Goal: Information Seeking & Learning: Learn about a topic

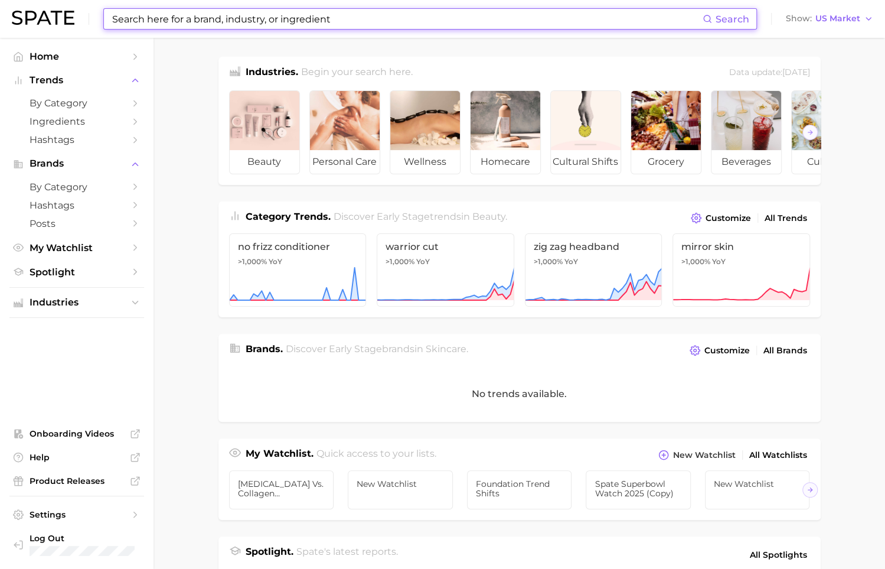
click at [200, 21] on input at bounding box center [407, 19] width 592 height 20
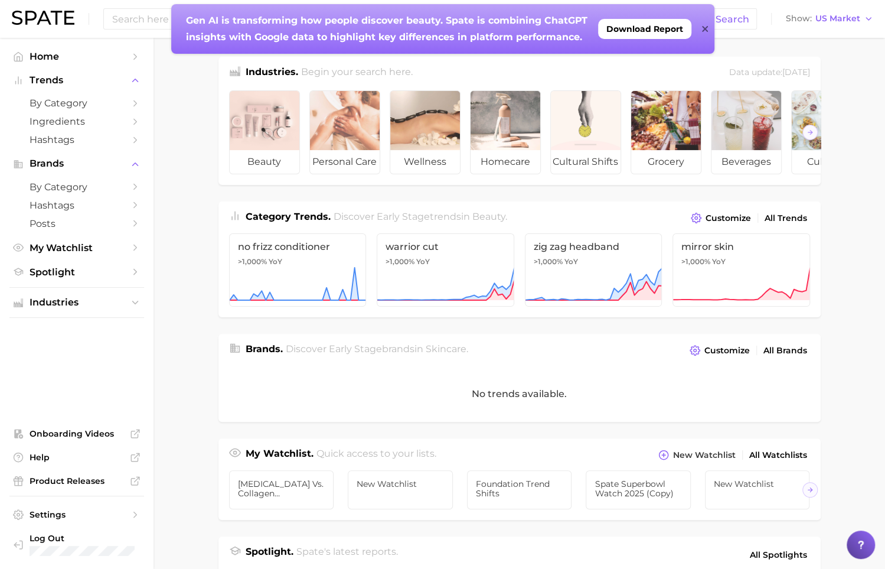
click at [223, 116] on ul "beauty personal care wellness homecare cultural shifts grocery beverages culina…" at bounding box center [519, 133] width 602 height 104
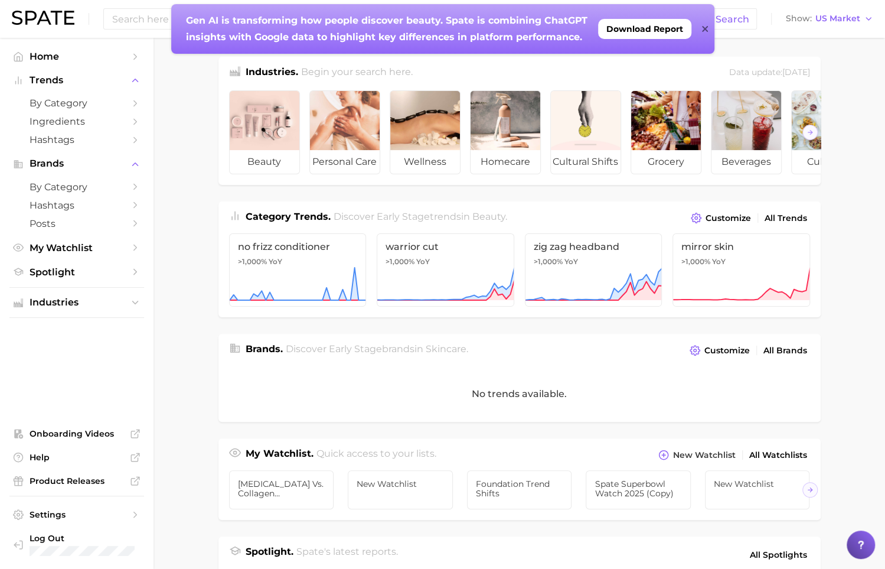
click at [704, 27] on icon at bounding box center [705, 28] width 6 height 9
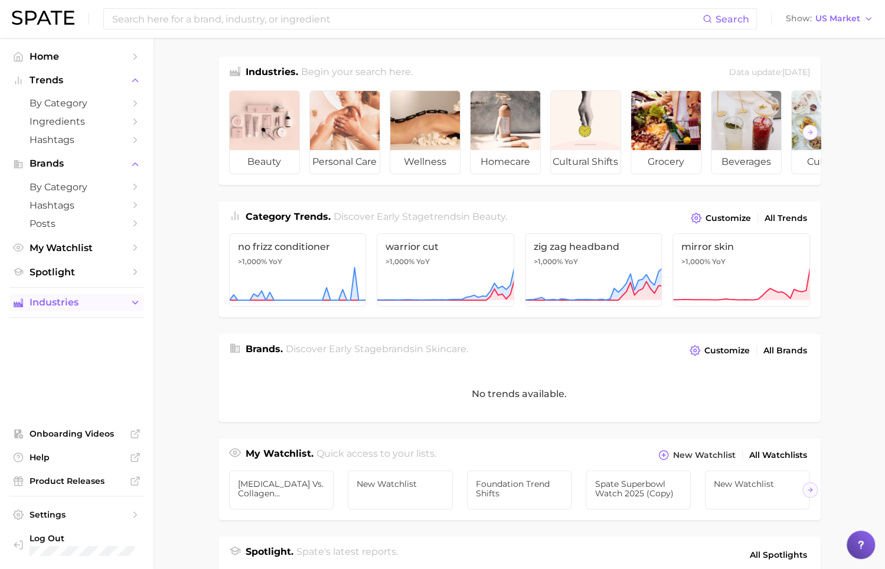
click at [86, 298] on span "Industries" at bounding box center [77, 302] width 94 height 11
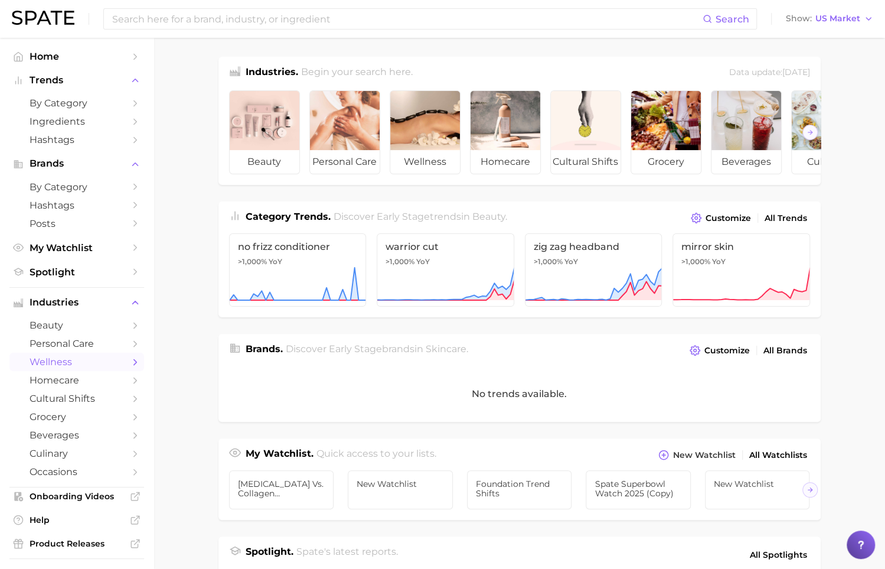
click at [101, 363] on span "wellness" at bounding box center [77, 361] width 94 height 11
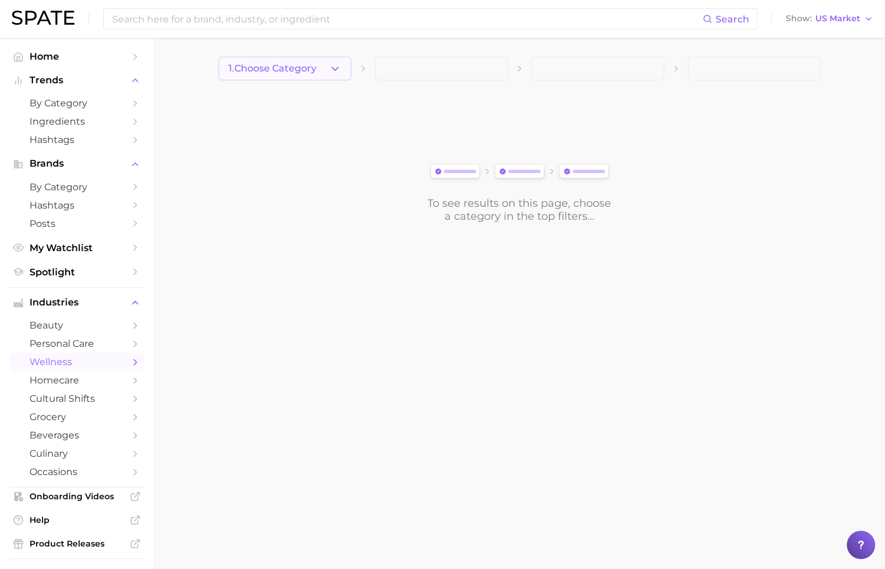
click at [338, 63] on icon "button" at bounding box center [335, 69] width 12 height 12
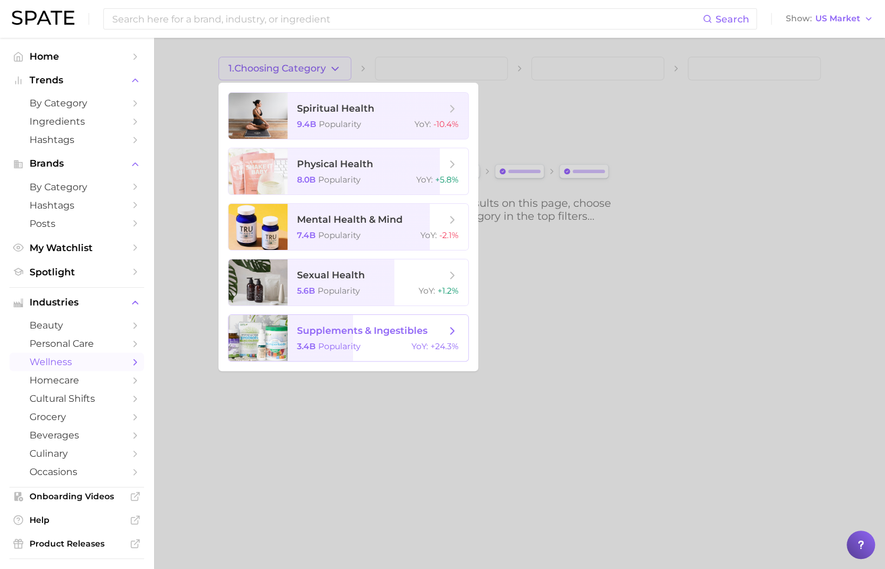
click at [377, 351] on div "3.4b Popularity YoY : +24.3%" at bounding box center [378, 346] width 162 height 11
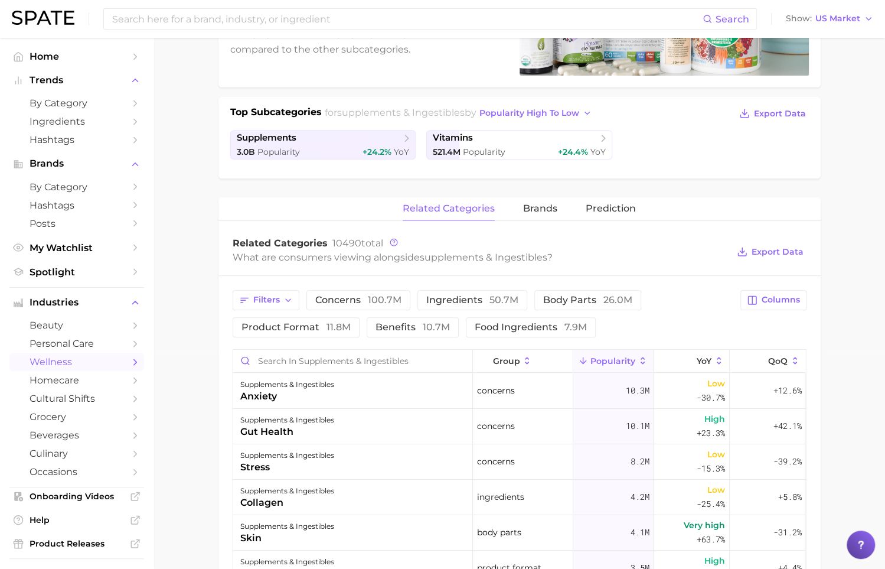
scroll to position [249, 0]
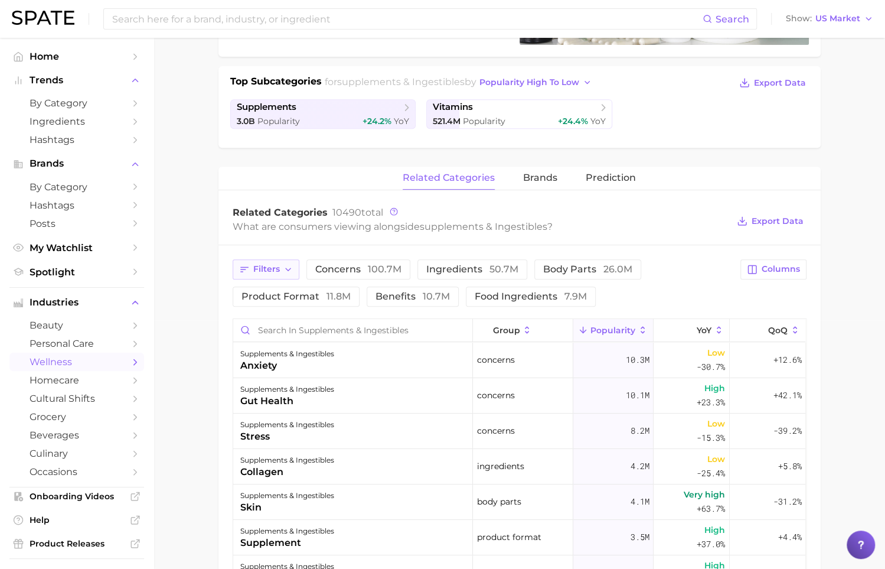
click at [288, 265] on icon "button" at bounding box center [287, 269] width 9 height 9
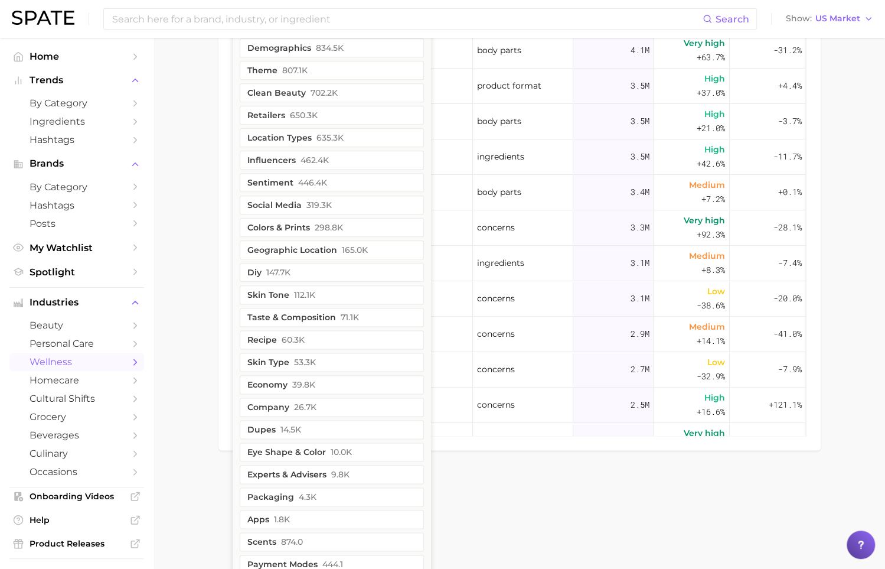
scroll to position [710, 0]
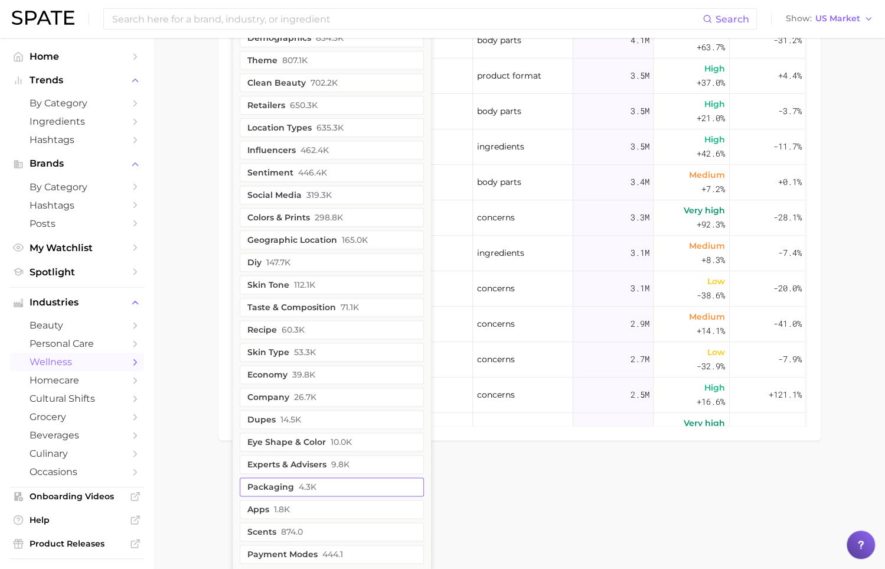
click at [288, 478] on button "packaging 4.3k" at bounding box center [332, 486] width 184 height 19
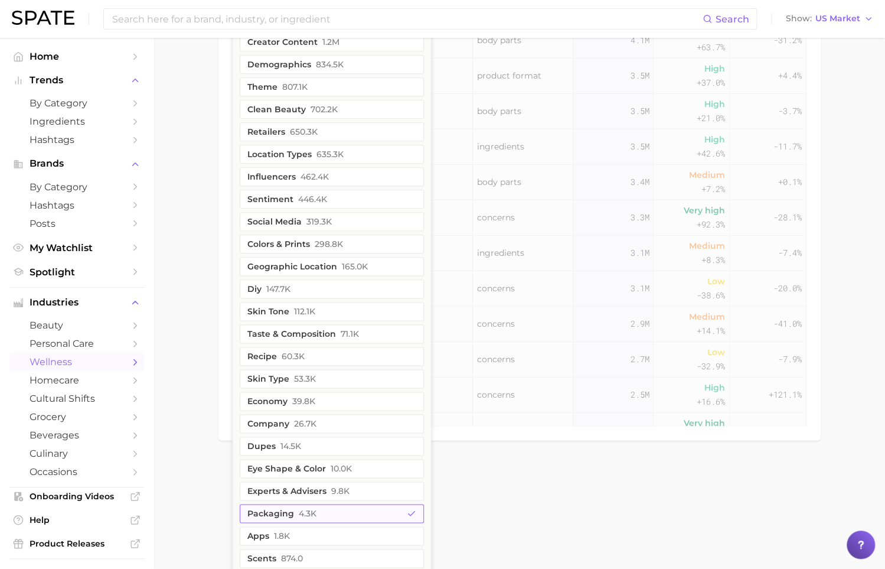
scroll to position [736, 0]
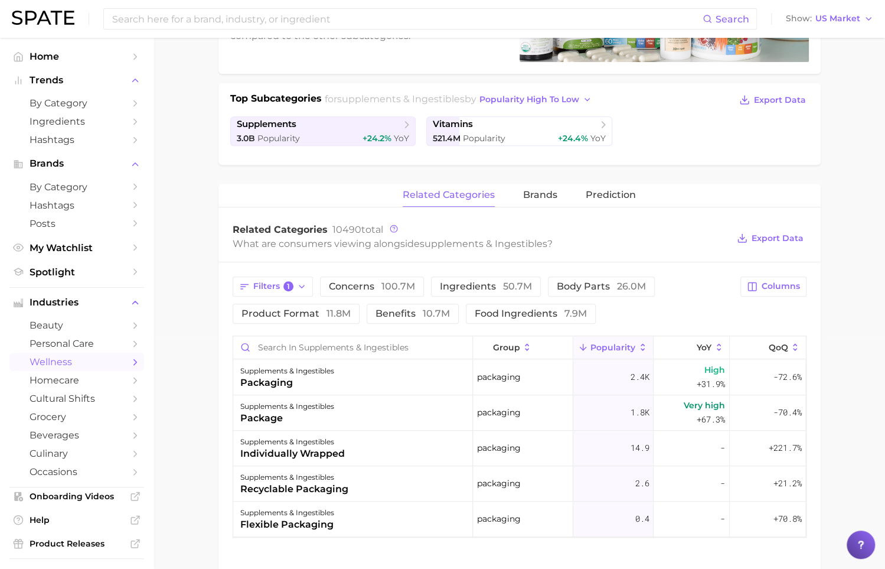
scroll to position [328, 0]
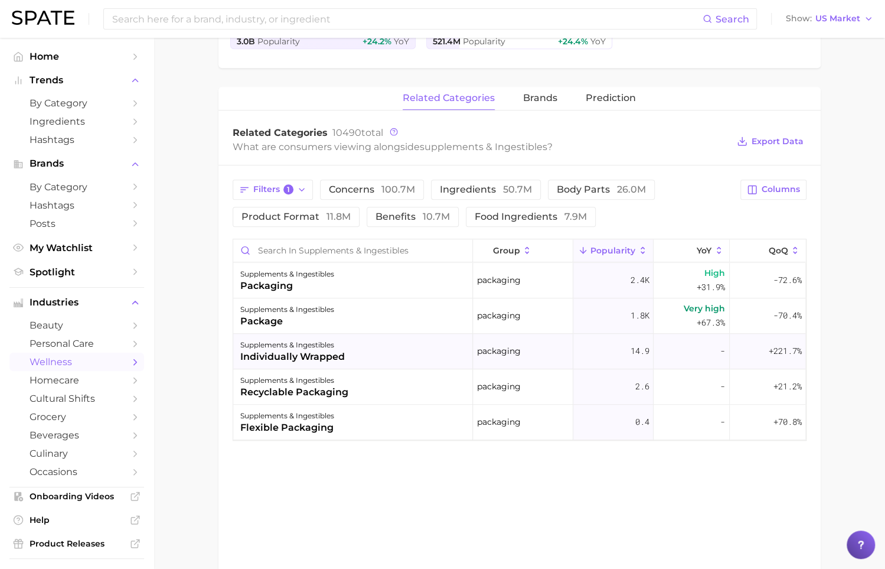
click at [357, 351] on div "supplements & ingestibles individually wrapped" at bounding box center [353, 351] width 240 height 35
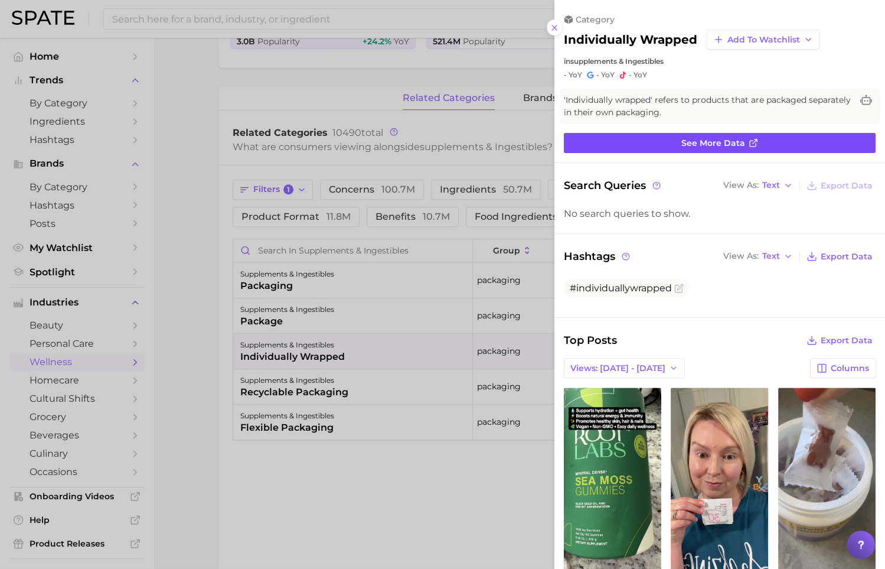
scroll to position [0, 0]
click at [647, 149] on link "See more data" at bounding box center [720, 143] width 312 height 20
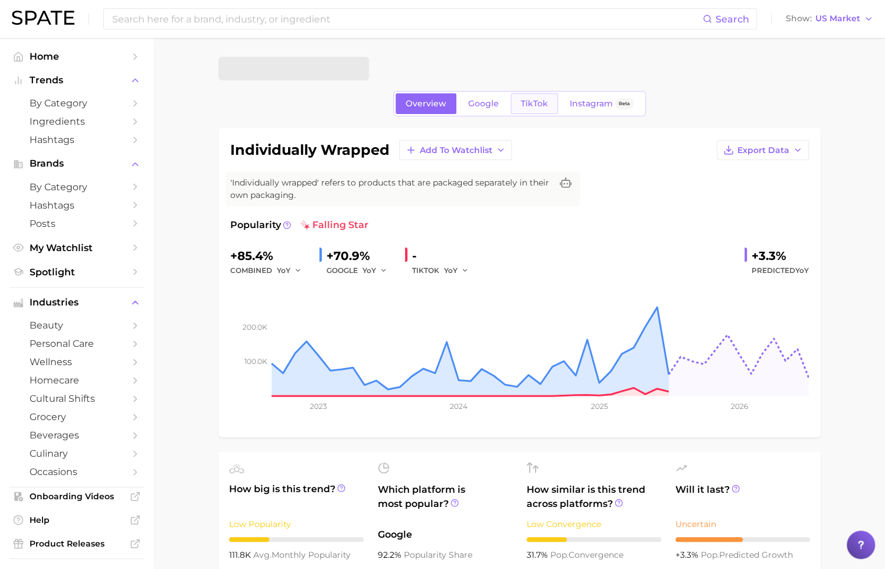
click at [524, 104] on span "TikTok" at bounding box center [534, 104] width 27 height 10
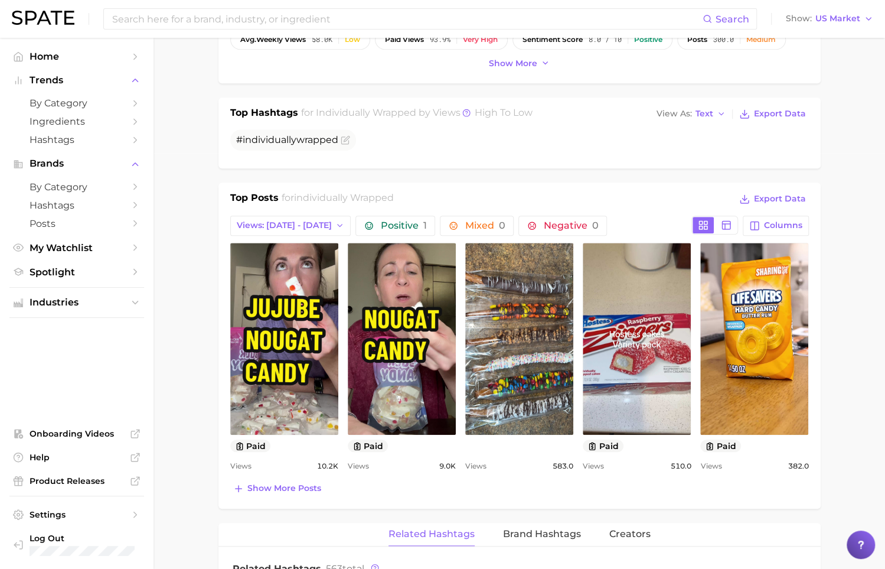
scroll to position [417, 0]
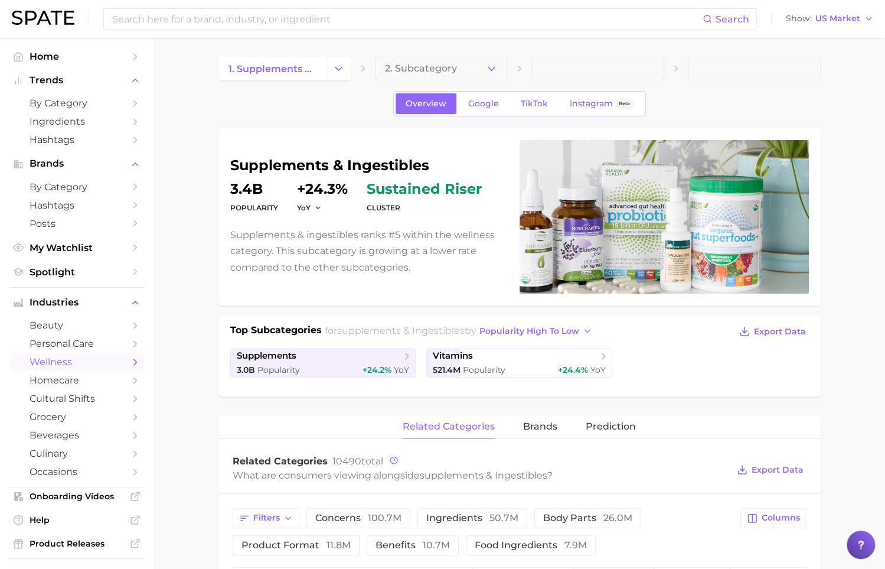
scroll to position [328, 0]
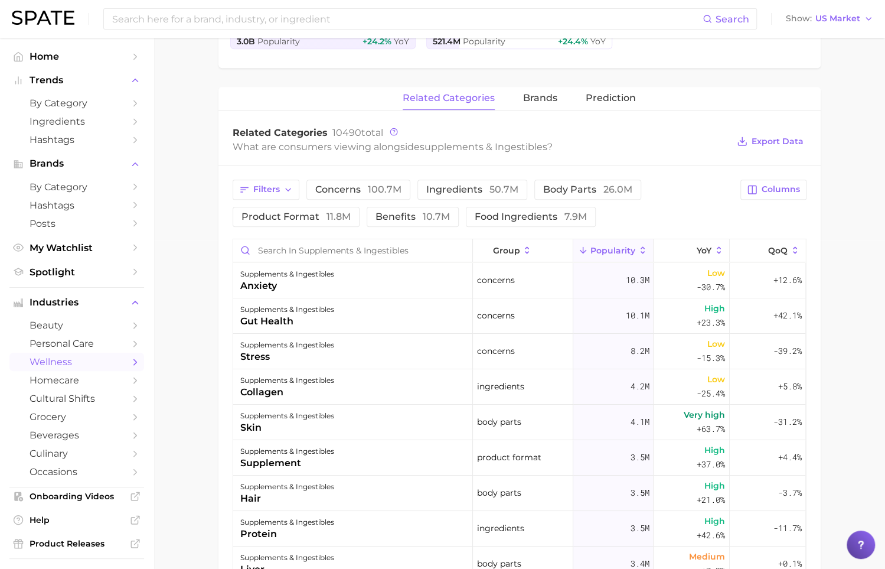
scroll to position [329, 0]
click at [273, 188] on span "Filters" at bounding box center [266, 189] width 27 height 10
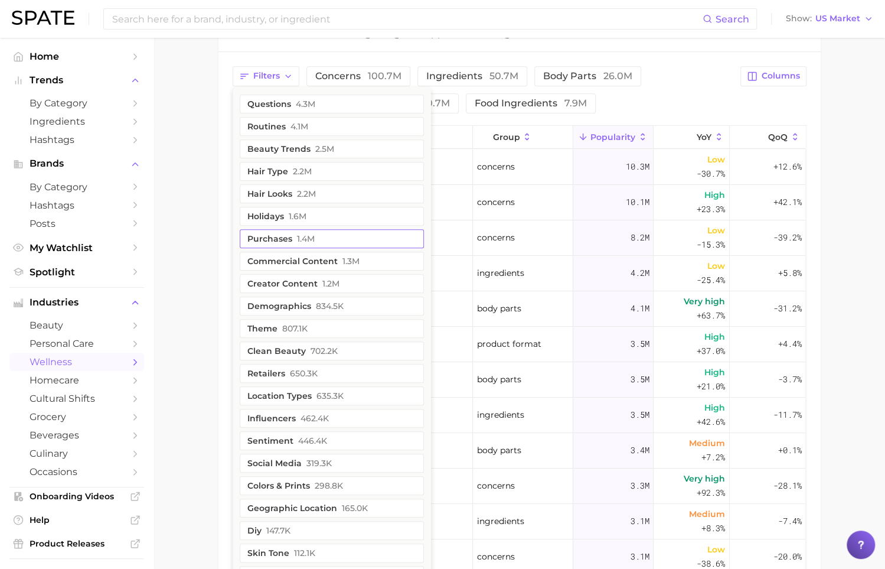
scroll to position [710, 0]
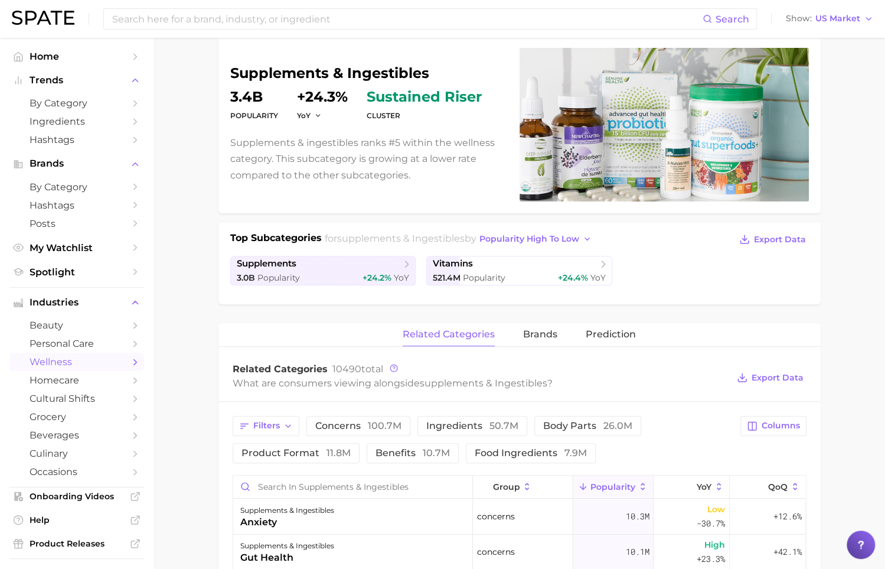
scroll to position [0, 0]
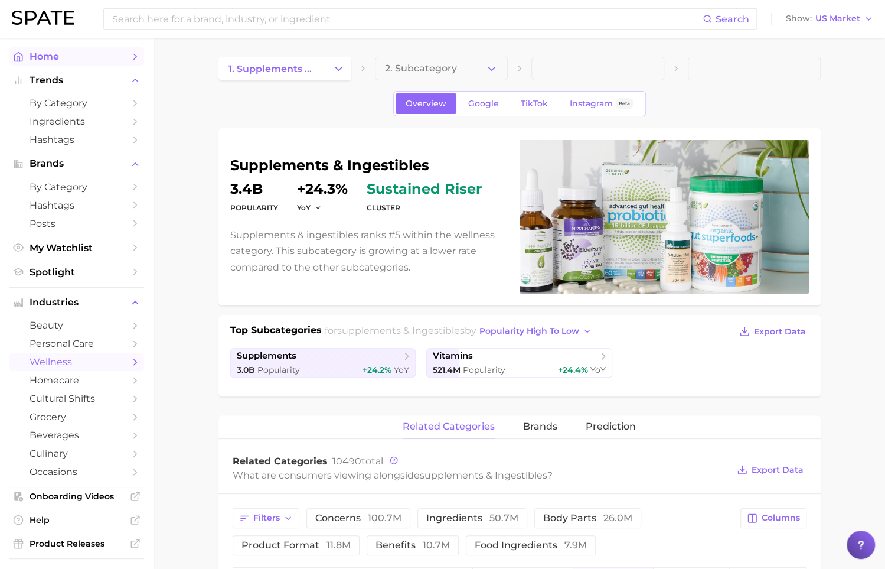
click at [99, 61] on span "Home" at bounding box center [77, 56] width 94 height 11
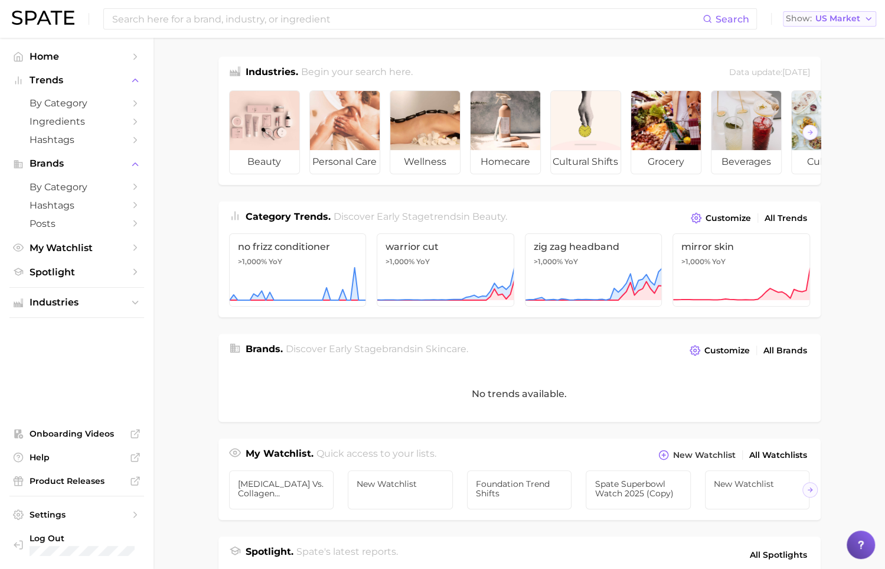
click at [864, 21] on icon "button" at bounding box center [868, 18] width 9 height 9
click at [208, 107] on main "Industries. Begin your search here. Data update: July 27th, 2025 beauty persona…" at bounding box center [520, 485] width 732 height 894
click at [100, 97] on span "by Category" at bounding box center [77, 102] width 94 height 11
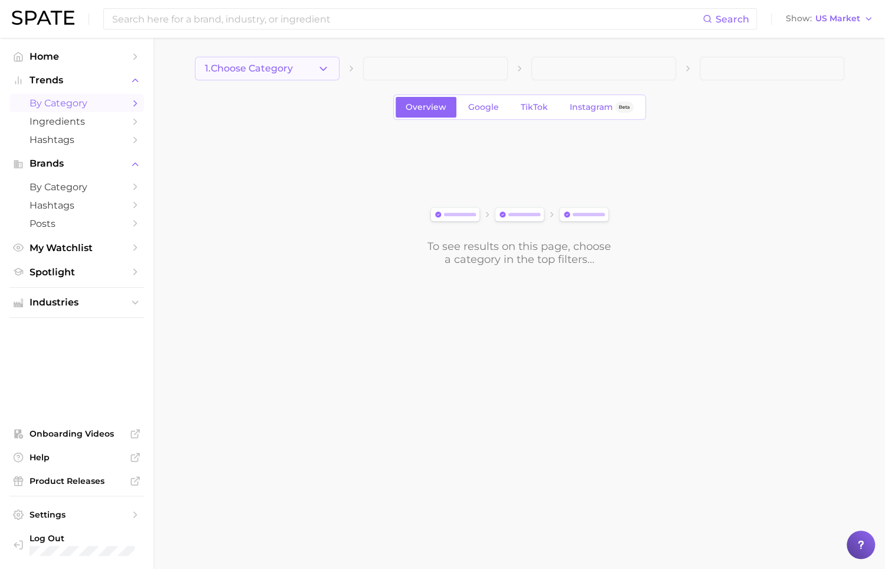
click at [304, 64] on button "1. Choose Category" at bounding box center [267, 69] width 145 height 24
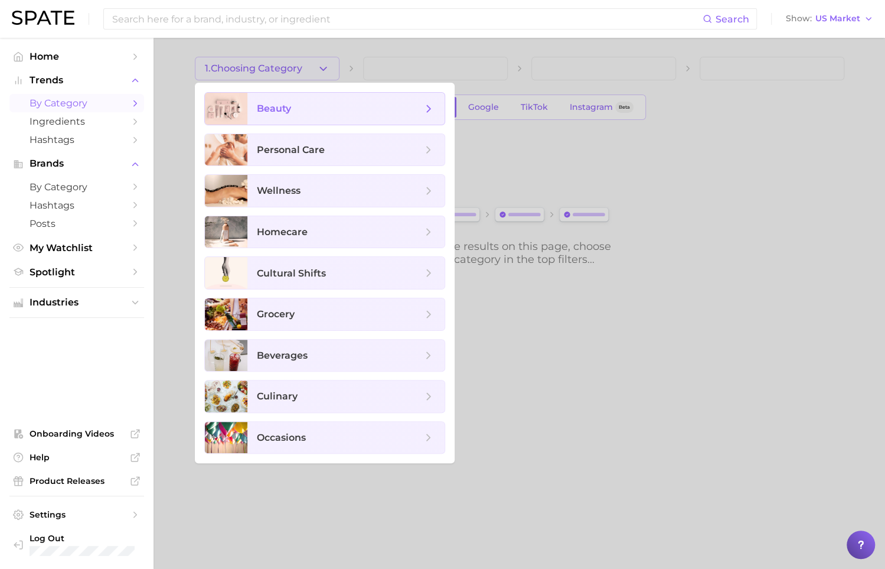
click at [353, 114] on span "beauty" at bounding box center [339, 108] width 165 height 13
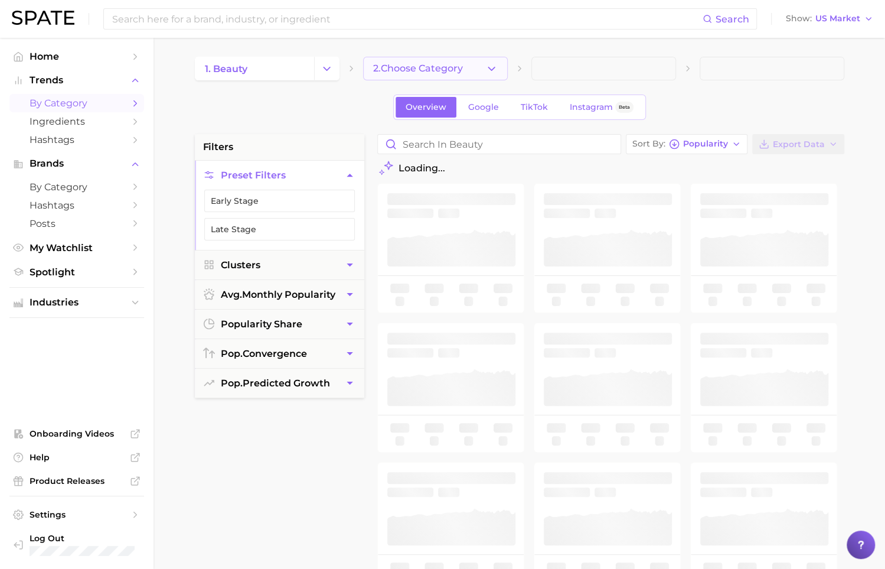
click at [458, 68] on span "2. Choose Category" at bounding box center [418, 68] width 90 height 11
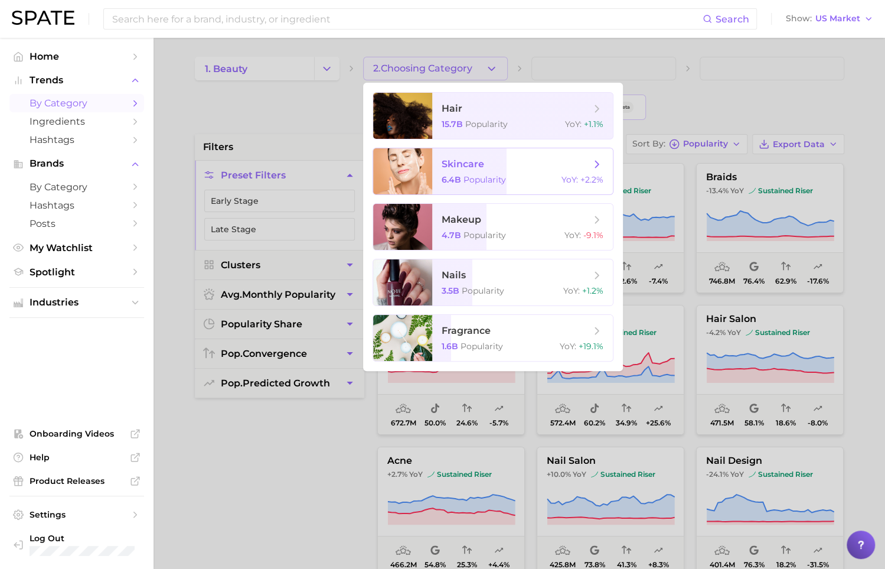
click at [507, 176] on div "6.4b Popularity YoY : +2.2%" at bounding box center [523, 179] width 162 height 11
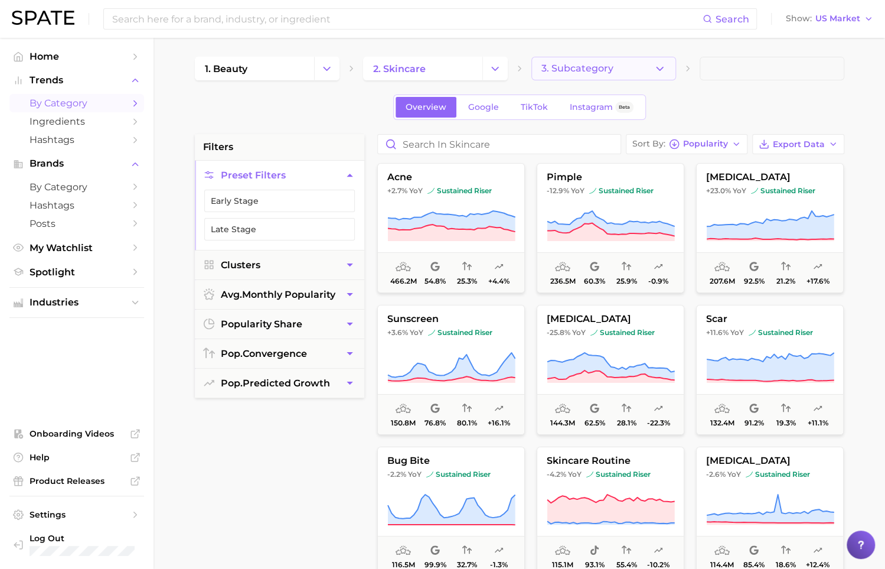
click at [648, 66] on button "3. Subcategory" at bounding box center [603, 69] width 145 height 24
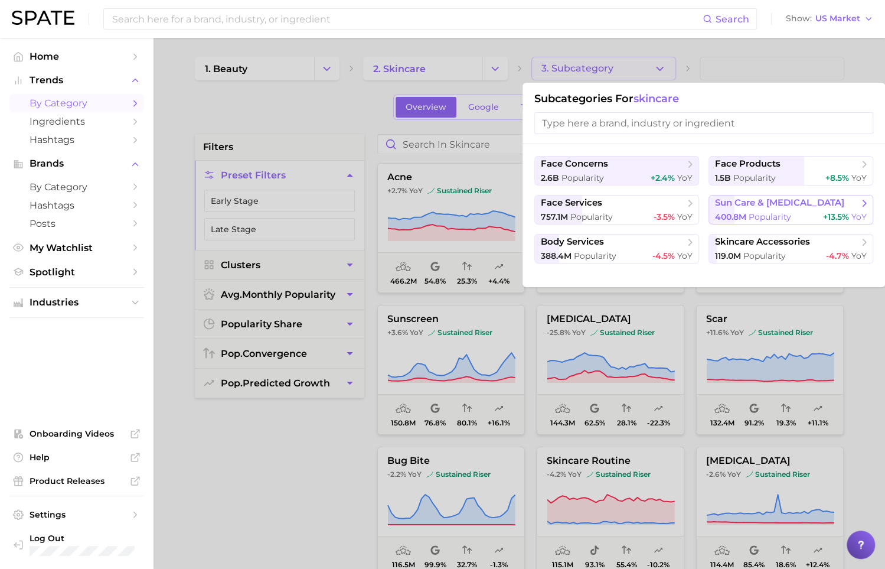
click at [746, 202] on span "sun care & tanning" at bounding box center [779, 202] width 129 height 11
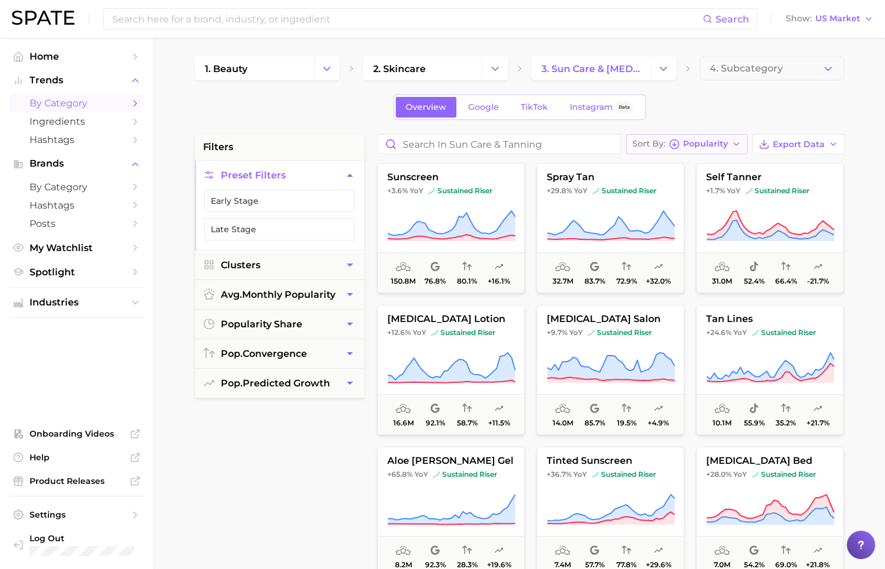
click at [738, 144] on icon "button" at bounding box center [736, 143] width 9 height 9
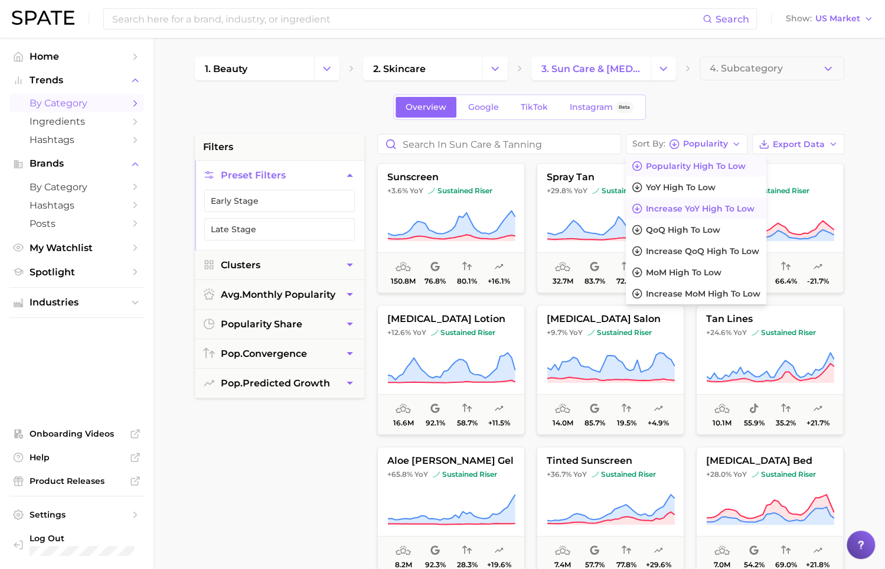
click at [707, 208] on span "Increase YoY high to low" at bounding box center [700, 209] width 109 height 10
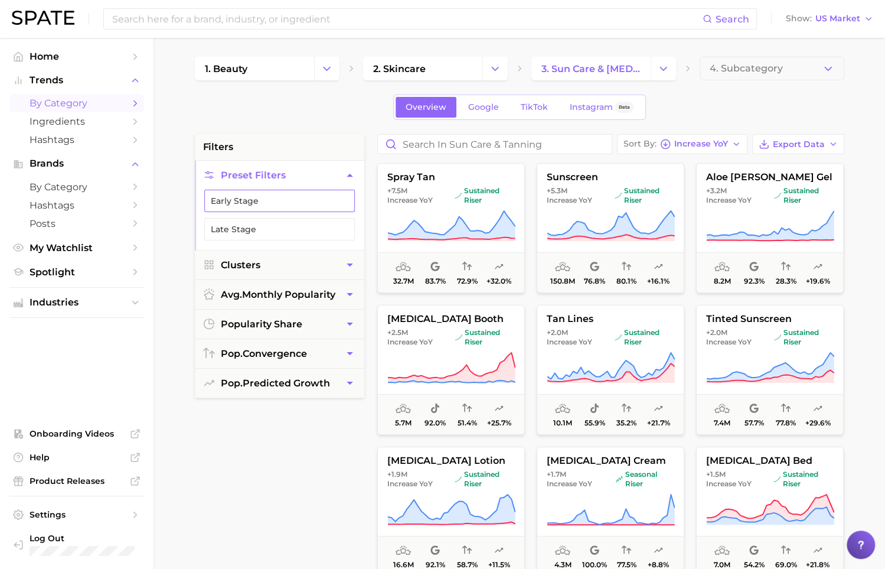
click at [270, 200] on button "Early Stage" at bounding box center [279, 201] width 151 height 22
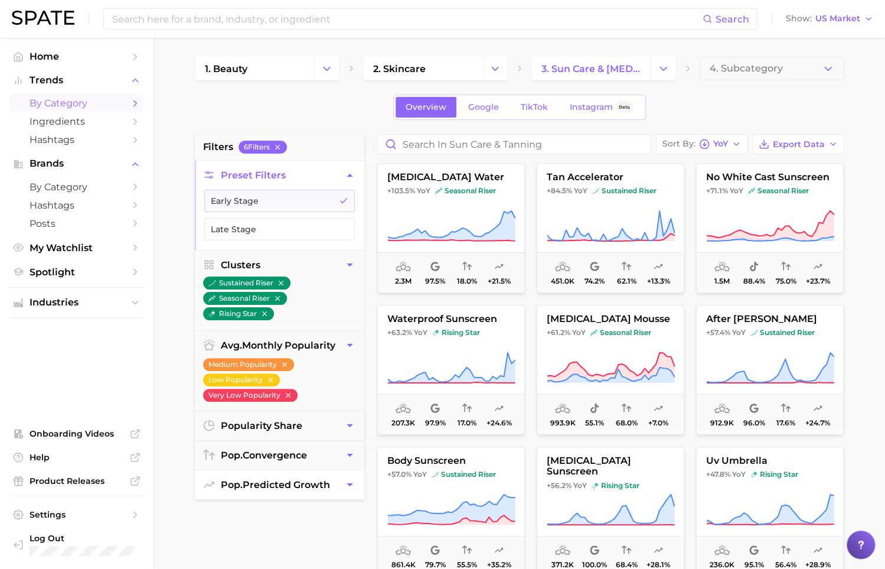
click at [332, 477] on button "pop. predicted growth" at bounding box center [279, 484] width 169 height 29
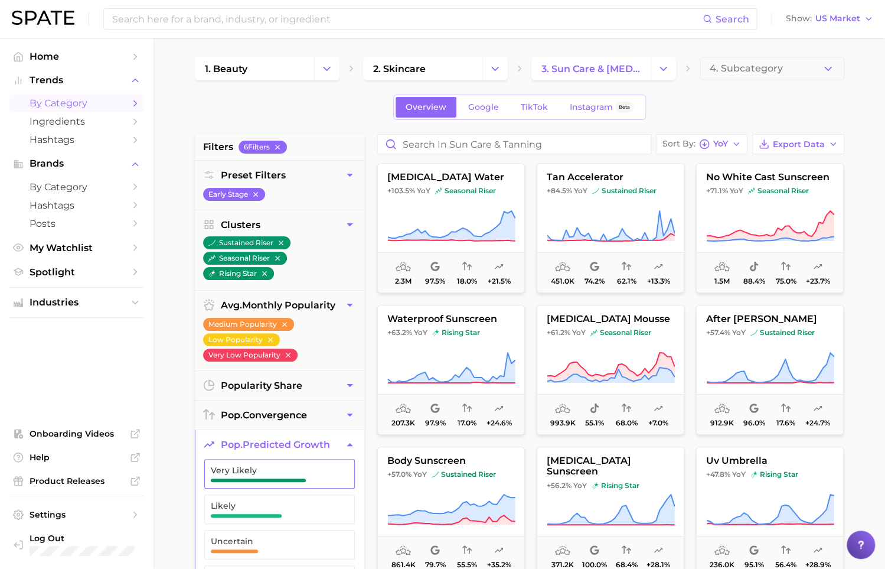
scroll to position [73, 0]
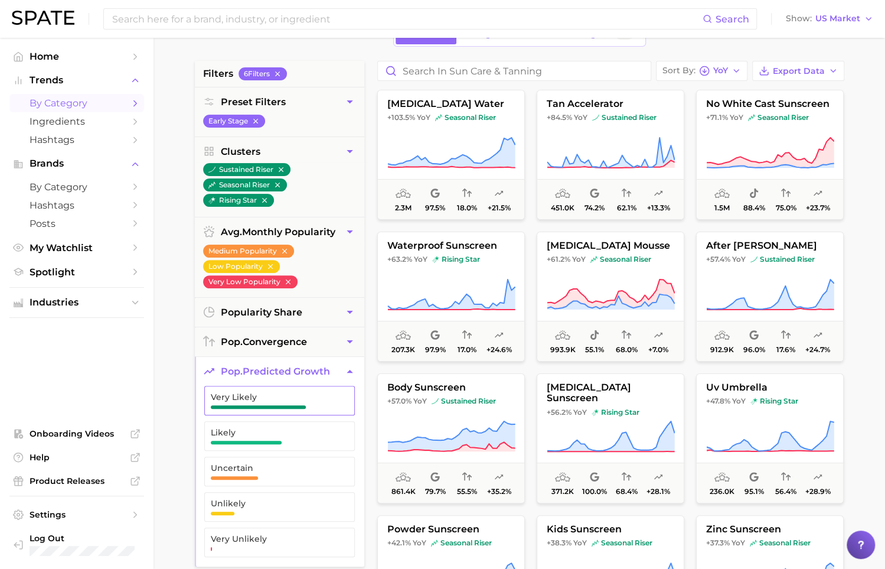
click at [311, 400] on span "Very Likely" at bounding box center [270, 400] width 119 height 17
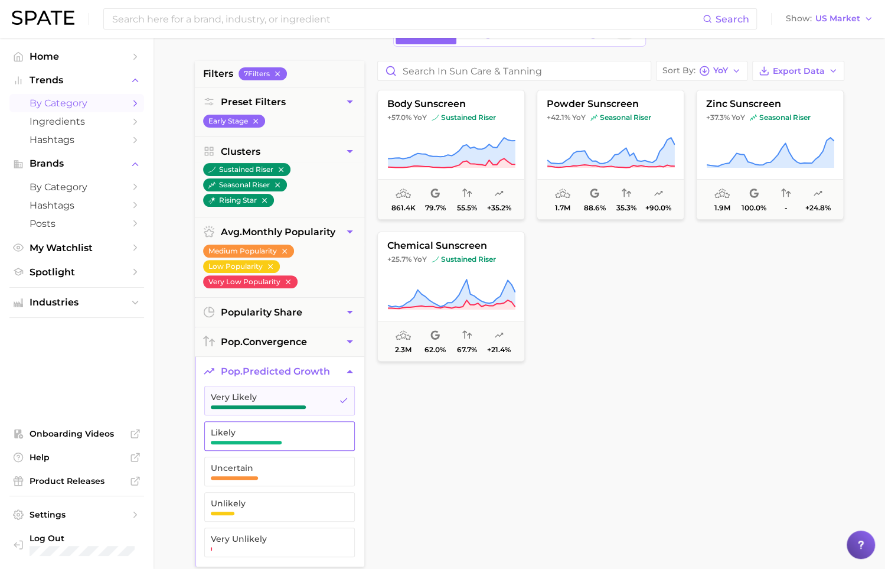
click at [311, 430] on span "Likely" at bounding box center [270, 432] width 119 height 9
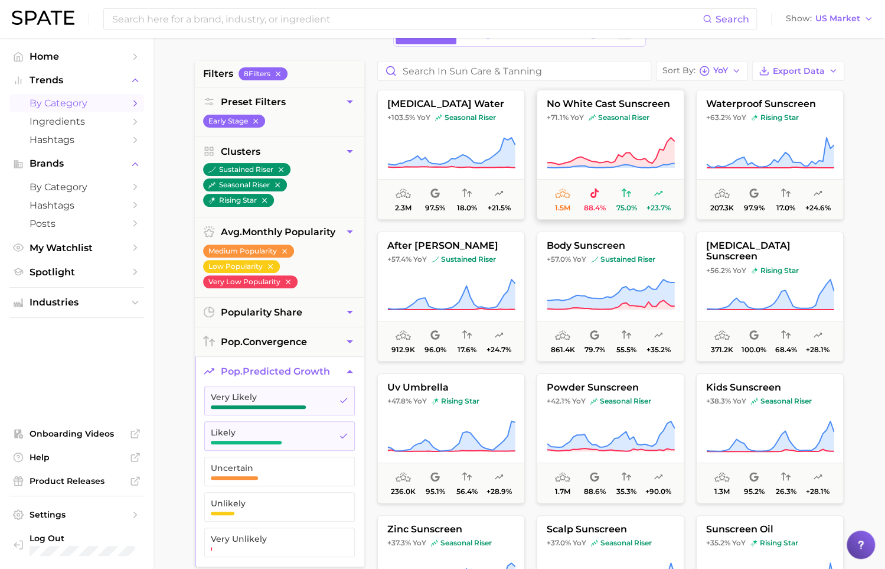
click at [655, 132] on button "no white cast sunscreen +71.1% YoY seasonal riser 1.5m 88.4% 75.0% +23.7%" at bounding box center [611, 155] width 148 height 130
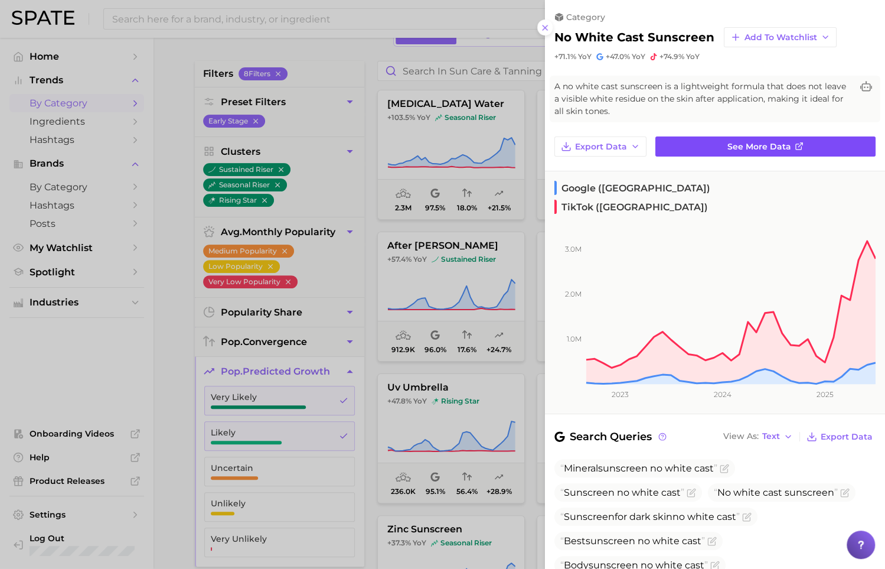
click at [727, 143] on span "See more data" at bounding box center [759, 147] width 64 height 10
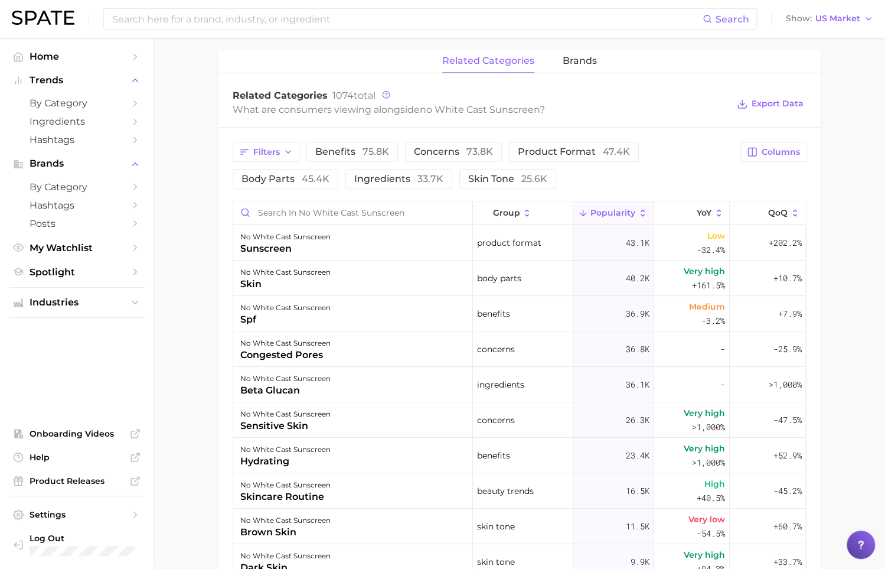
scroll to position [556, 0]
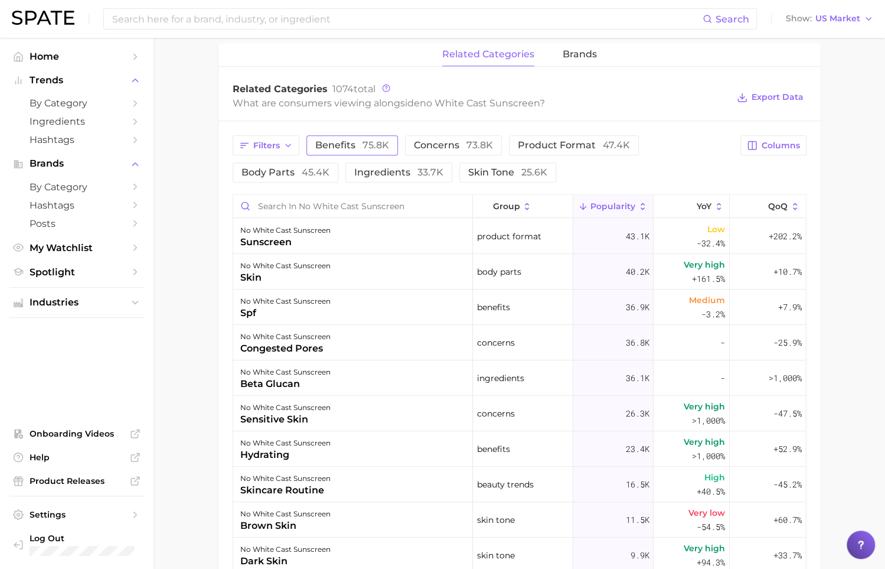
click at [371, 148] on span "75.8k" at bounding box center [376, 144] width 27 height 11
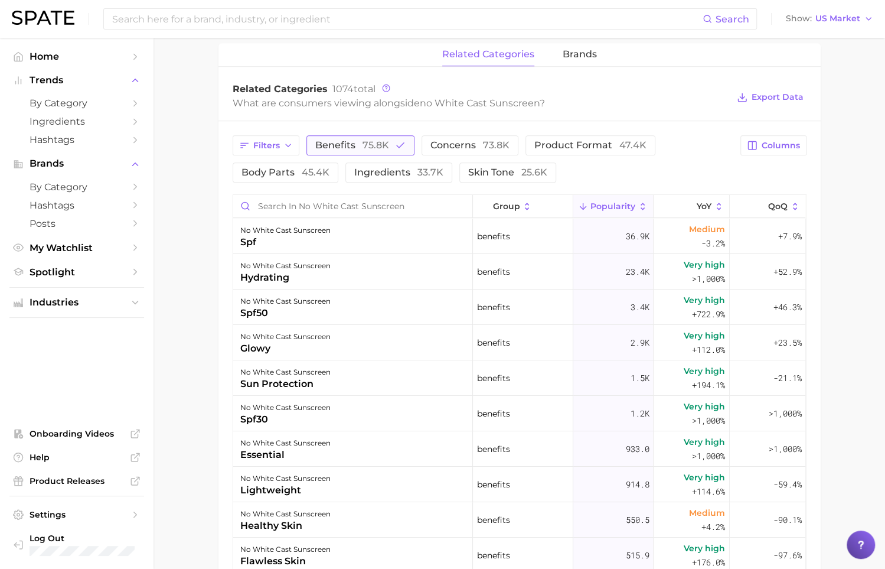
click at [360, 152] on button "benefits 75.8k" at bounding box center [360, 145] width 108 height 20
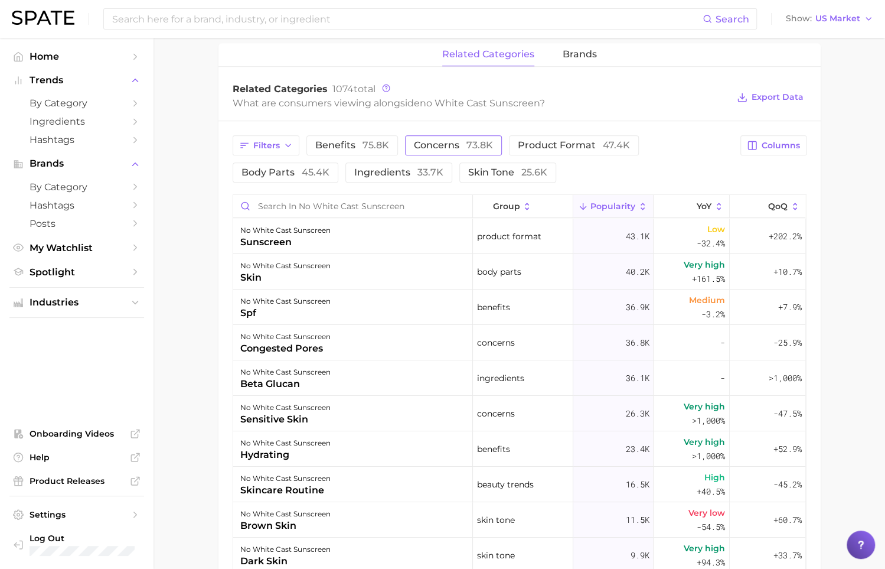
click at [433, 152] on button "concerns 73.8k" at bounding box center [453, 145] width 97 height 20
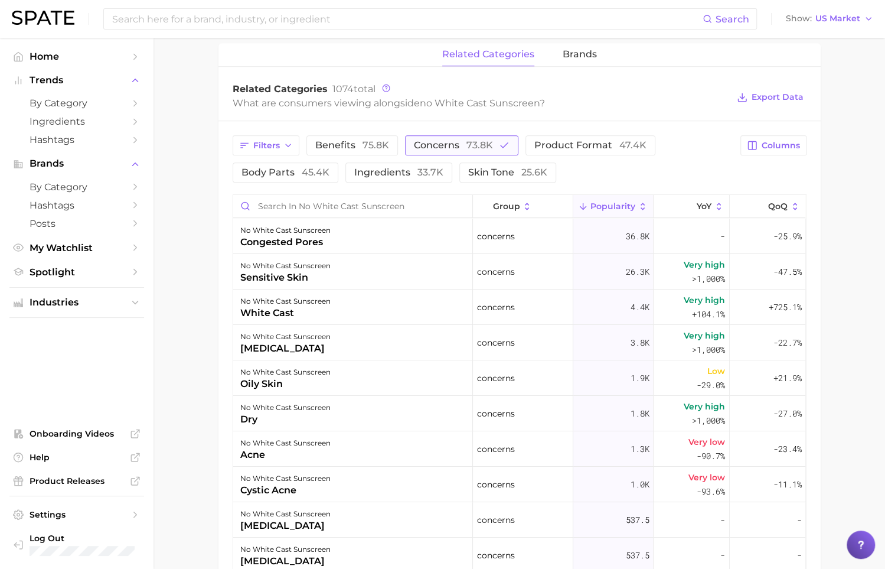
click at [424, 148] on span "concerns 73.8k" at bounding box center [453, 145] width 79 height 9
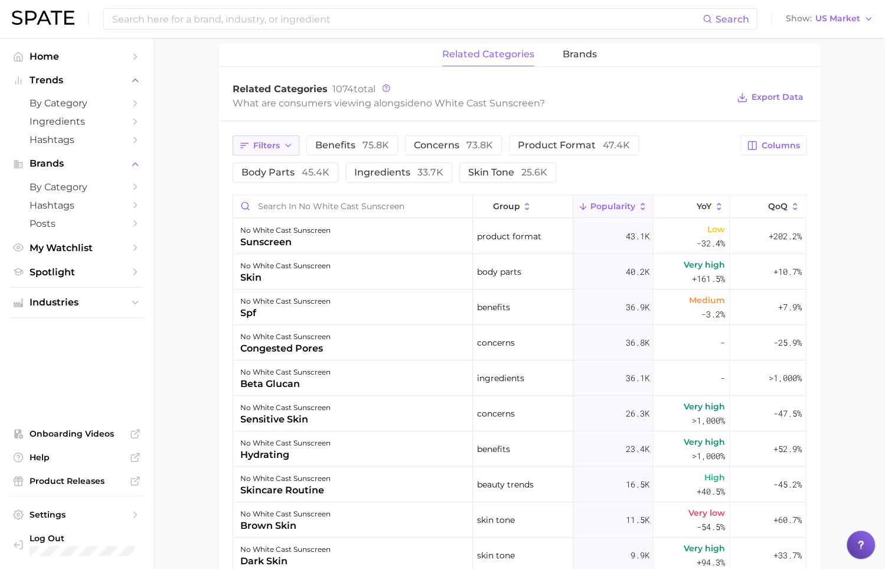
click at [292, 144] on icon "button" at bounding box center [287, 145] width 9 height 9
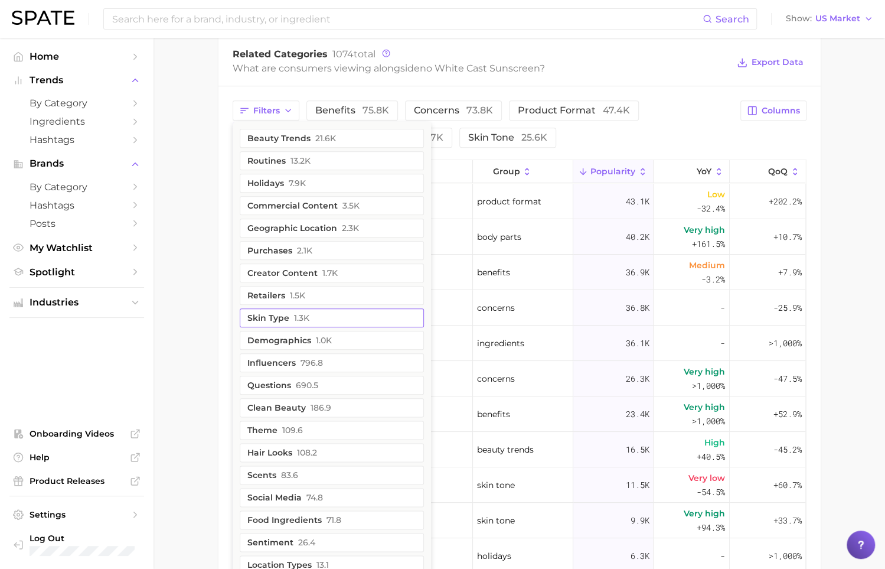
scroll to position [586, 0]
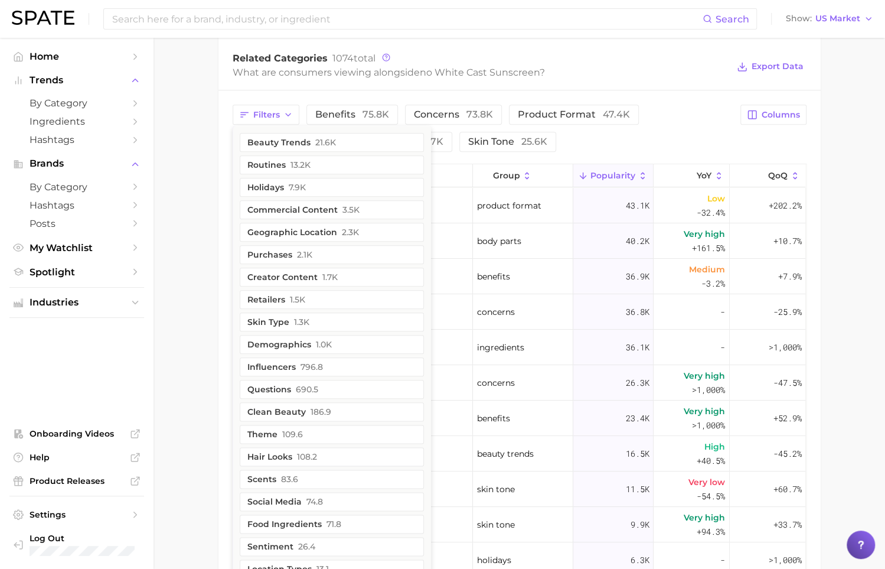
click at [198, 220] on main "1. skincare 2. sun care & tanning 3. sunscreen products 4. no white cast sunscr…" at bounding box center [520, 128] width 732 height 1354
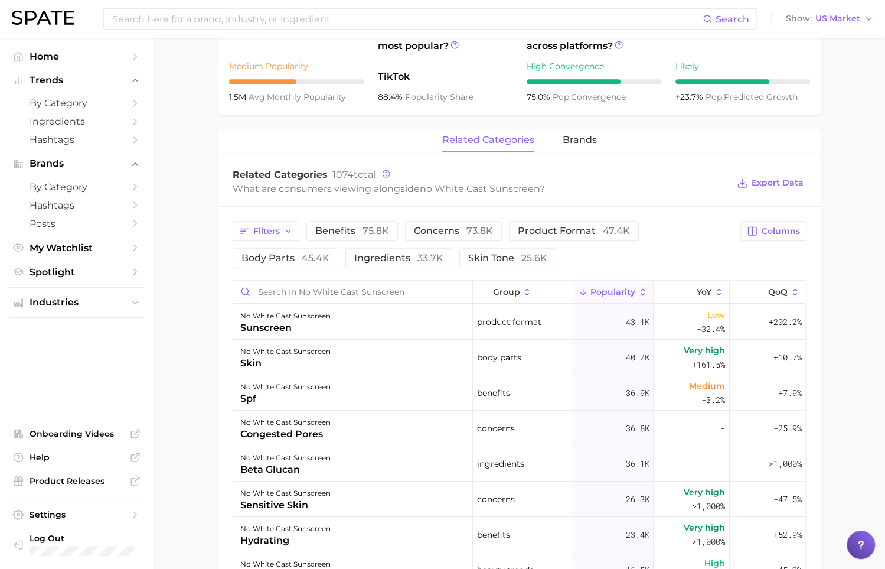
scroll to position [464, 0]
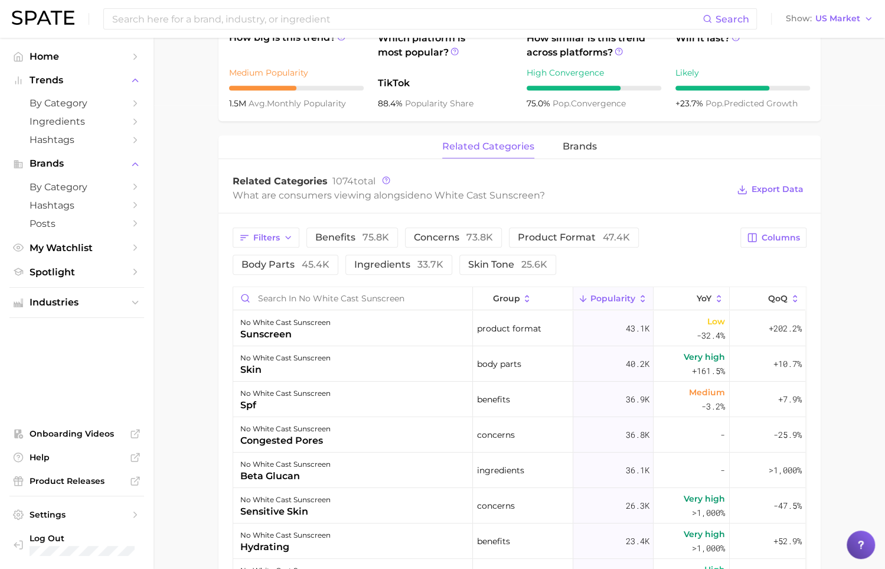
click at [582, 161] on div "related categories brands Related Categories 1074 total What are consumers view…" at bounding box center [519, 502] width 602 height 735
click at [576, 145] on span "brands" at bounding box center [580, 146] width 34 height 11
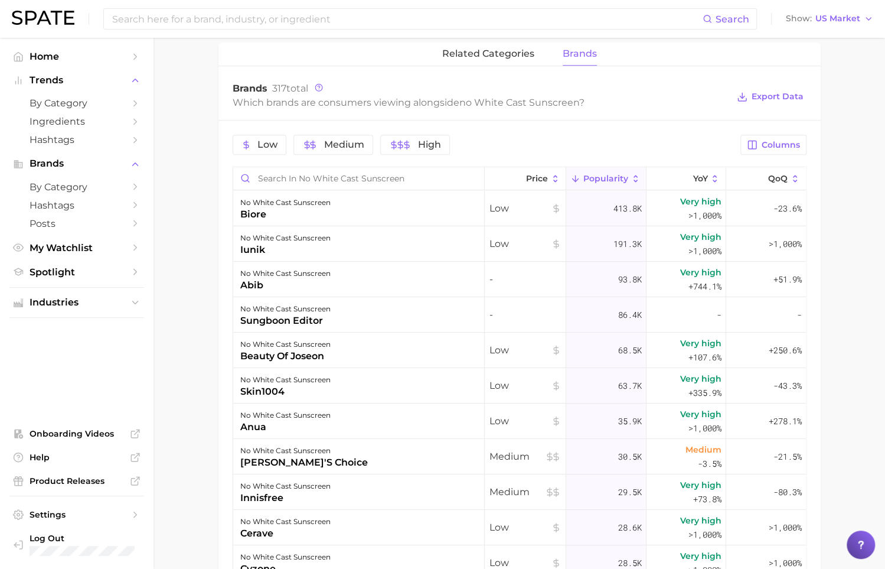
scroll to position [558, 0]
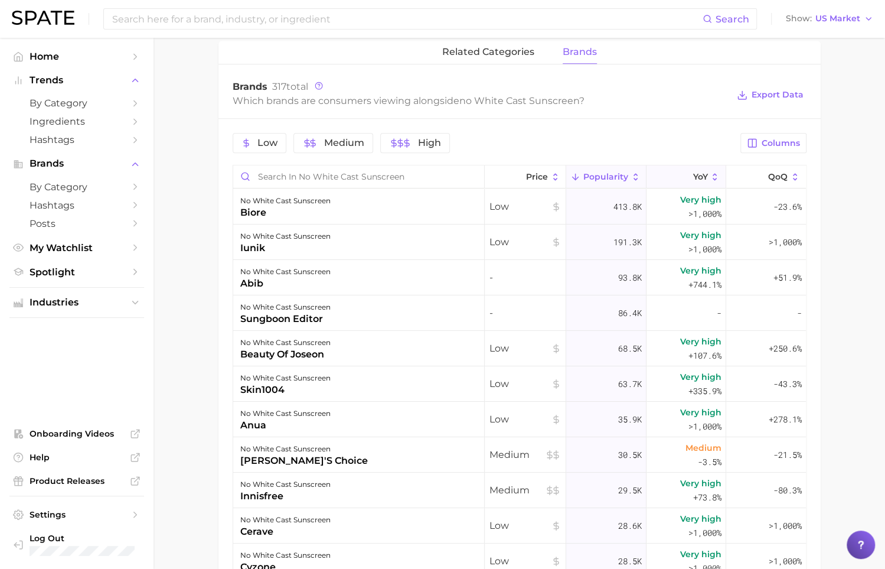
click at [710, 172] on button "YoY" at bounding box center [687, 176] width 80 height 23
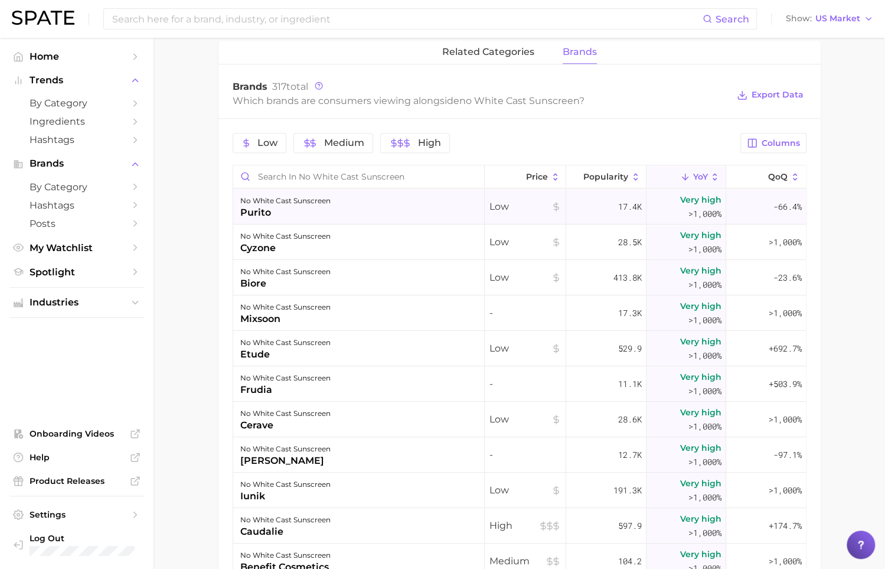
click at [288, 216] on div "purito" at bounding box center [285, 212] width 90 height 14
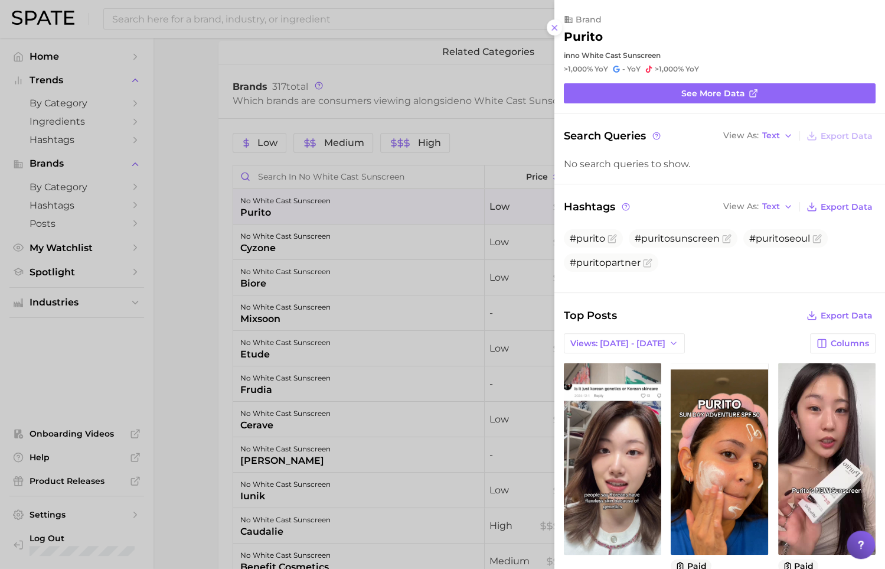
scroll to position [0, 0]
click at [492, 135] on div at bounding box center [442, 284] width 885 height 569
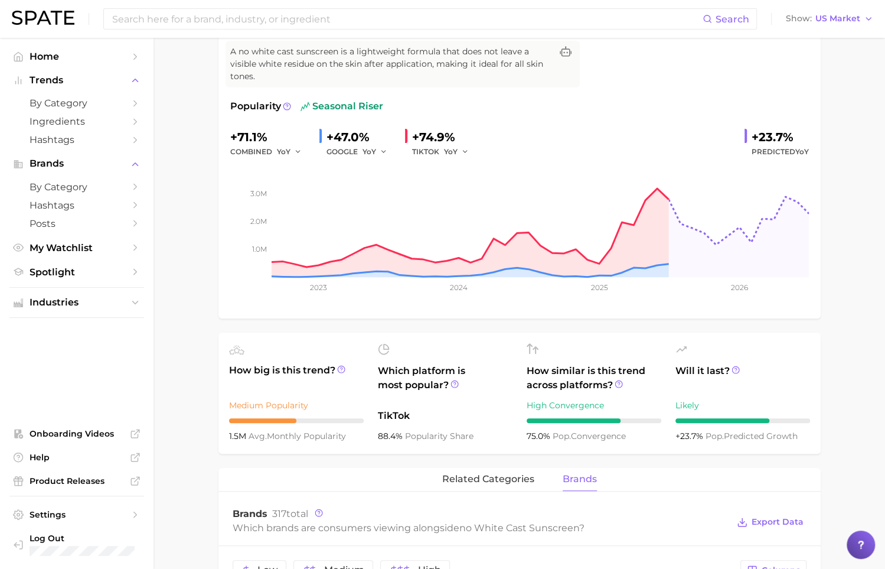
scroll to position [67, 0]
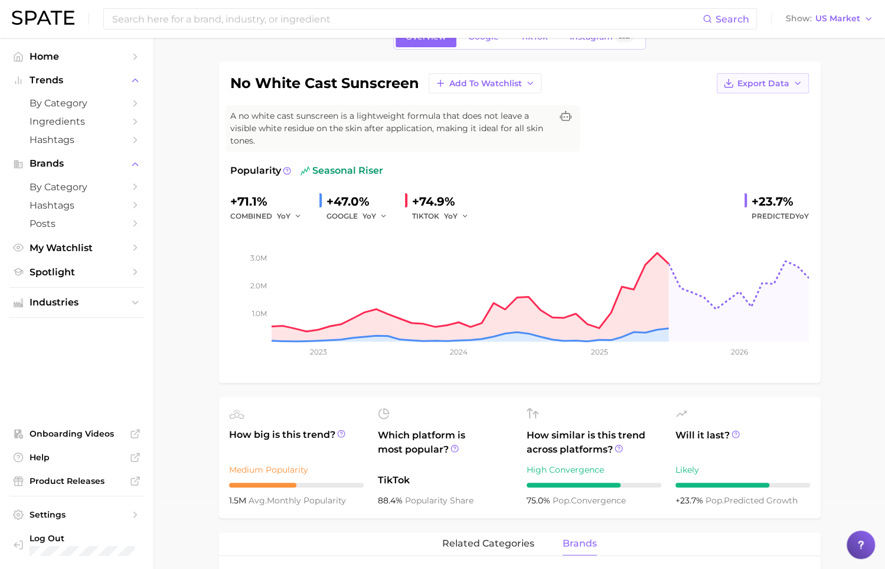
click at [795, 90] on button "Export Data" at bounding box center [763, 83] width 92 height 20
click at [658, 101] on div "no white cast sunscreen Add to Watchlist Export Data Time Series CSV Time Serie…" at bounding box center [519, 222] width 579 height 298
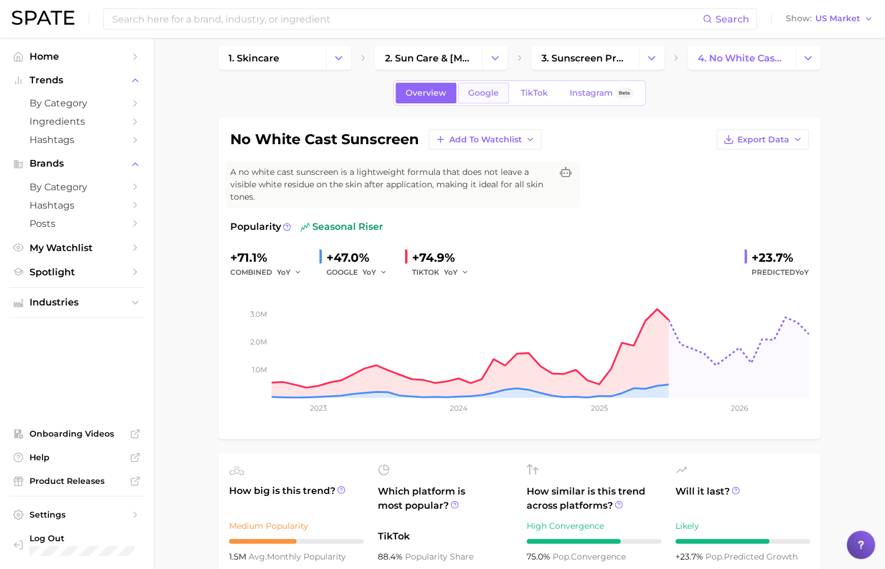
click at [494, 100] on link "Google" at bounding box center [483, 93] width 51 height 21
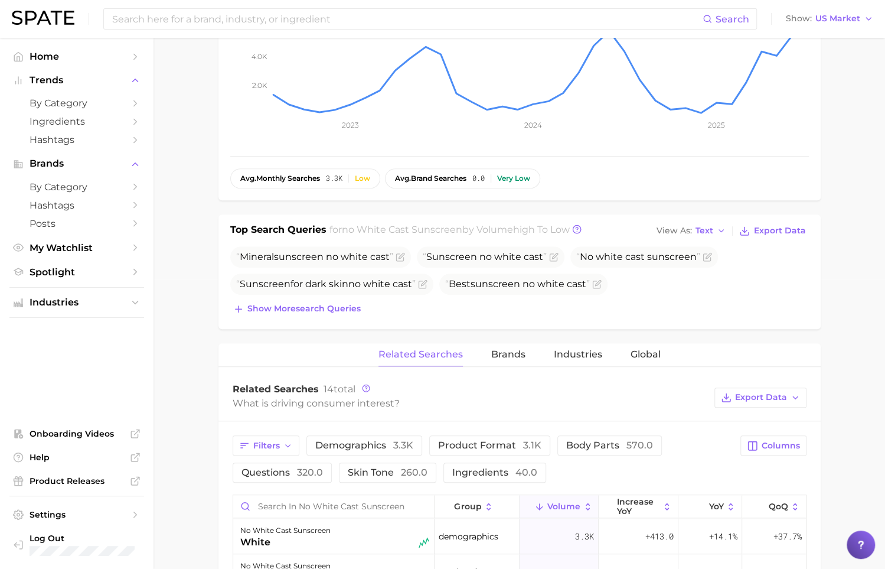
scroll to position [353, 0]
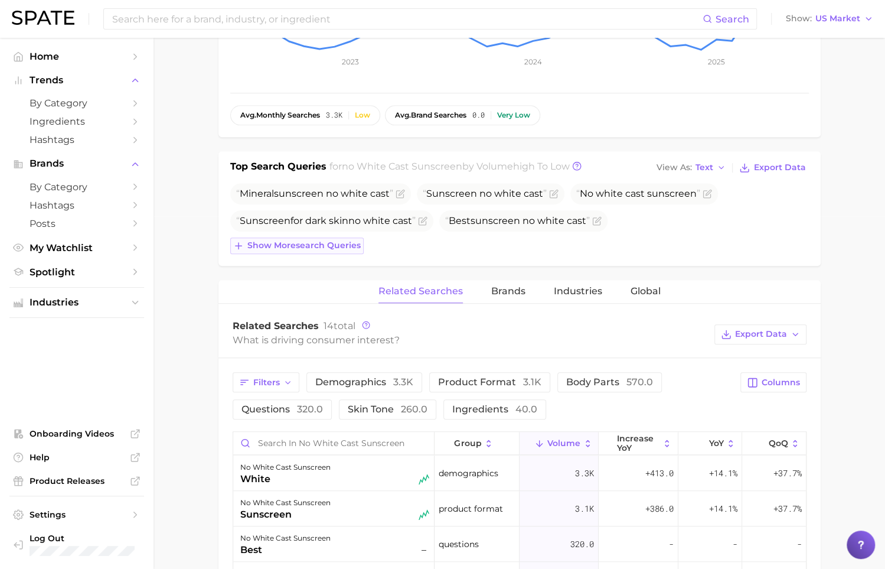
click at [351, 246] on span "Show more search queries" at bounding box center [303, 245] width 113 height 10
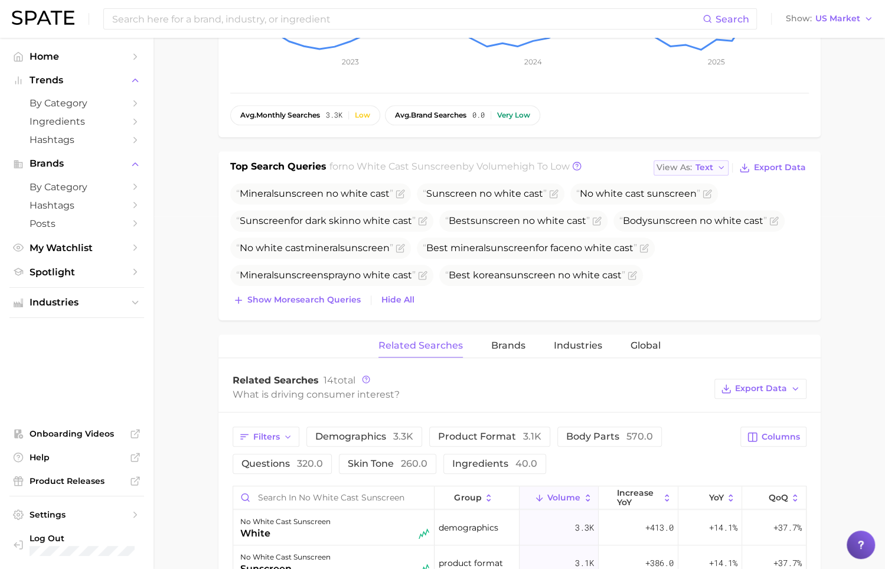
click at [713, 164] on span "Text" at bounding box center [705, 167] width 18 height 6
click at [725, 203] on button "Table" at bounding box center [719, 208] width 130 height 21
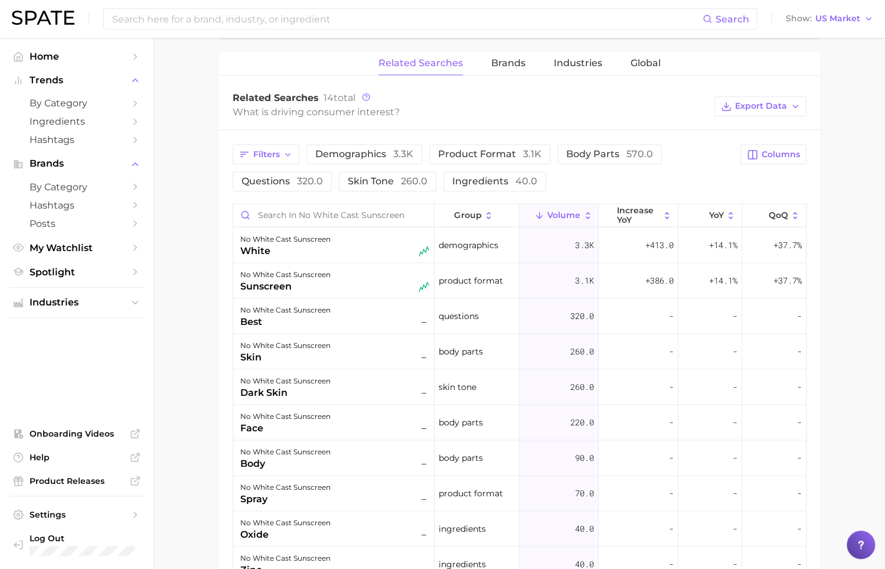
scroll to position [755, 0]
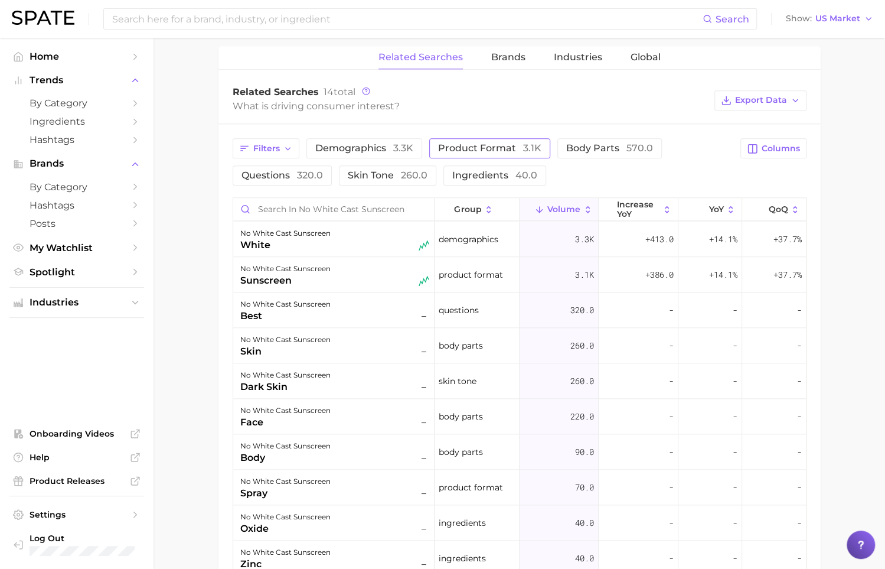
click at [507, 153] on button "product format 3.1k" at bounding box center [489, 148] width 121 height 20
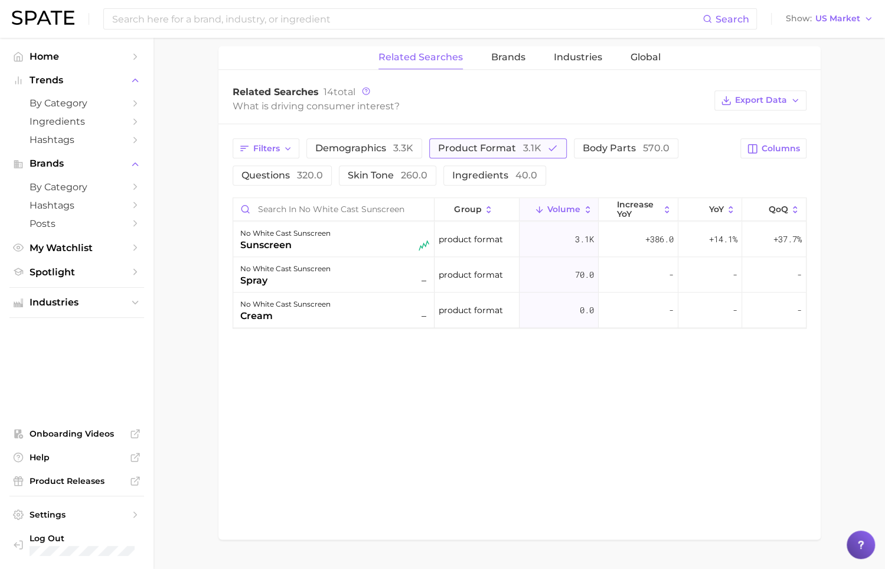
click at [507, 153] on button "product format 3.1k" at bounding box center [498, 148] width 138 height 20
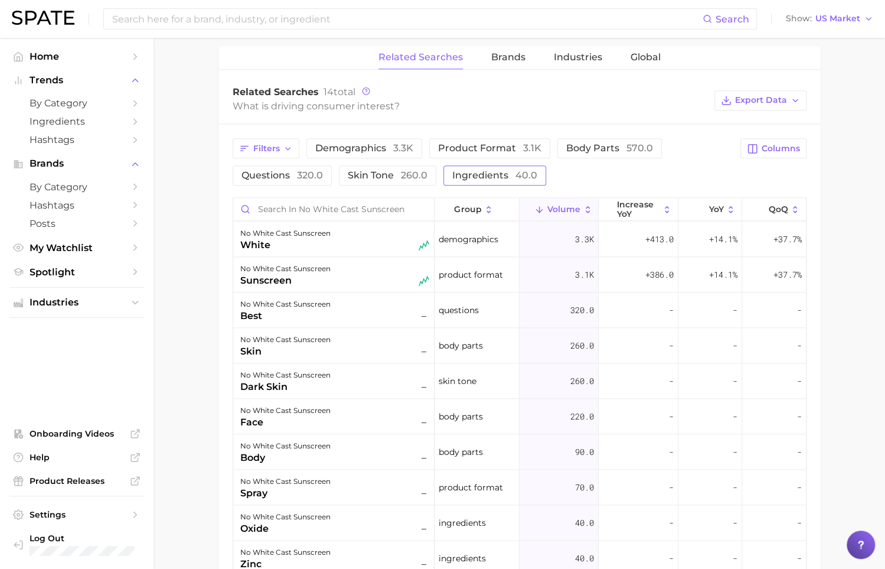
click at [526, 176] on span "40.0" at bounding box center [526, 174] width 22 height 11
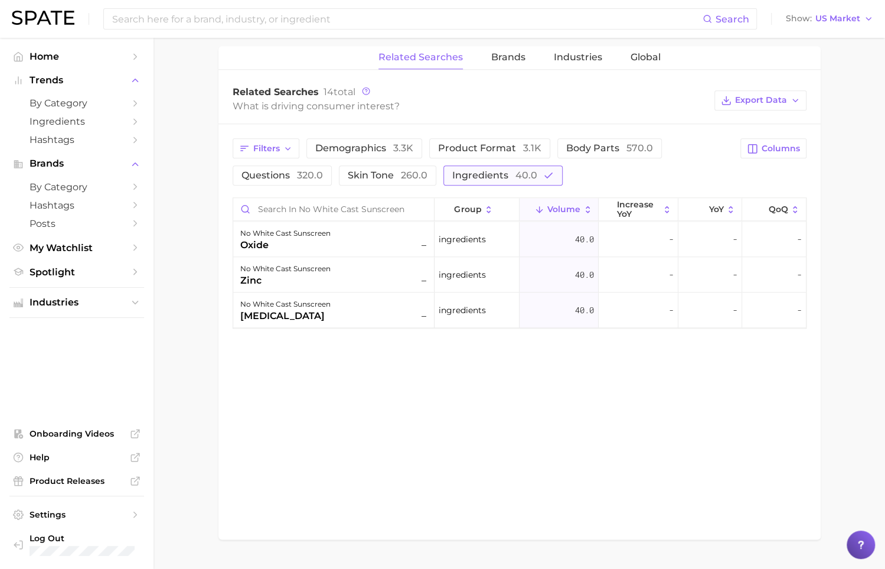
click at [491, 178] on button "ingredients 40.0" at bounding box center [502, 175] width 119 height 20
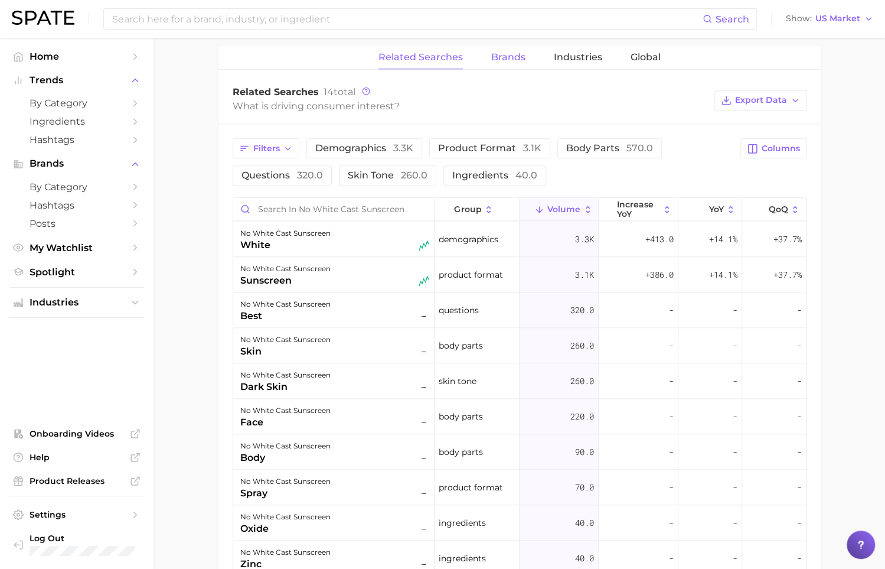
click at [510, 62] on button "Brands" at bounding box center [508, 57] width 34 height 23
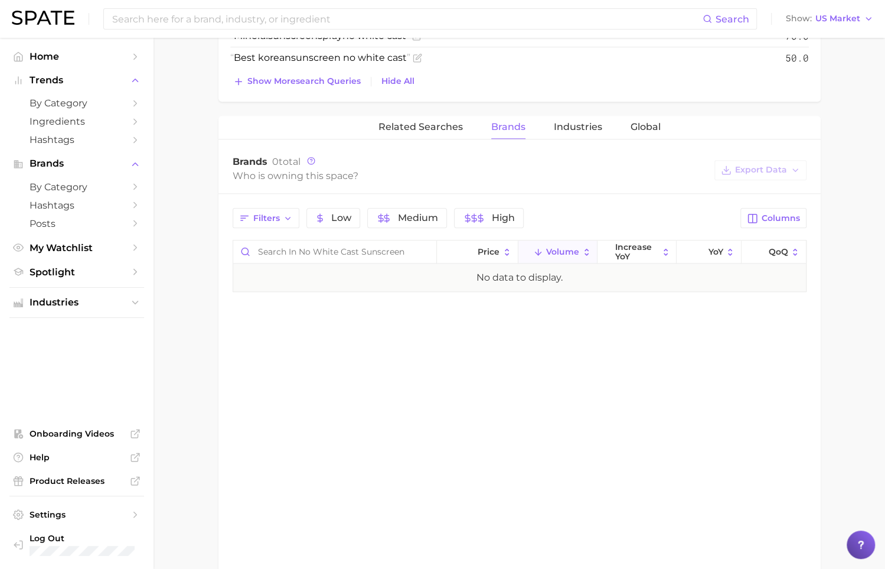
click at [520, 276] on div "No data to display." at bounding box center [520, 277] width 86 height 14
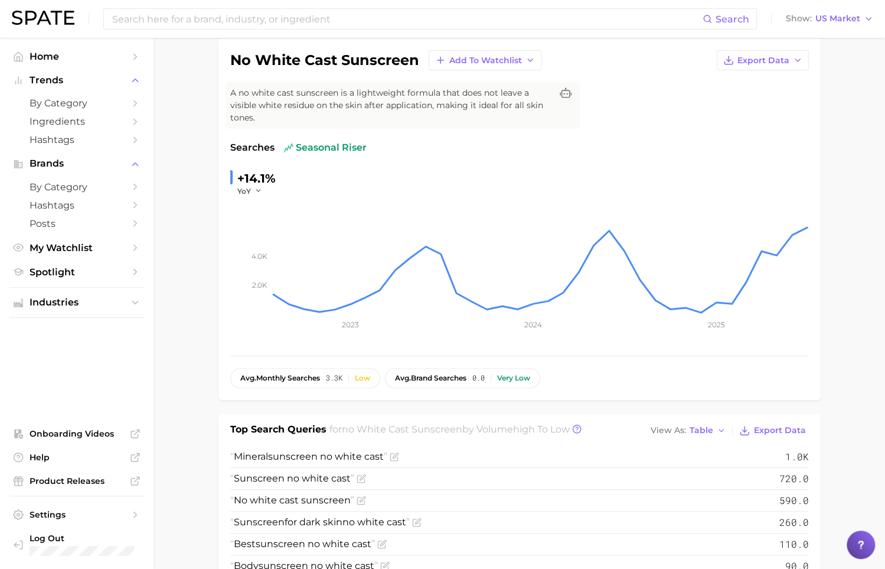
scroll to position [0, 0]
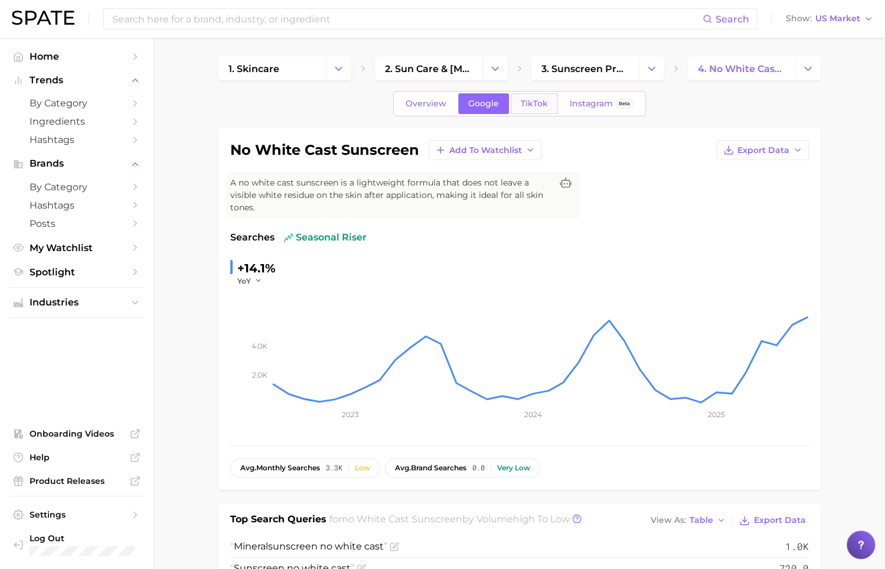
click at [540, 95] on link "TikTok" at bounding box center [534, 103] width 47 height 21
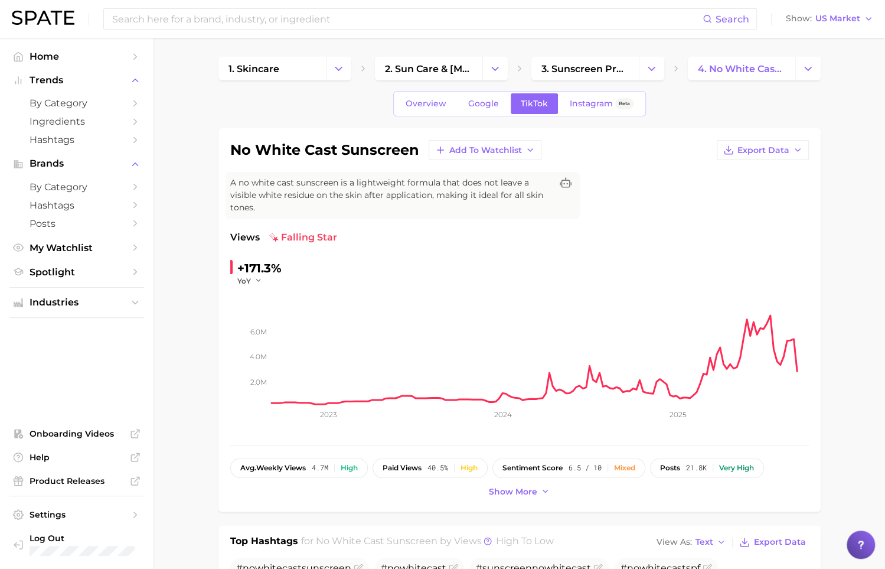
click at [434, 104] on span "Overview" at bounding box center [426, 104] width 41 height 10
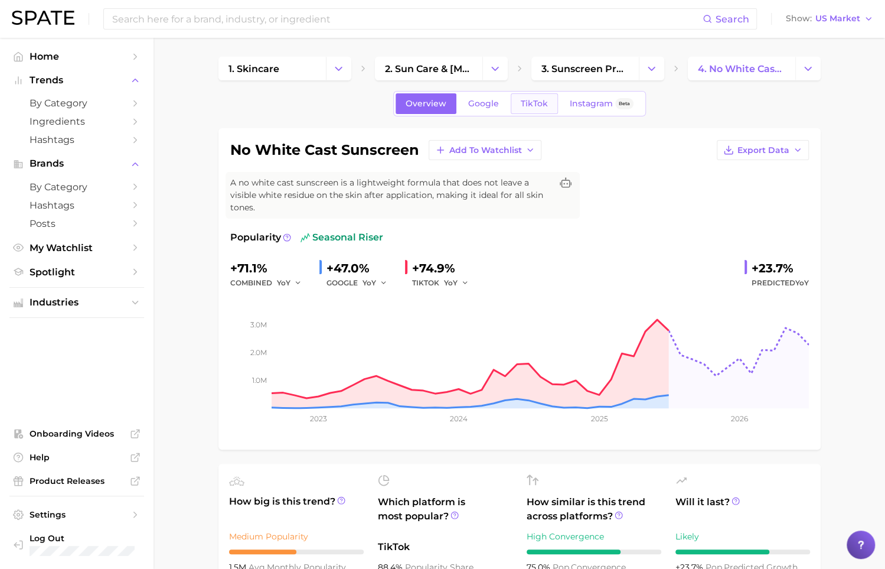
click at [530, 102] on span "TikTok" at bounding box center [534, 104] width 27 height 10
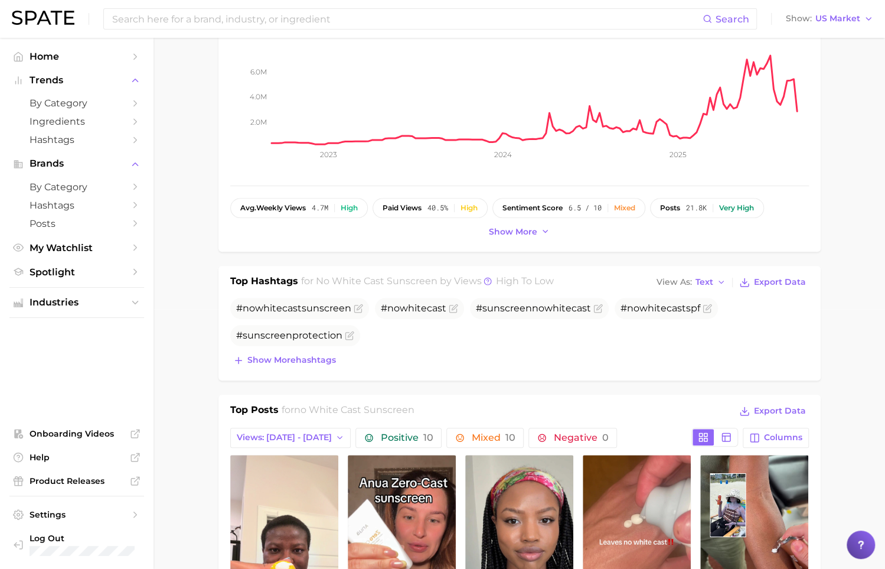
scroll to position [261, 0]
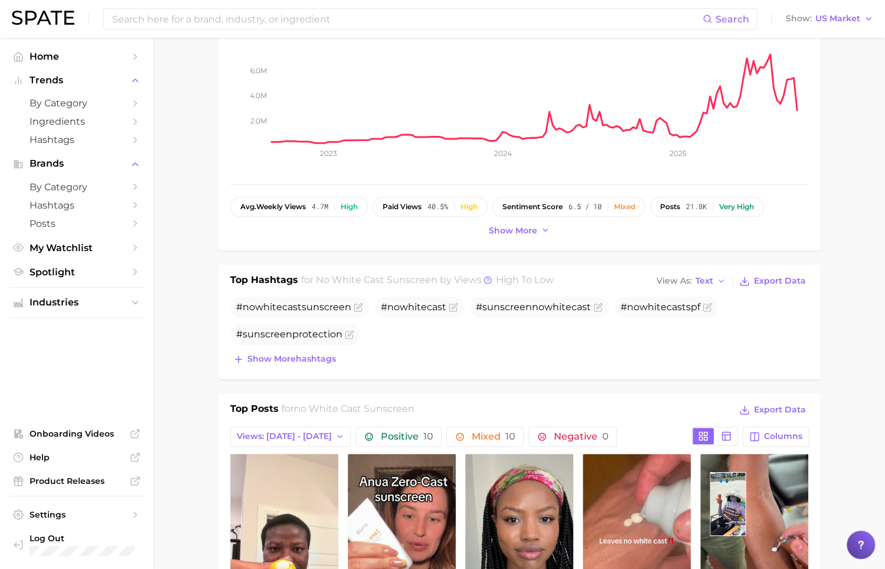
click at [493, 237] on div "no white cast sunscreen Add to Watchlist Export Data A no white cast sunscreen …" at bounding box center [519, 58] width 602 height 383
click at [506, 231] on span "Show more" at bounding box center [513, 231] width 48 height 10
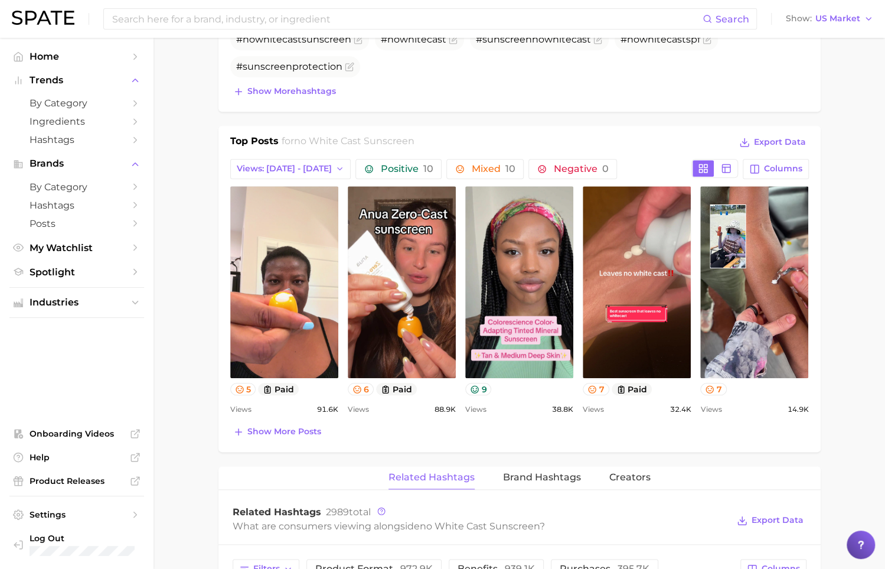
scroll to position [564, 0]
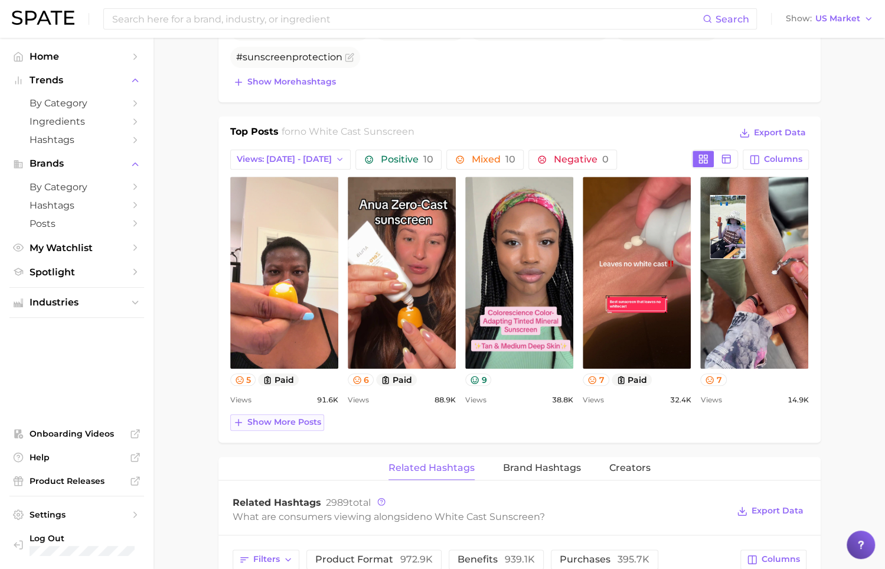
click at [276, 420] on span "Show more posts" at bounding box center [284, 422] width 74 height 10
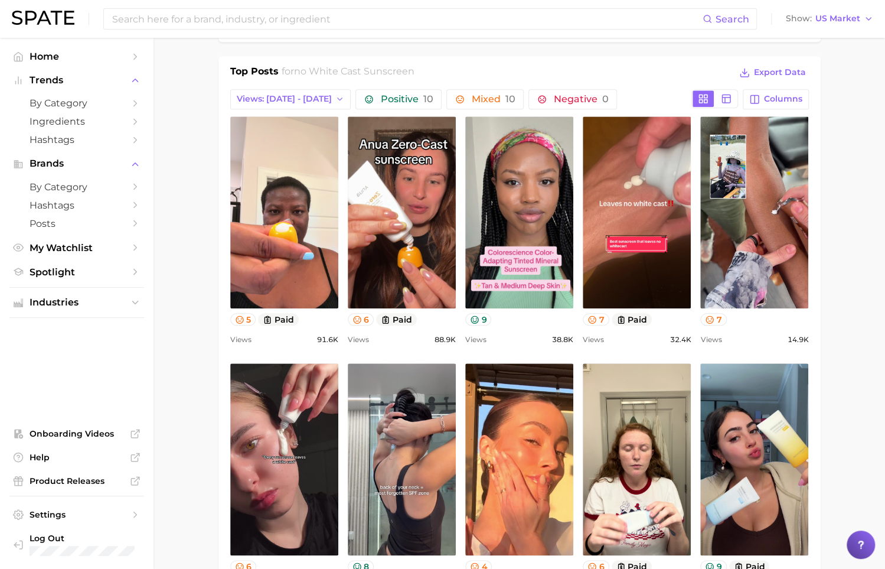
scroll to position [624, 0]
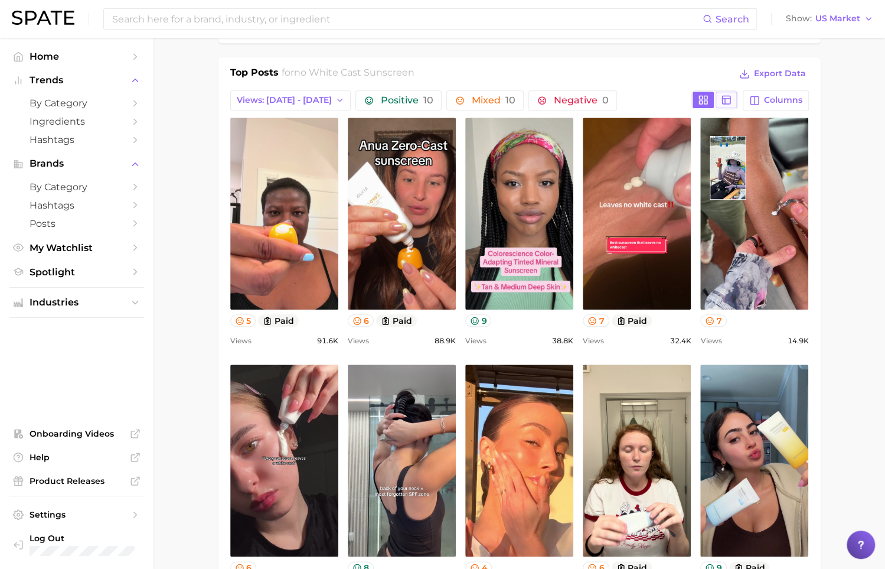
click at [734, 93] on button at bounding box center [726, 100] width 21 height 17
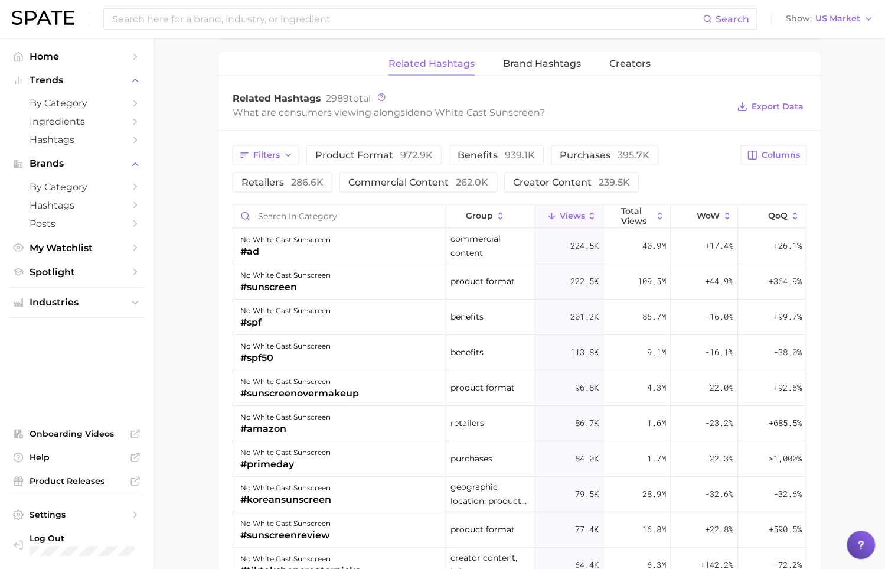
scroll to position [1310, 0]
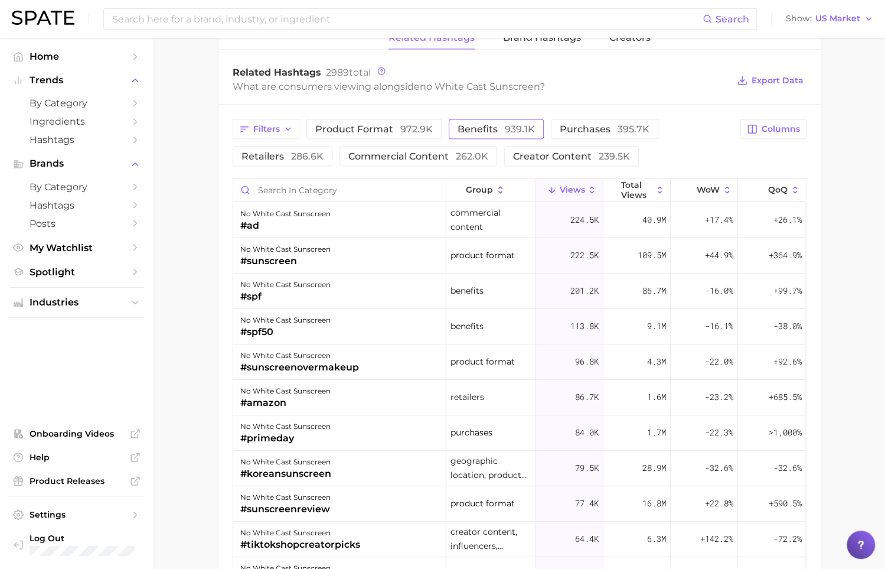
click at [494, 129] on span "benefits 939.1k" at bounding box center [496, 128] width 77 height 9
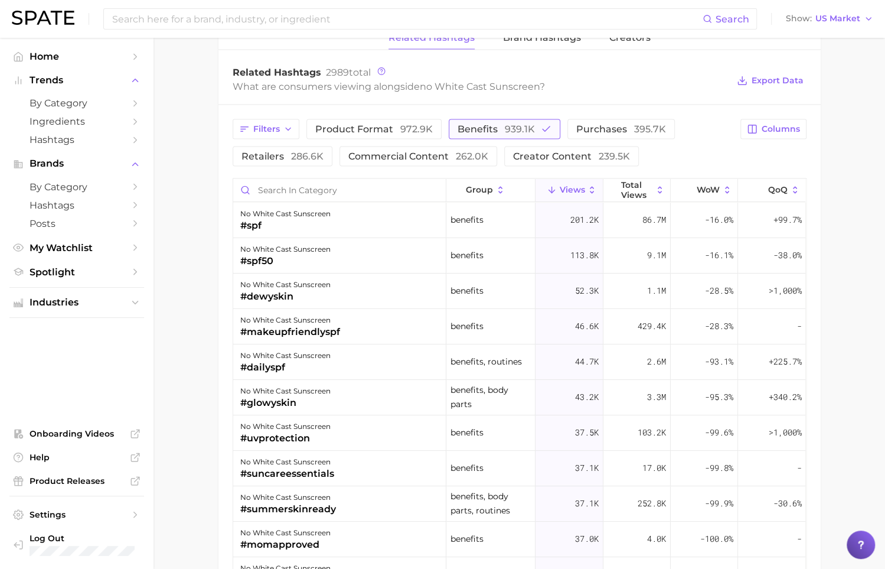
click at [494, 129] on span "benefits 939.1k" at bounding box center [496, 128] width 77 height 9
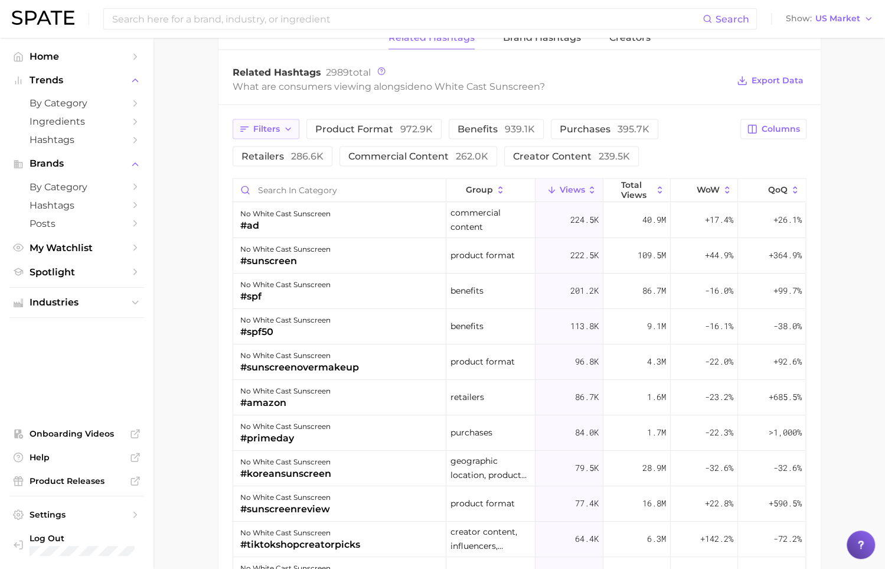
click at [273, 123] on span "Filters" at bounding box center [266, 128] width 27 height 10
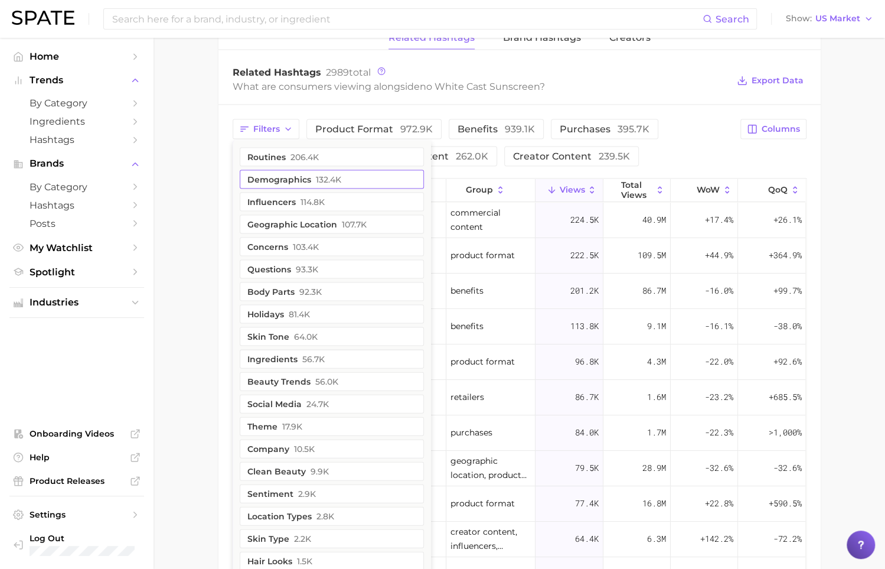
click at [362, 179] on button "demographics 132.4k" at bounding box center [332, 178] width 184 height 19
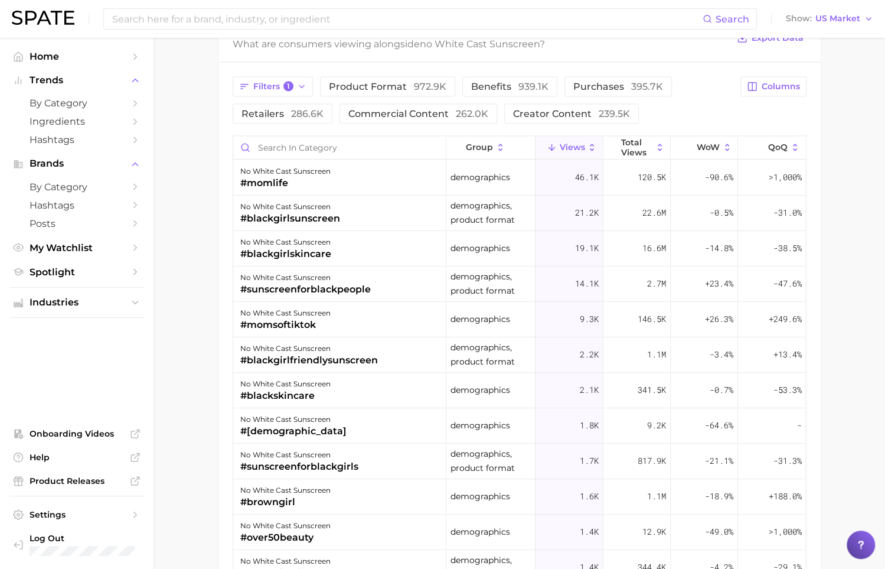
scroll to position [1346, 0]
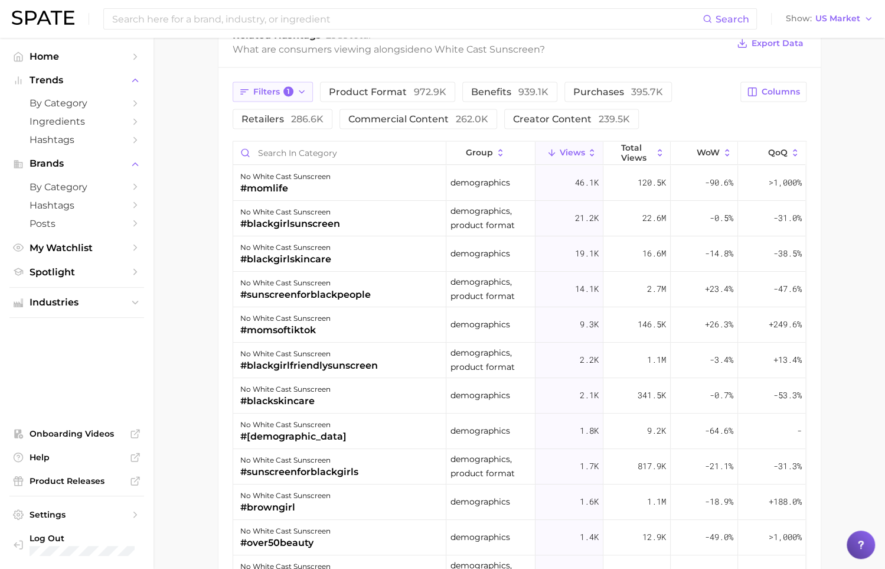
click at [311, 88] on button "Filters 1" at bounding box center [273, 92] width 81 height 20
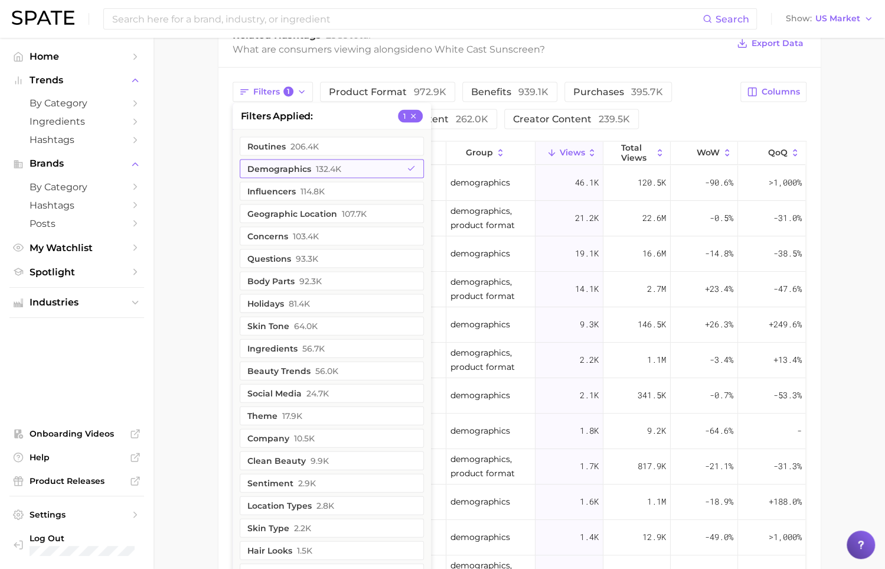
click at [339, 164] on span "132.4k" at bounding box center [328, 168] width 25 height 9
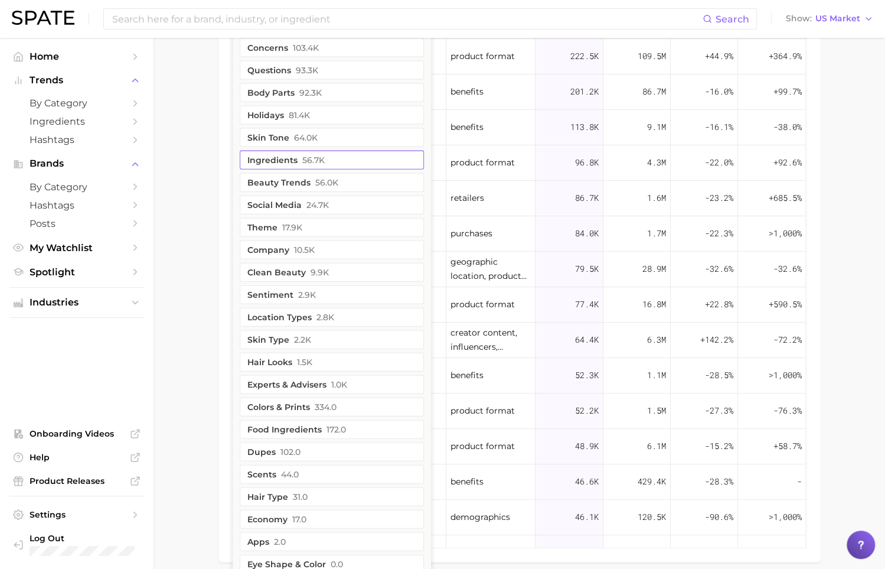
scroll to position [1512, 0]
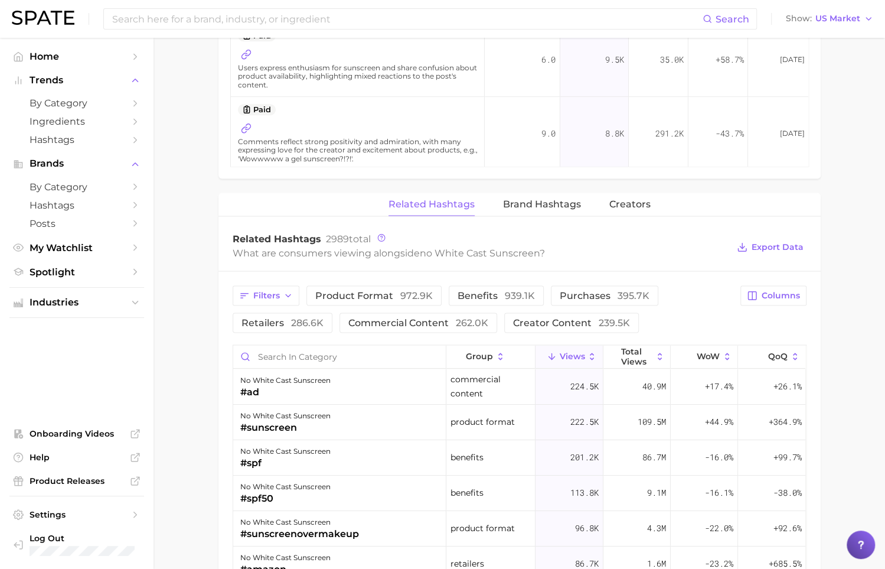
scroll to position [1135, 0]
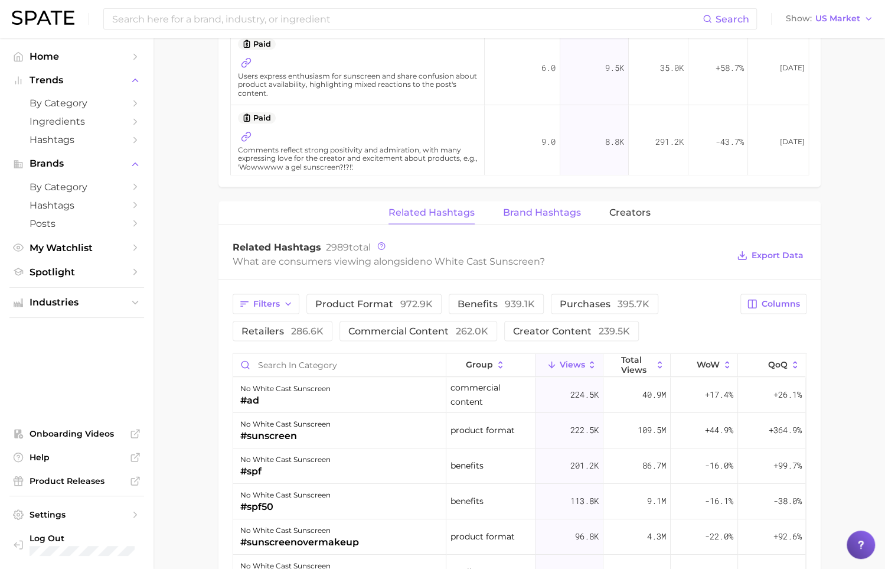
click at [537, 212] on span "Brand Hashtags" at bounding box center [542, 212] width 78 height 11
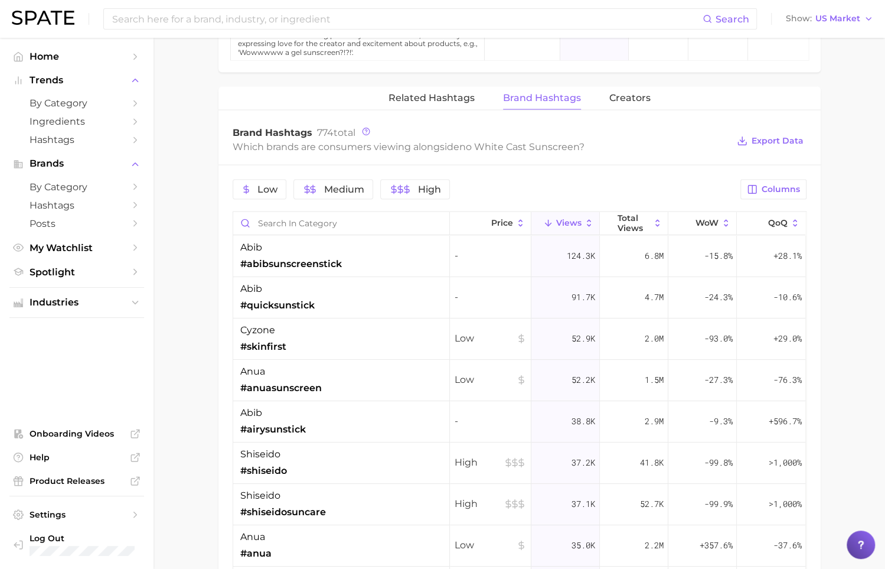
scroll to position [1248, 0]
click at [636, 102] on button "Creators" at bounding box center [629, 98] width 41 height 23
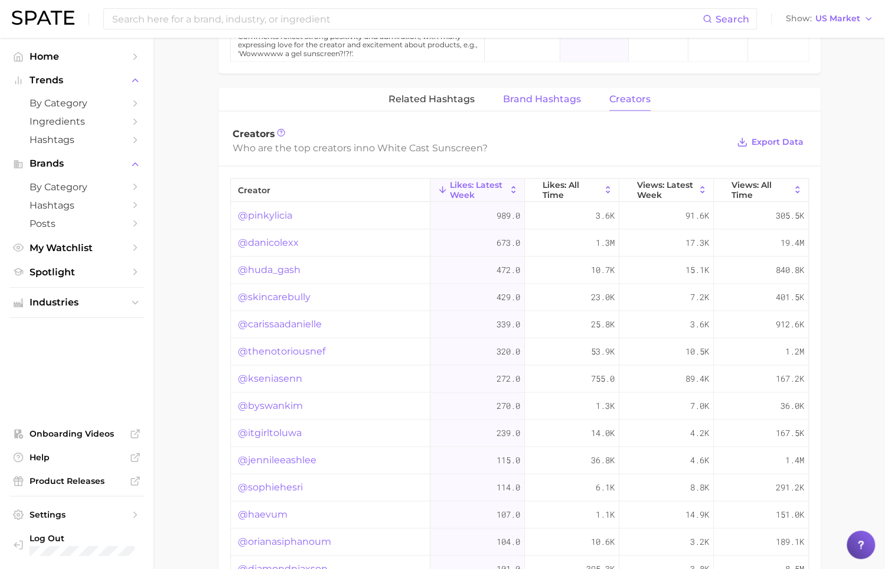
click at [561, 103] on button "Brand Hashtags" at bounding box center [542, 98] width 78 height 23
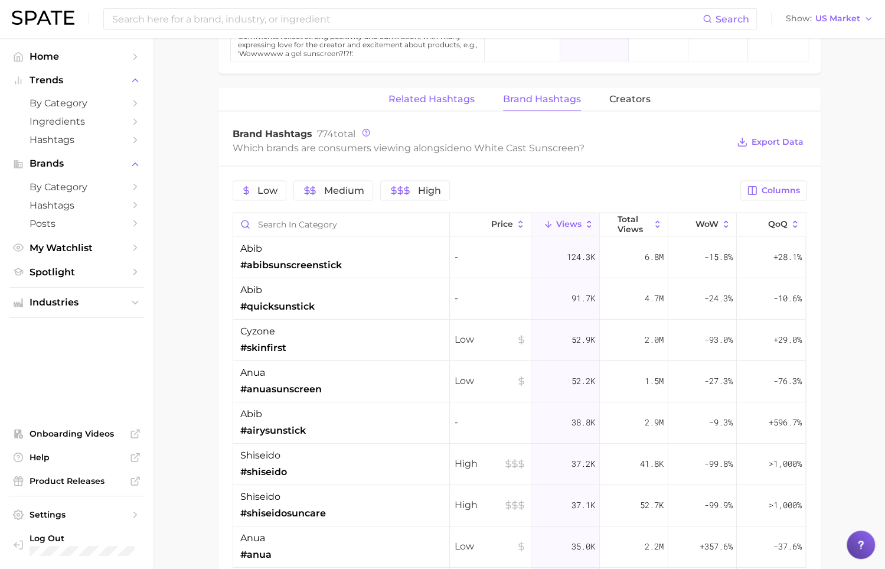
click at [443, 94] on span "Related Hashtags" at bounding box center [432, 98] width 86 height 11
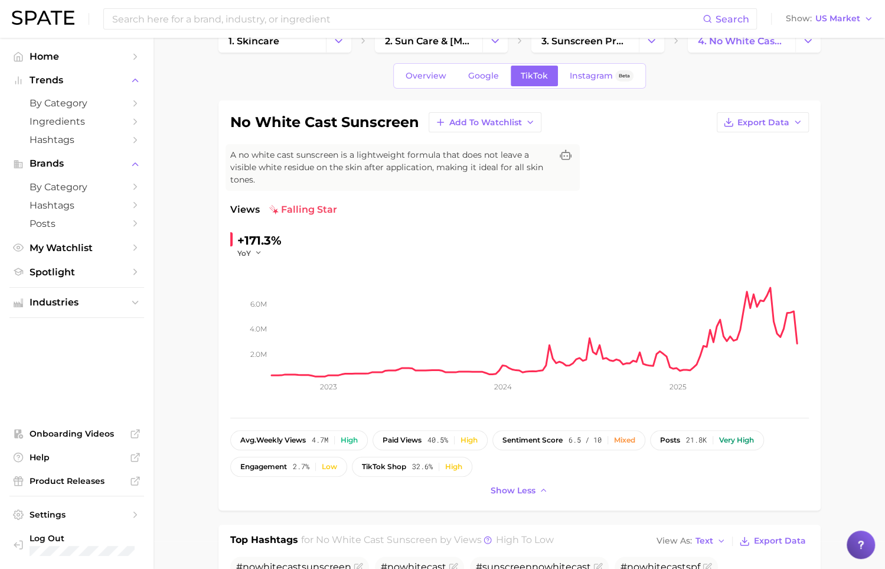
scroll to position [5, 0]
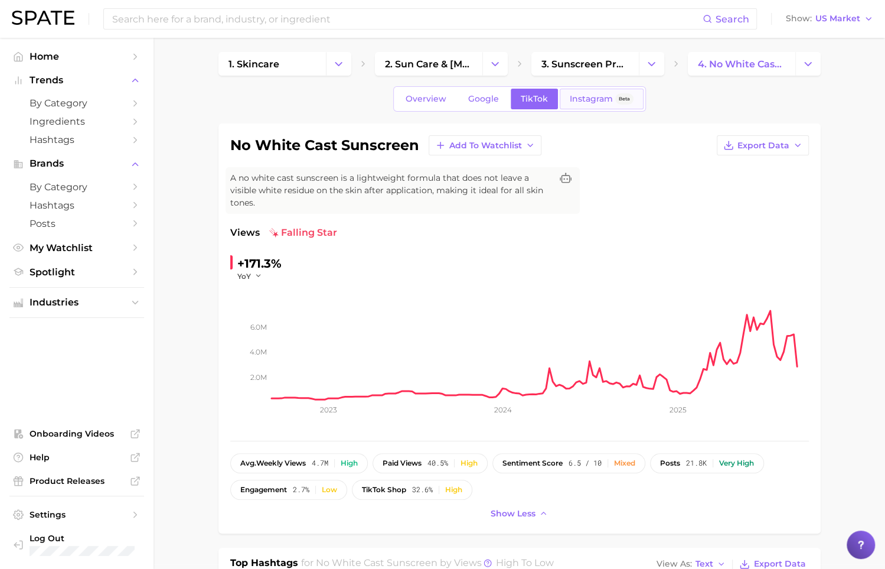
click at [589, 107] on link "Instagram Beta" at bounding box center [602, 99] width 84 height 21
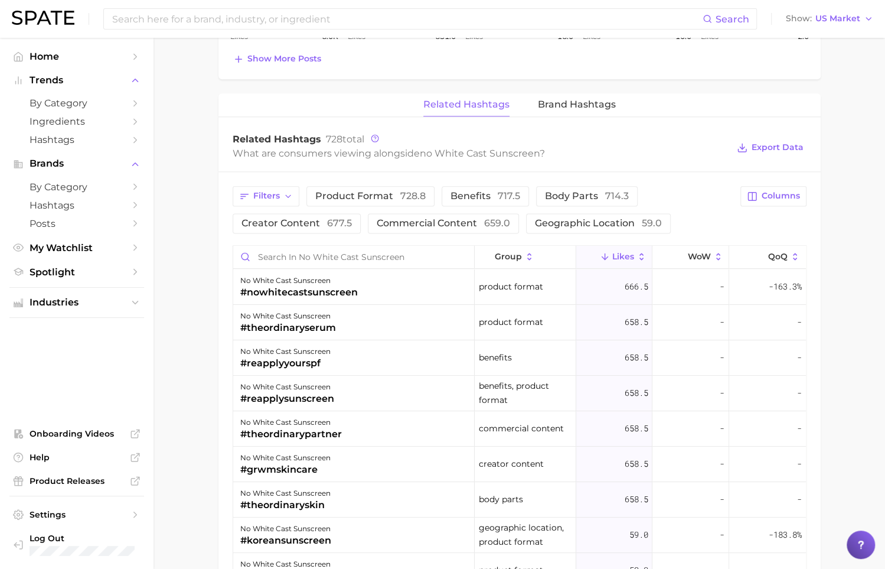
scroll to position [808, 0]
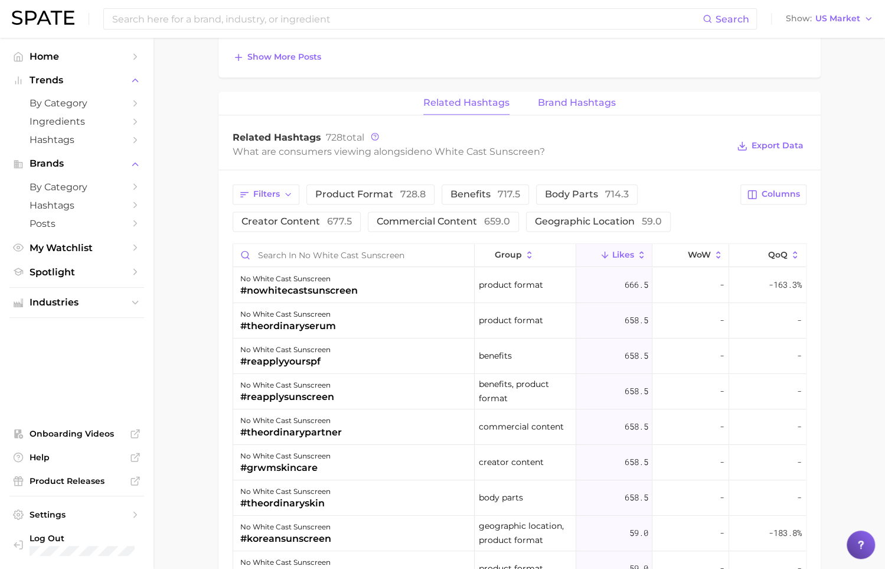
click at [574, 103] on span "Brand Hashtags" at bounding box center [577, 102] width 78 height 11
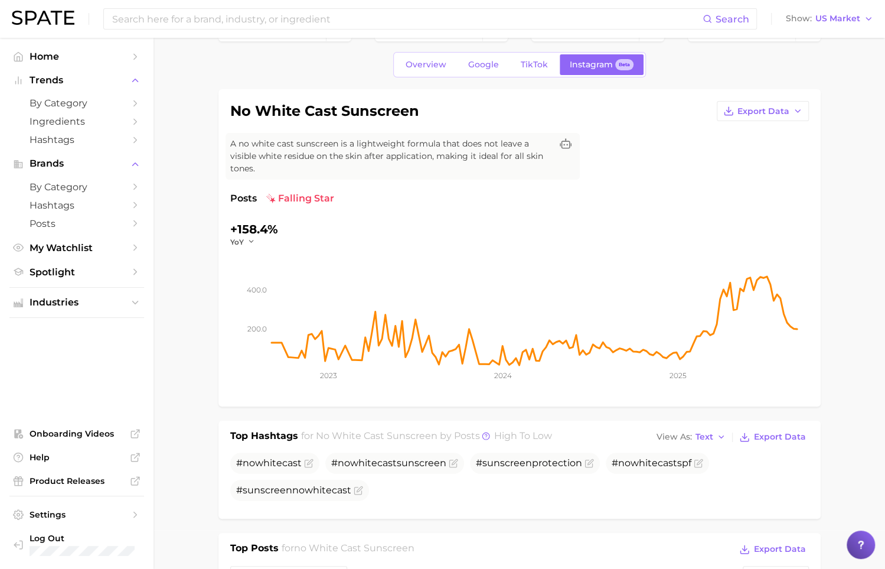
scroll to position [0, 0]
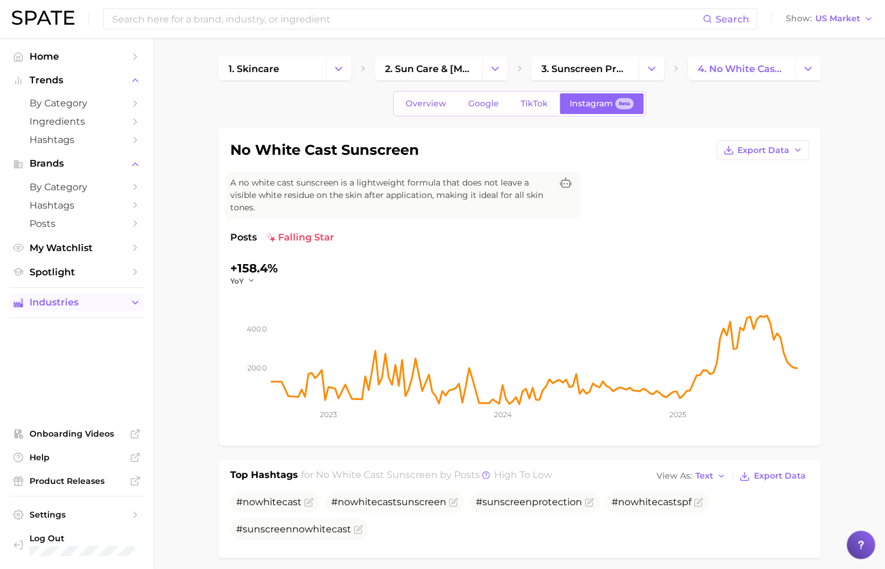
click at [133, 304] on icon "Sidebar" at bounding box center [135, 302] width 11 height 11
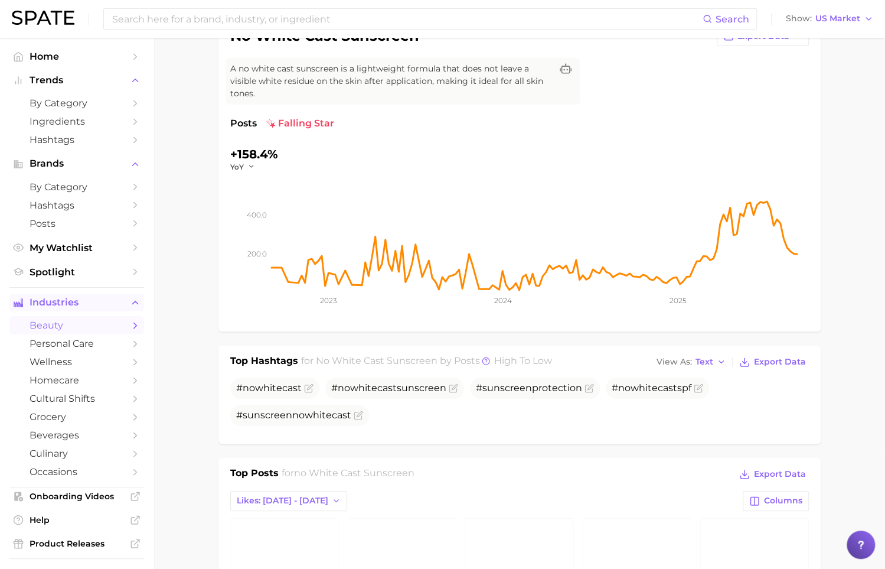
scroll to position [93, 0]
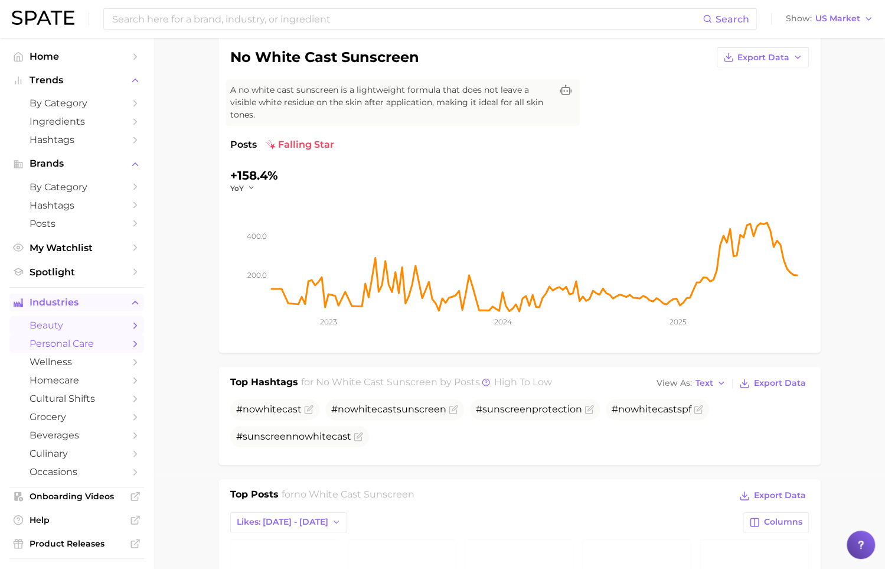
click at [77, 341] on span "personal care" at bounding box center [77, 343] width 94 height 11
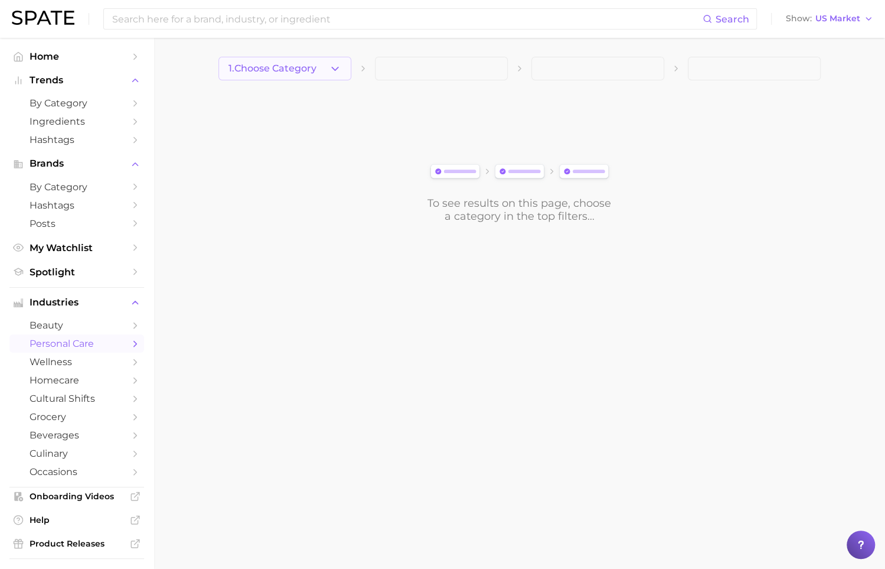
click at [331, 71] on icon "button" at bounding box center [335, 69] width 12 height 12
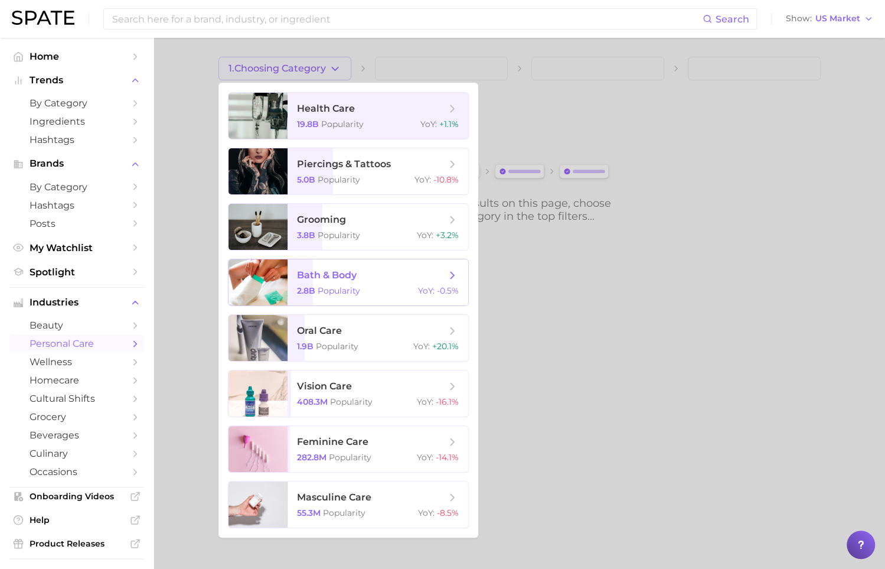
click at [381, 292] on div "2.8b Popularity YoY : -0.5%" at bounding box center [378, 290] width 162 height 11
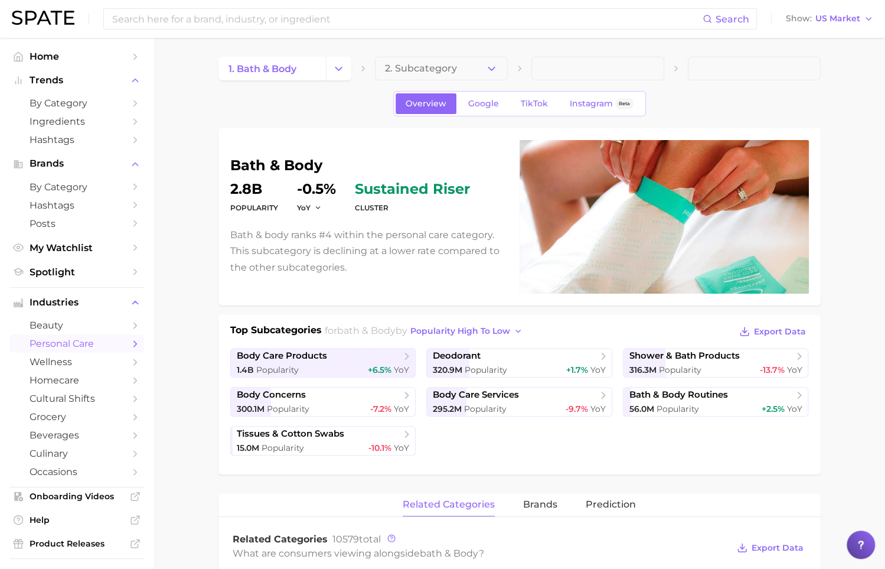
click at [488, 60] on button "2. Subcategory" at bounding box center [441, 69] width 133 height 24
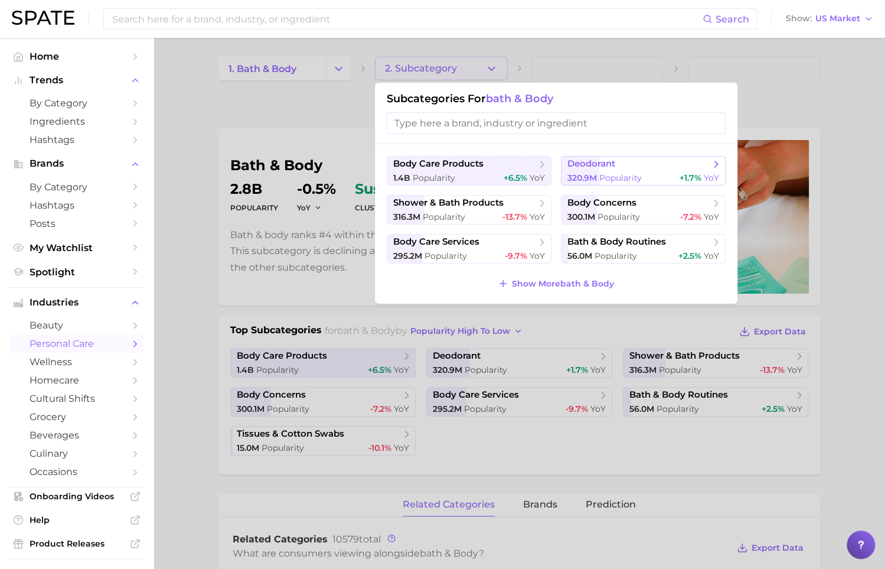
click at [602, 169] on button "deodorant 320.9m Popularity +1.7% YoY" at bounding box center [643, 171] width 165 height 30
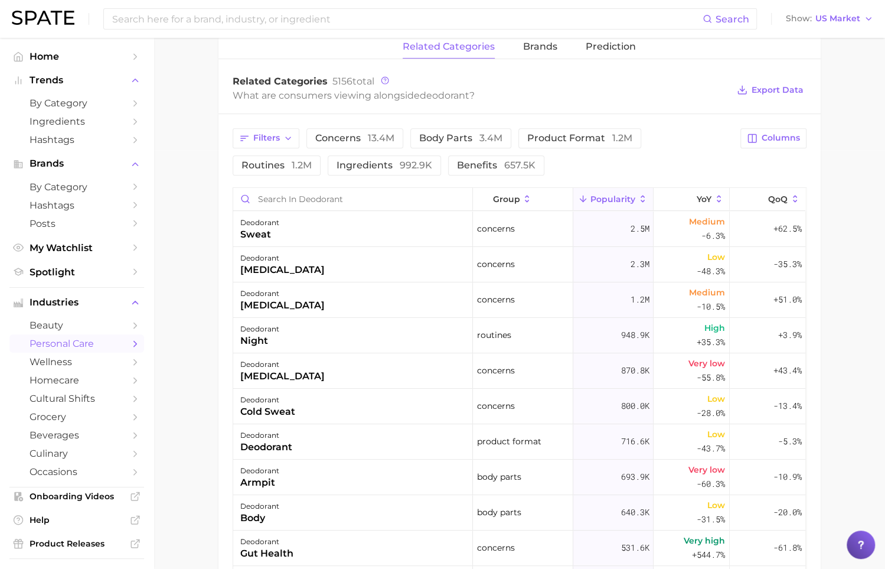
scroll to position [428, 0]
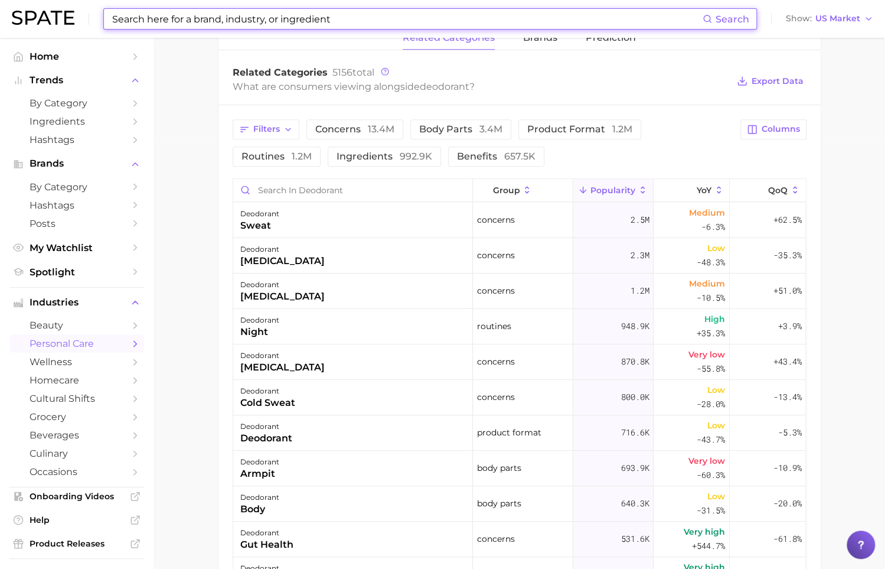
click at [302, 18] on input at bounding box center [407, 19] width 592 height 20
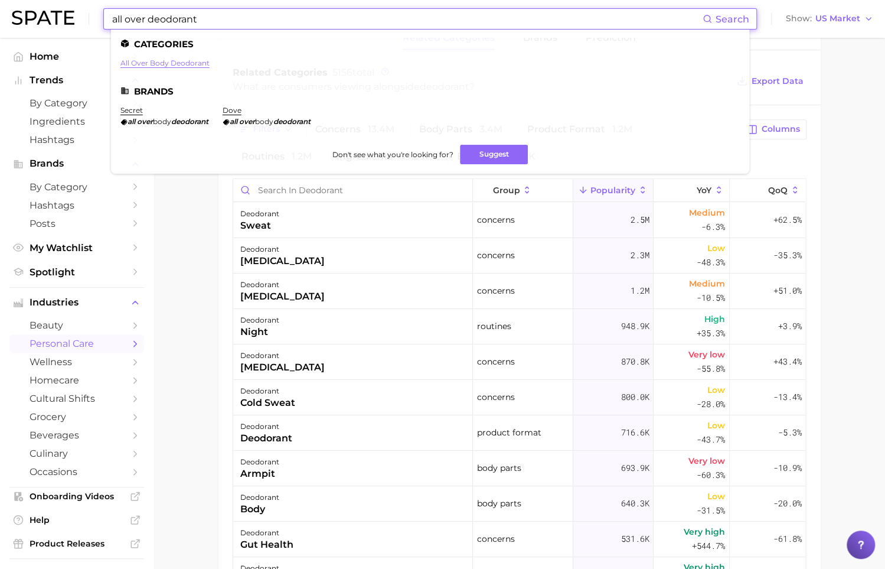
type input "all over deodorant"
click at [185, 64] on link "all over body deodorant" at bounding box center [164, 62] width 89 height 9
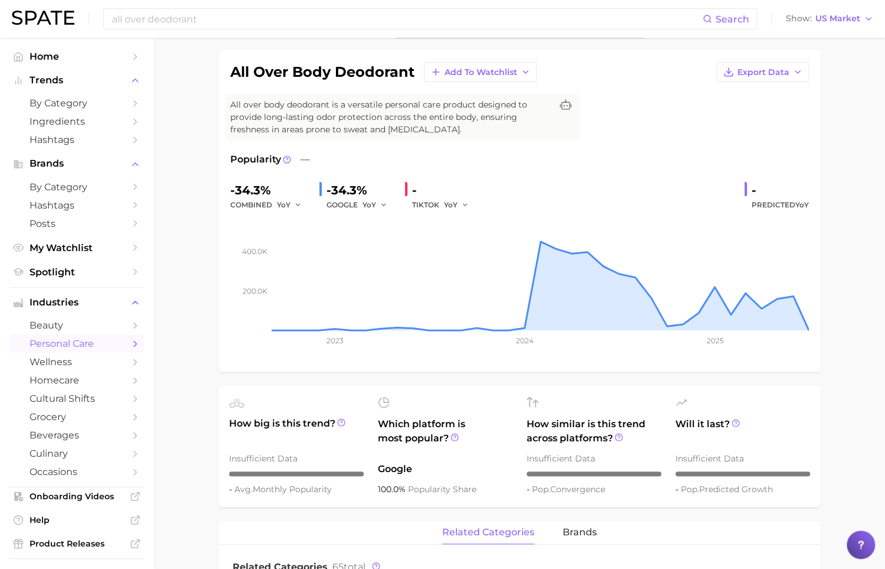
scroll to position [81, 0]
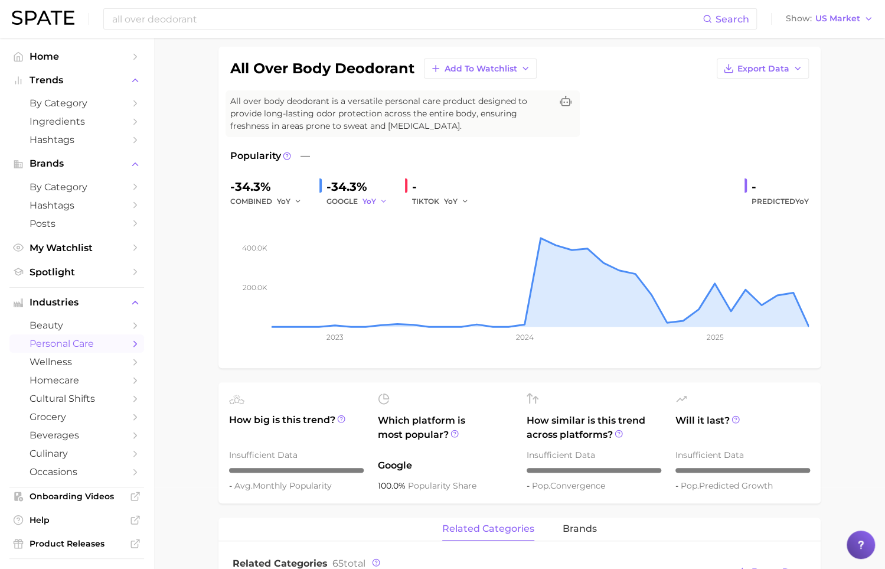
click at [371, 200] on span "YoY" at bounding box center [370, 201] width 14 height 10
click at [400, 234] on button "QoQ" at bounding box center [428, 241] width 130 height 21
click at [380, 202] on button "QoQ" at bounding box center [377, 201] width 28 height 14
click at [405, 254] on button "MoM" at bounding box center [428, 262] width 130 height 21
click at [381, 203] on button "MoM" at bounding box center [378, 201] width 30 height 14
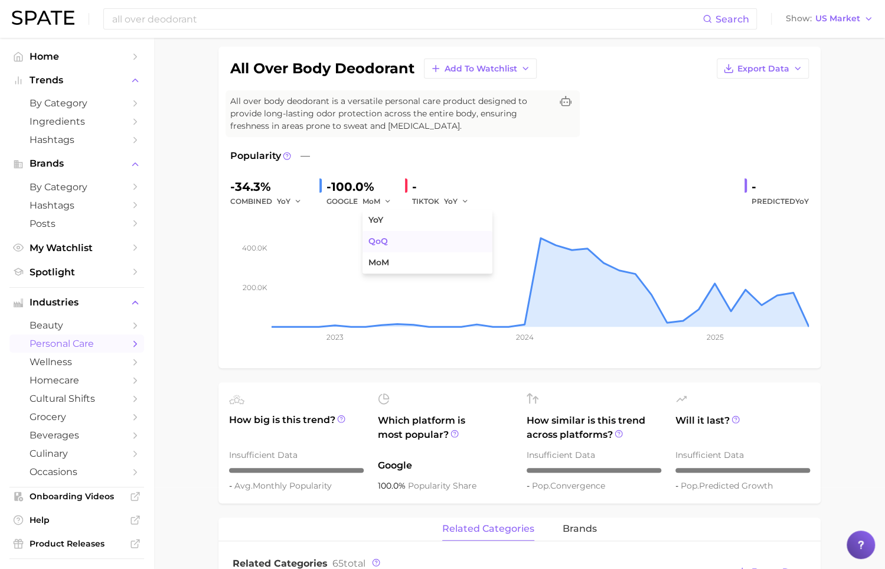
click at [398, 231] on button "QoQ" at bounding box center [428, 241] width 130 height 21
click at [383, 202] on icon "button" at bounding box center [387, 201] width 8 height 8
click at [395, 214] on button "YoY" at bounding box center [428, 220] width 130 height 21
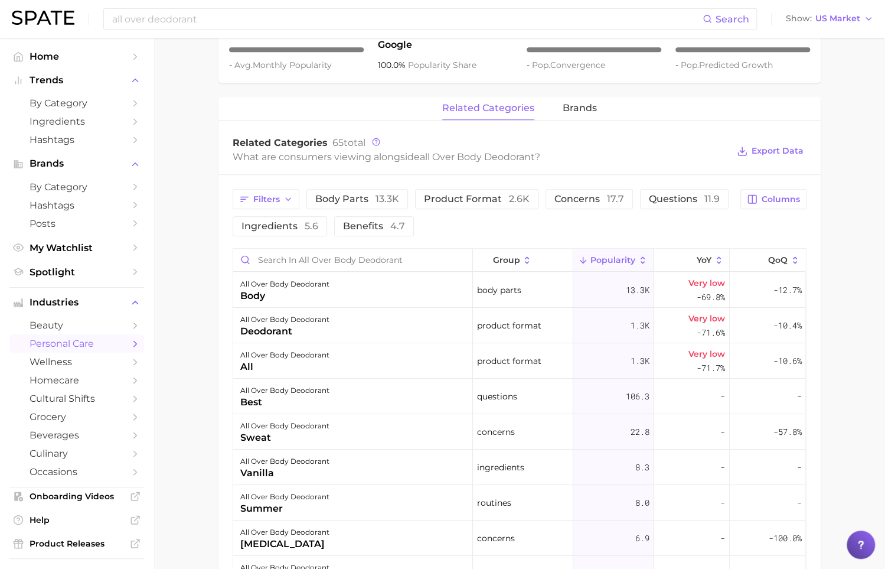
scroll to position [506, 0]
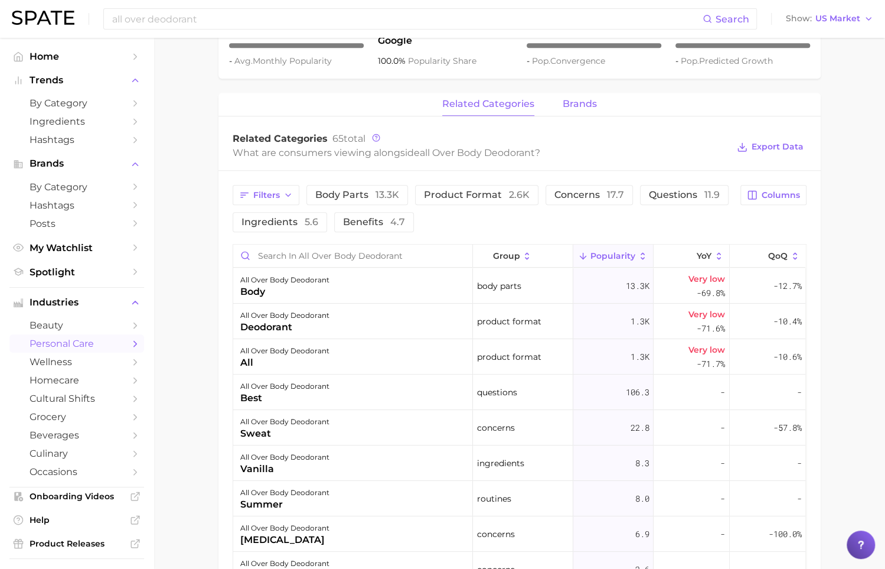
click at [582, 103] on span "brands" at bounding box center [580, 104] width 34 height 11
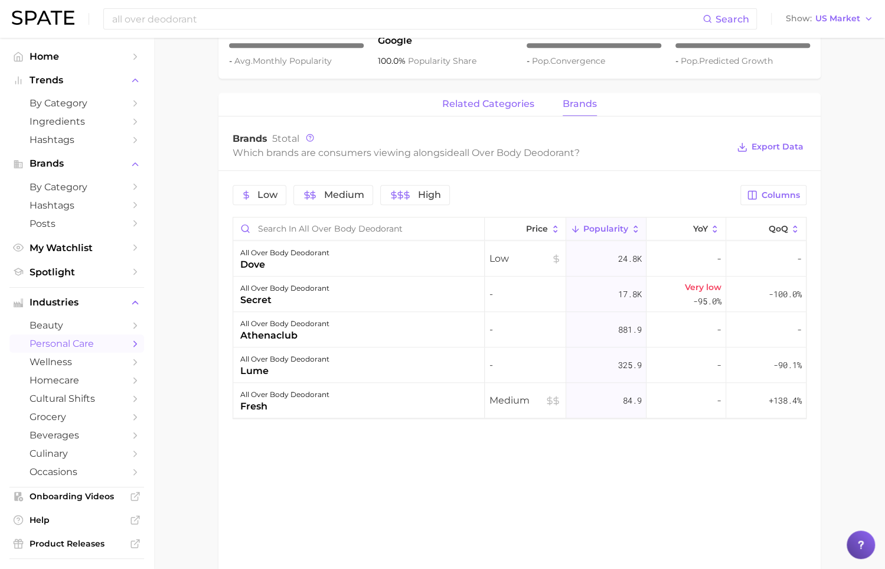
click at [477, 103] on span "related categories" at bounding box center [488, 104] width 92 height 11
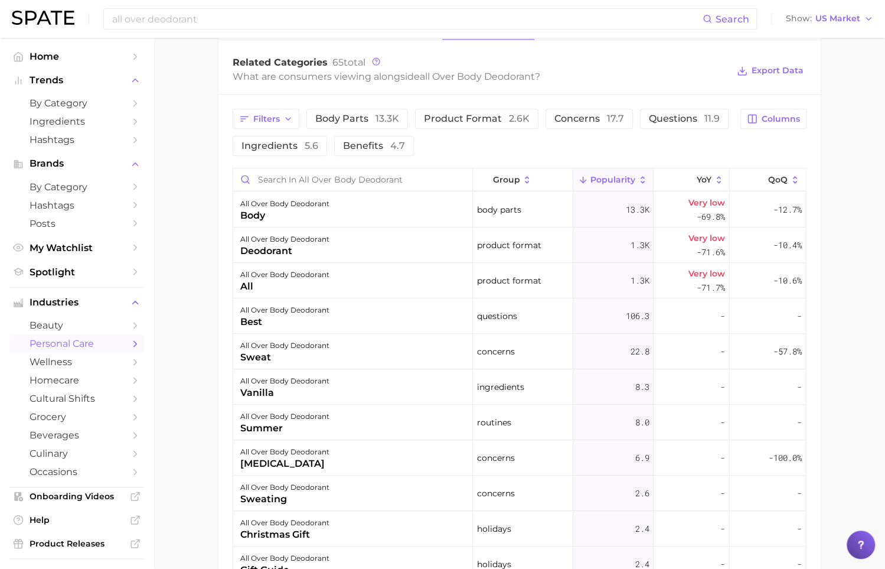
scroll to position [583, 0]
click at [509, 115] on span "2.6k" at bounding box center [519, 117] width 21 height 11
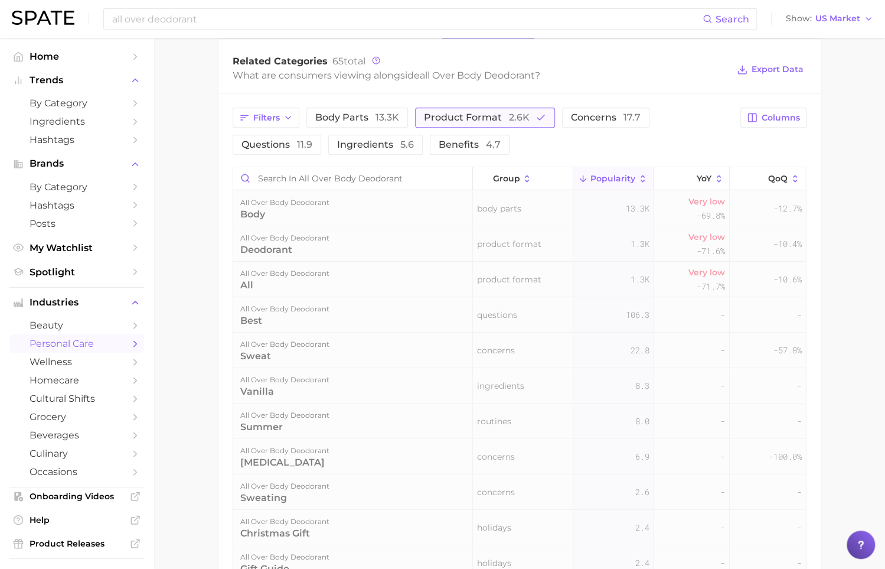
scroll to position [582, 0]
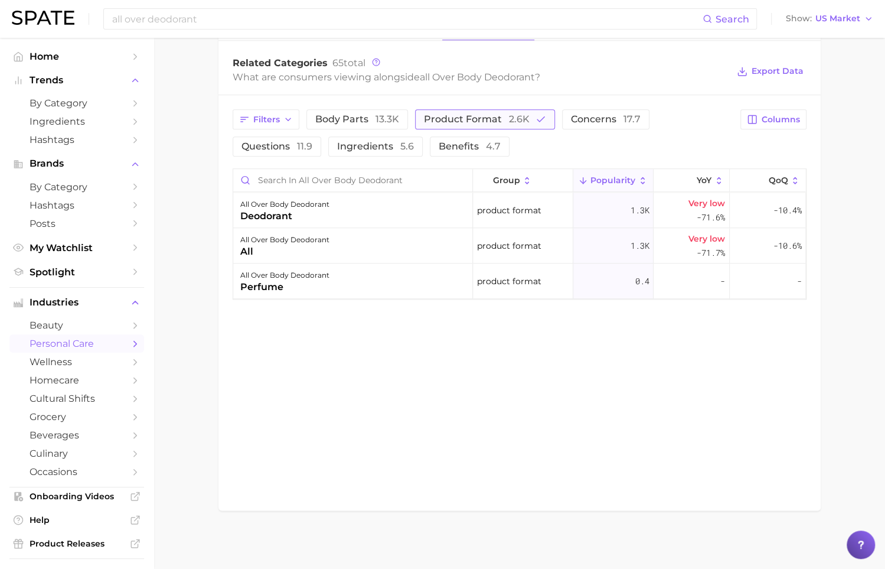
click at [497, 115] on span "product format 2.6k" at bounding box center [477, 119] width 106 height 9
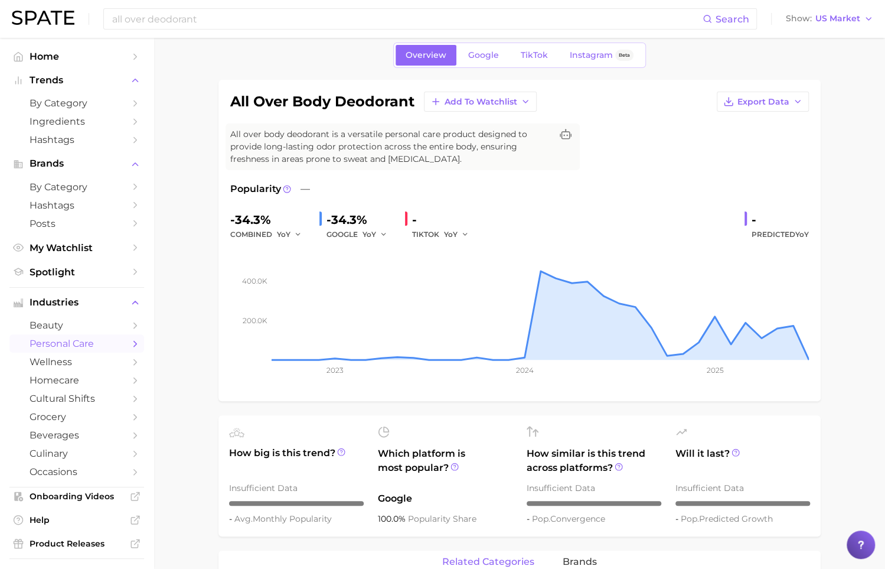
scroll to position [47, 0]
click at [529, 64] on link "TikTok" at bounding box center [534, 56] width 47 height 21
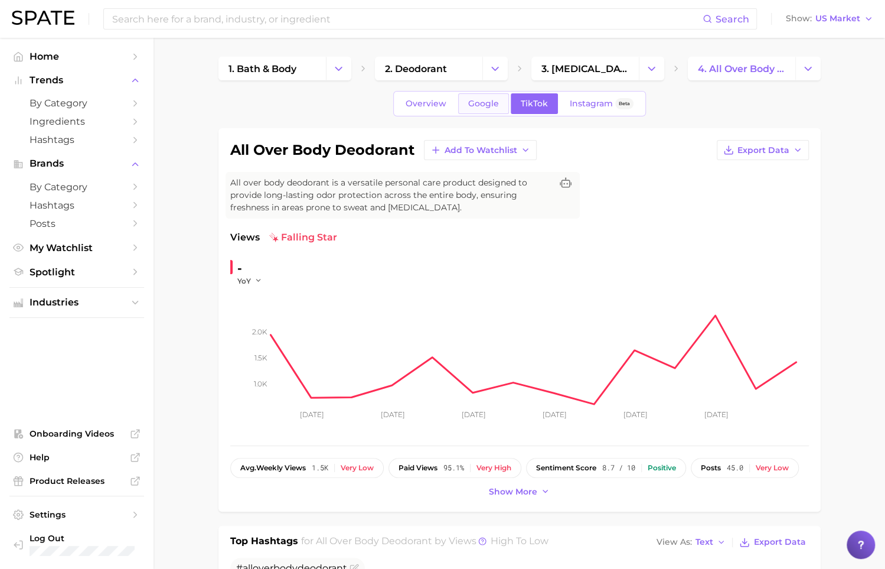
click at [489, 109] on link "Google" at bounding box center [483, 103] width 51 height 21
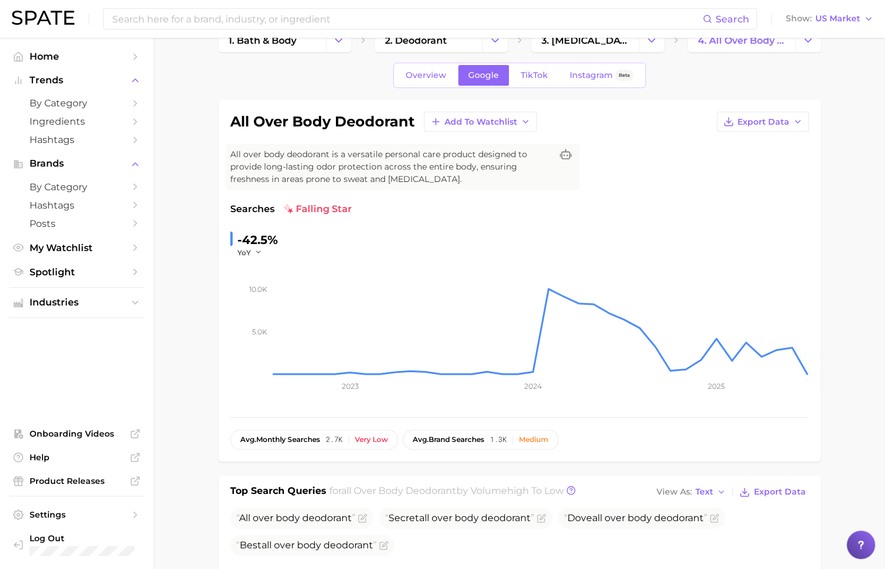
scroll to position [33, 0]
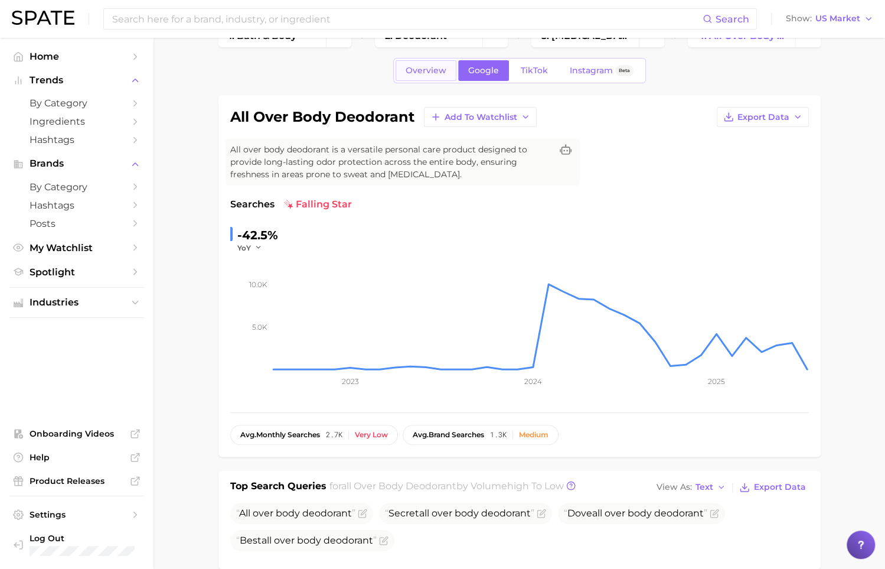
click at [437, 79] on link "Overview" at bounding box center [426, 70] width 61 height 21
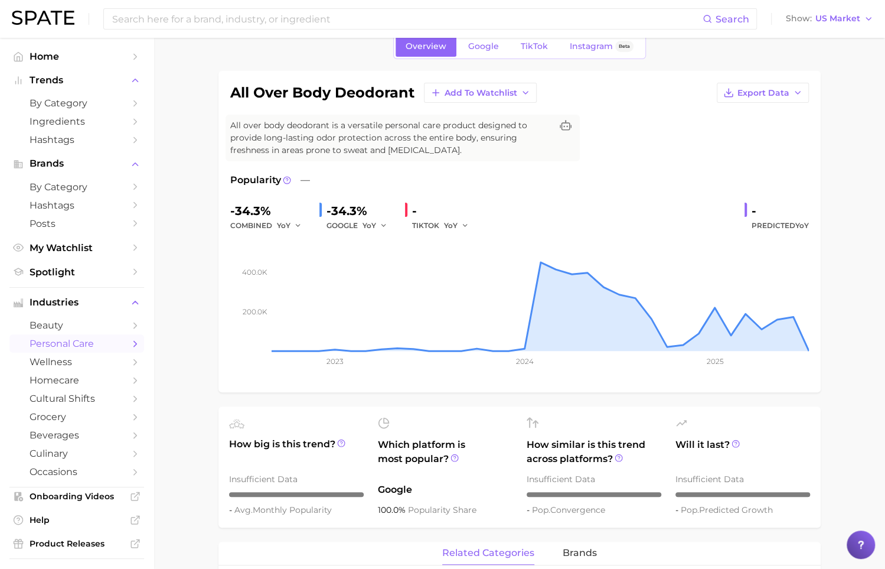
scroll to position [44, 0]
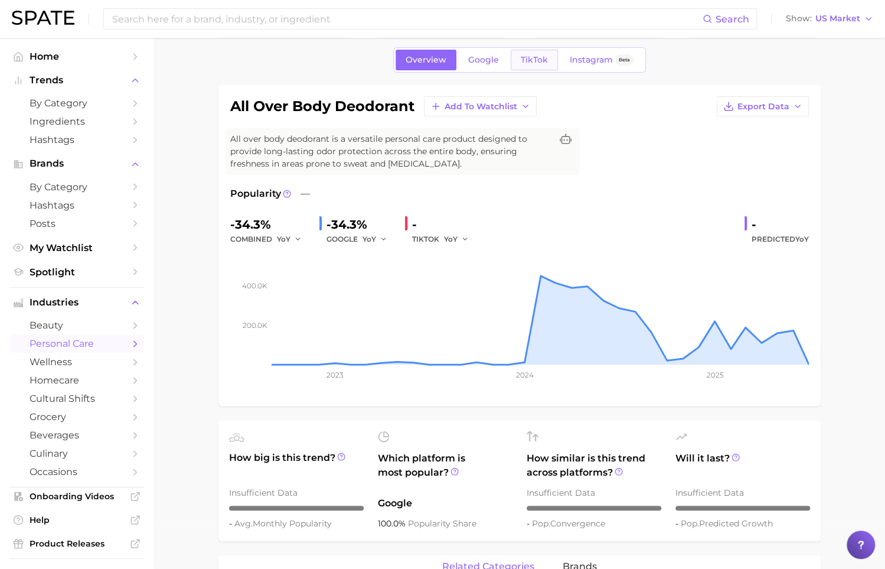
click at [533, 55] on span "TikTok" at bounding box center [534, 60] width 27 height 10
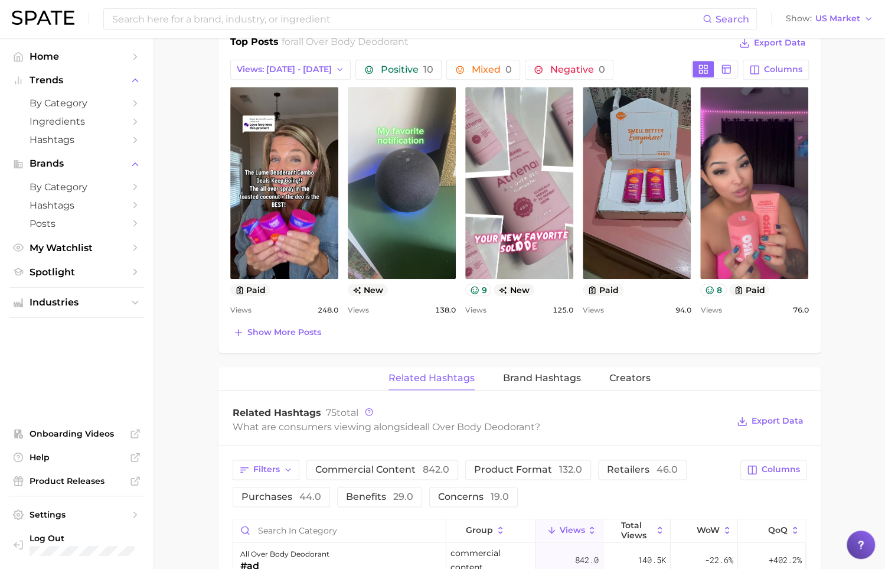
scroll to position [585, 0]
click at [270, 331] on span "Show more posts" at bounding box center [284, 332] width 74 height 10
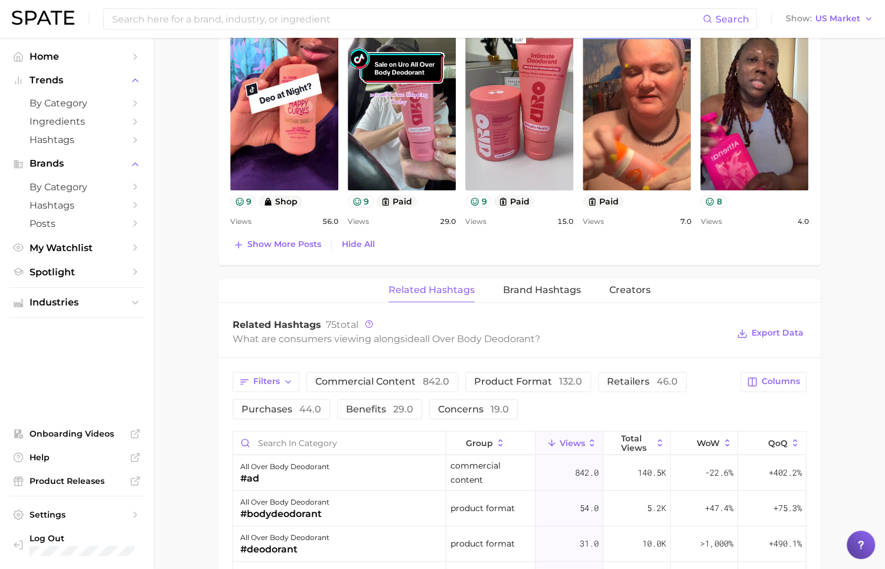
scroll to position [922, 0]
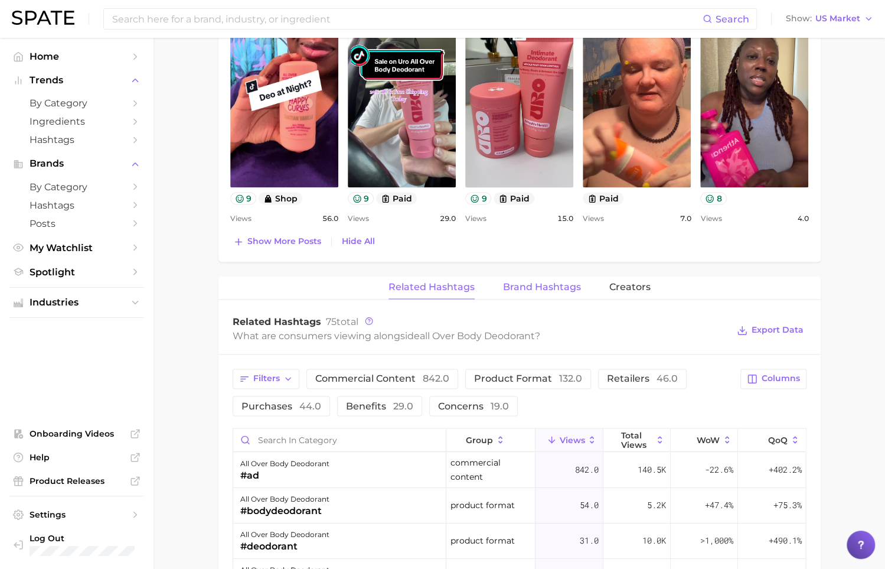
click at [554, 283] on span "Brand Hashtags" at bounding box center [542, 287] width 78 height 11
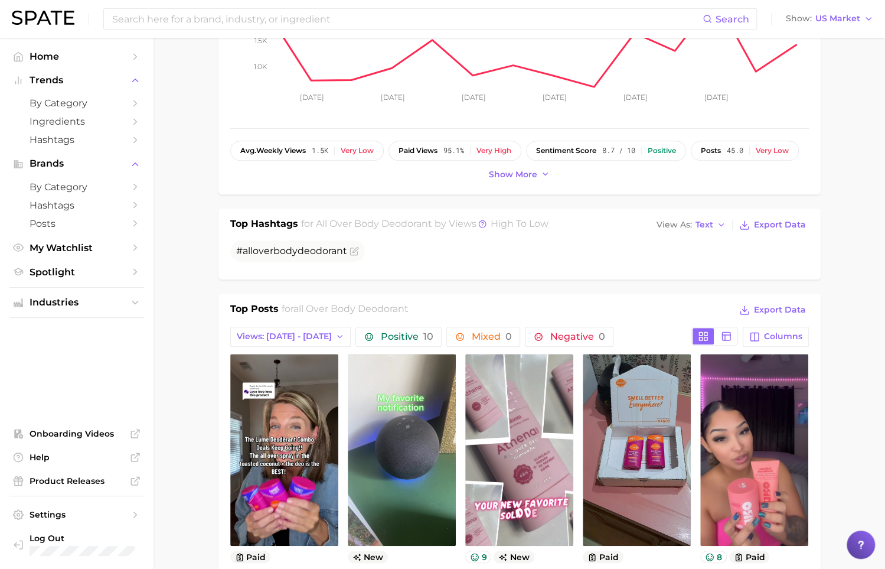
scroll to position [0, 0]
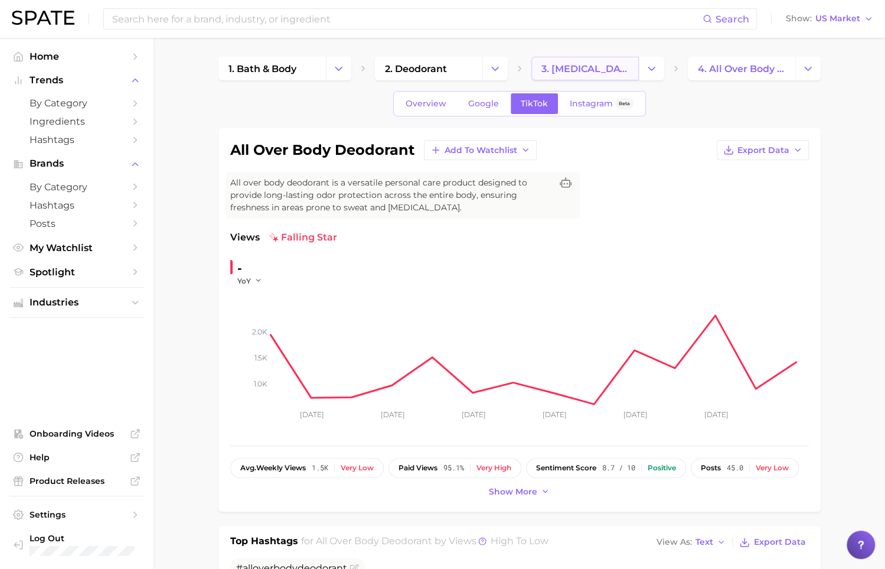
click at [595, 78] on link "3. antiperspirant products" at bounding box center [584, 69] width 107 height 24
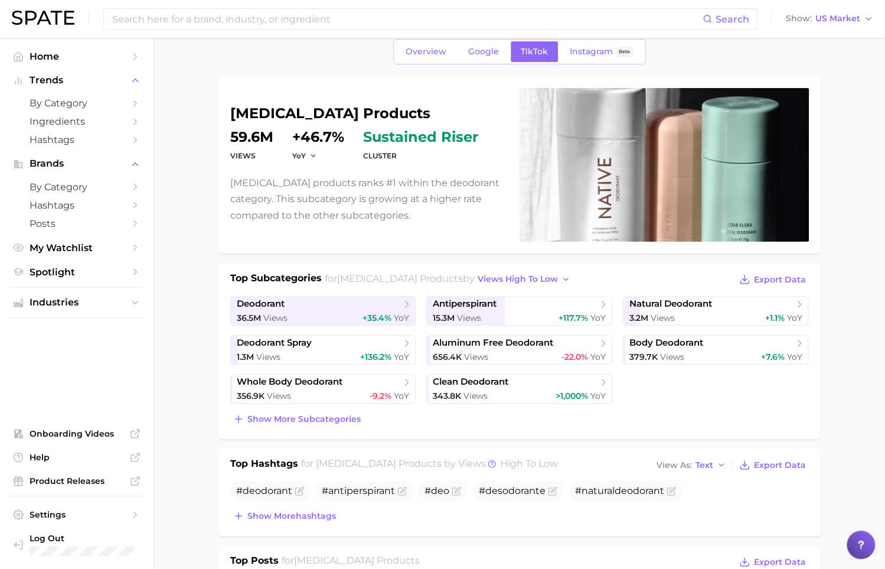
scroll to position [63, 0]
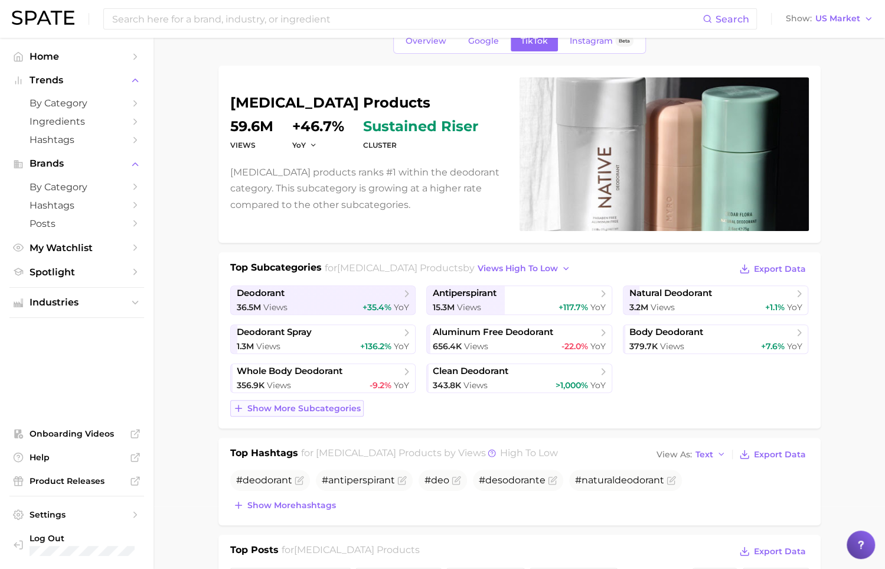
click at [289, 403] on span "Show more subcategories" at bounding box center [303, 408] width 113 height 10
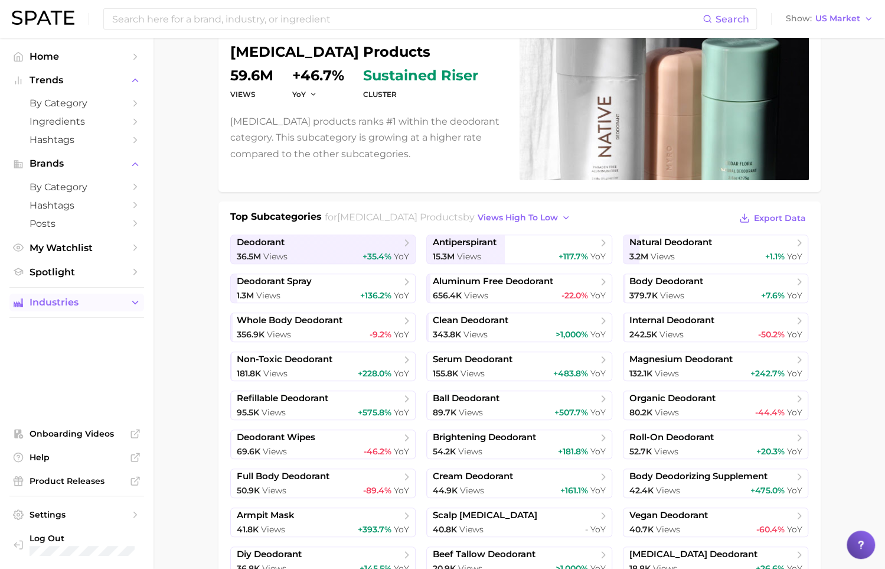
click at [126, 311] on button "Industries" at bounding box center [76, 302] width 135 height 18
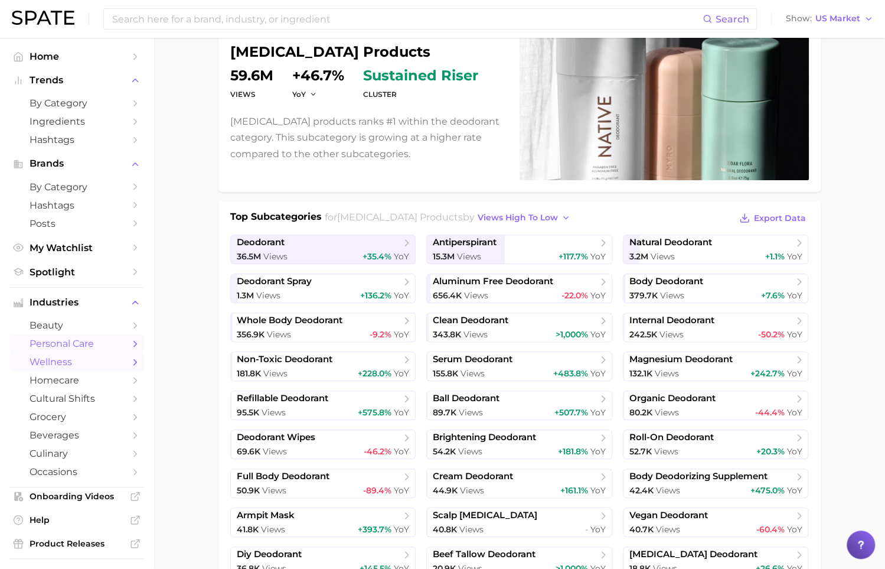
click at [128, 363] on link "wellness" at bounding box center [76, 362] width 135 height 18
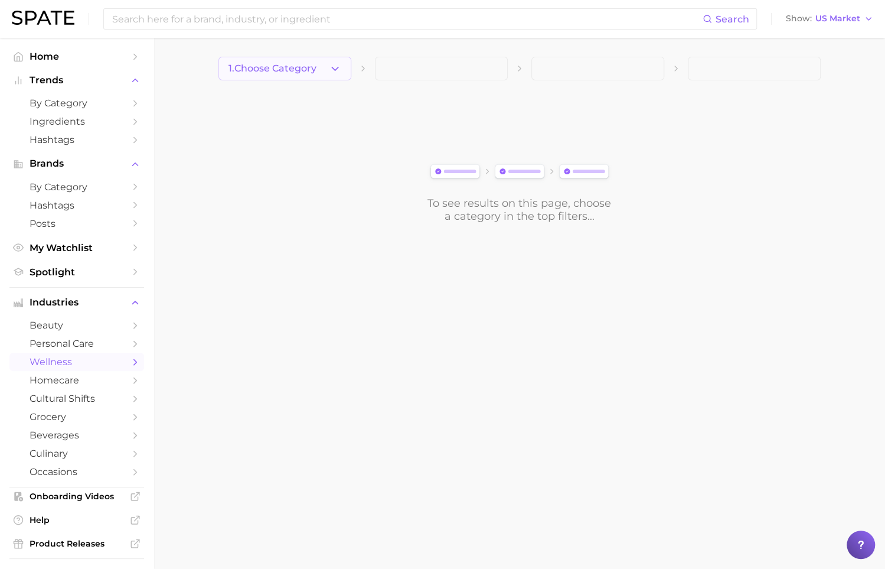
click at [312, 71] on span "1. Choose Category" at bounding box center [273, 68] width 88 height 11
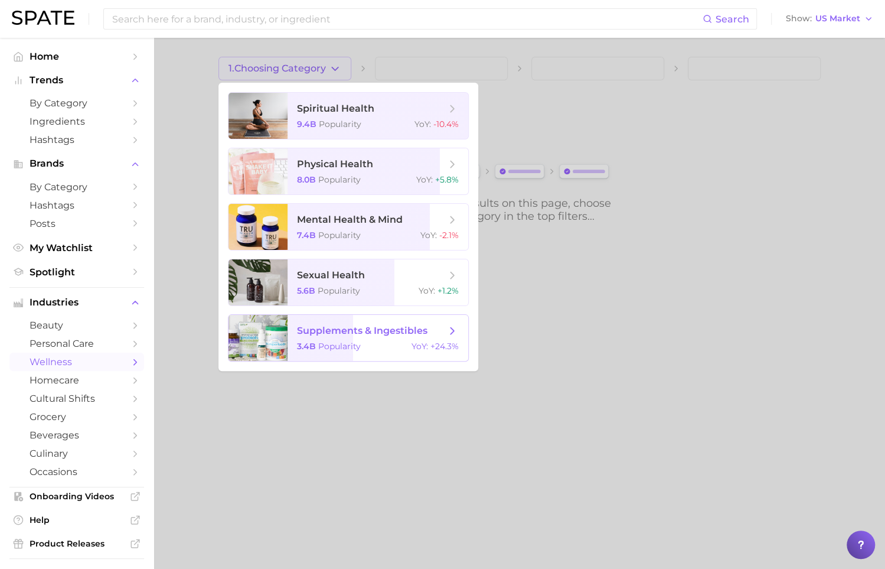
click at [370, 334] on span "supplements & ingestibles" at bounding box center [362, 330] width 130 height 11
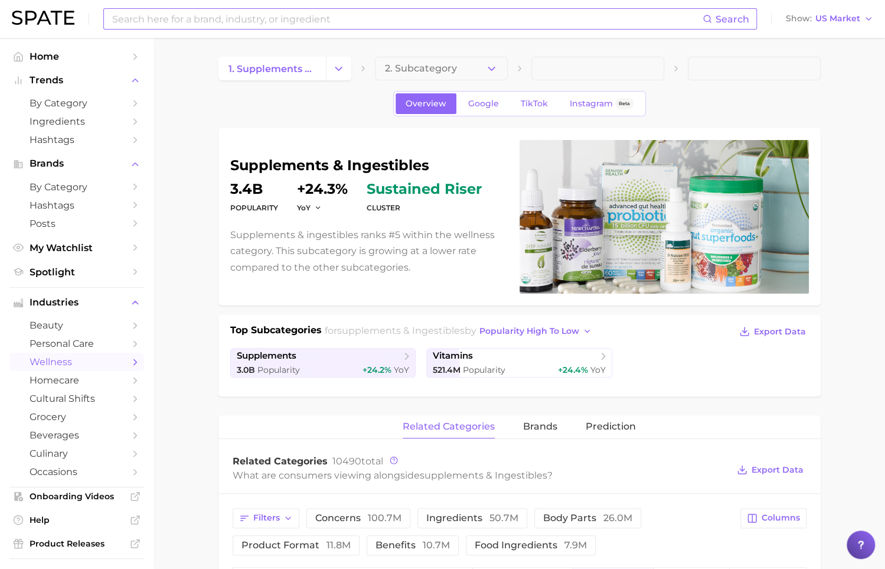
click at [293, 13] on input at bounding box center [407, 19] width 592 height 20
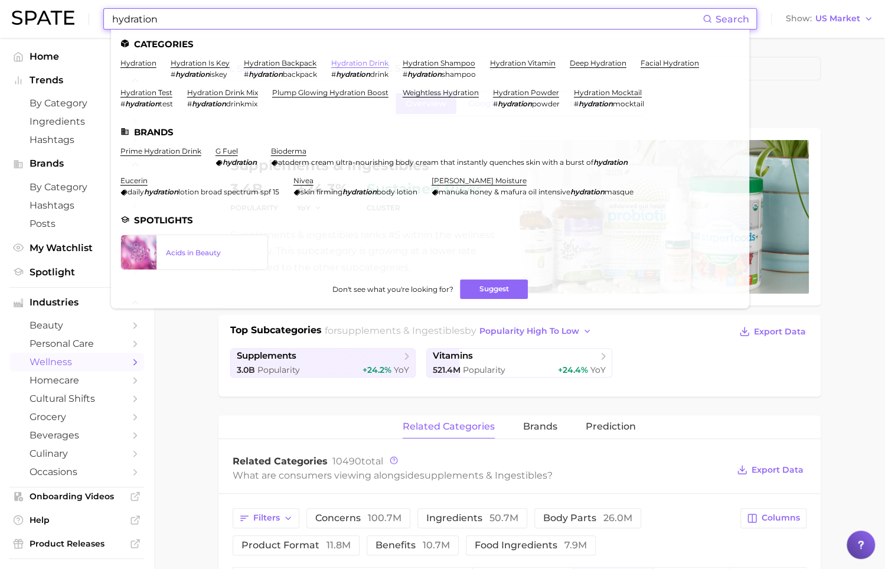
type input "hydration"
click at [363, 61] on link "hydration drink" at bounding box center [359, 62] width 57 height 9
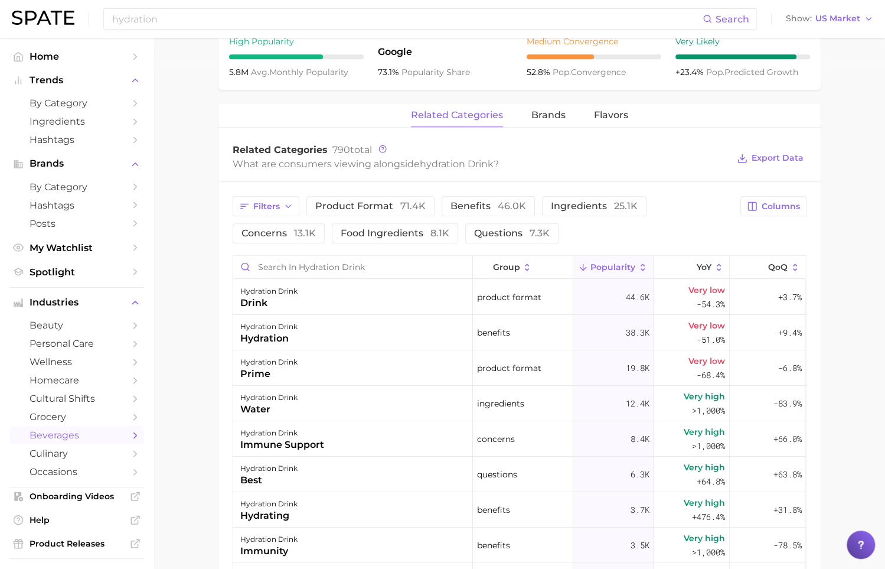
scroll to position [531, 0]
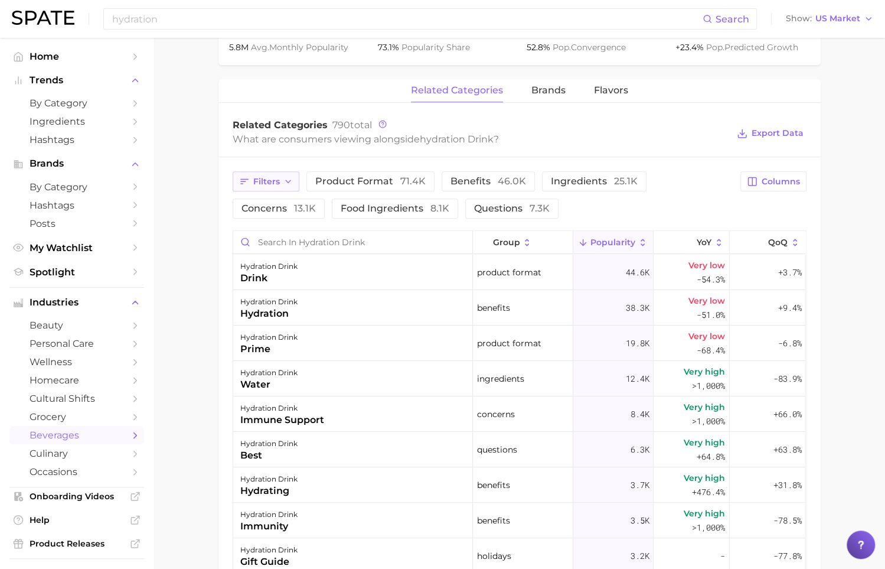
click at [291, 181] on icon "button" at bounding box center [287, 181] width 9 height 9
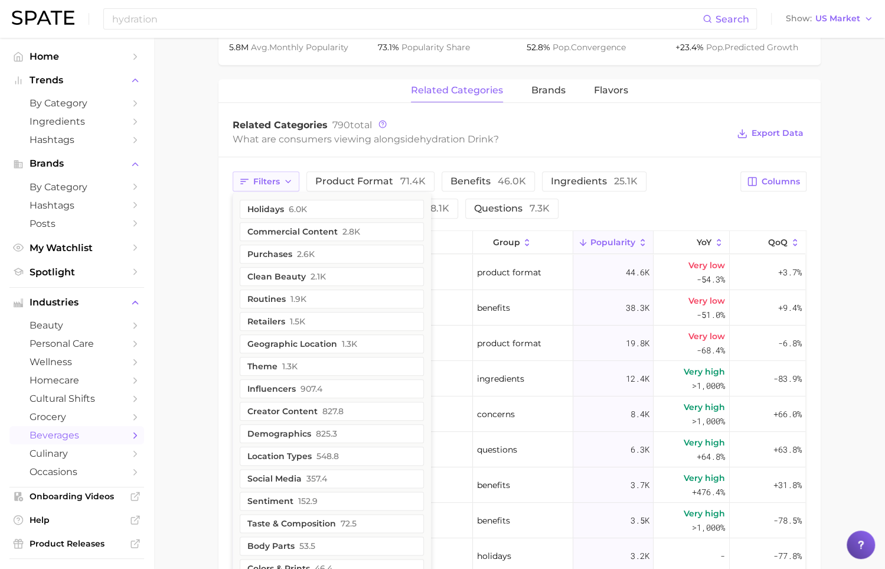
click at [291, 181] on icon "button" at bounding box center [287, 181] width 9 height 9
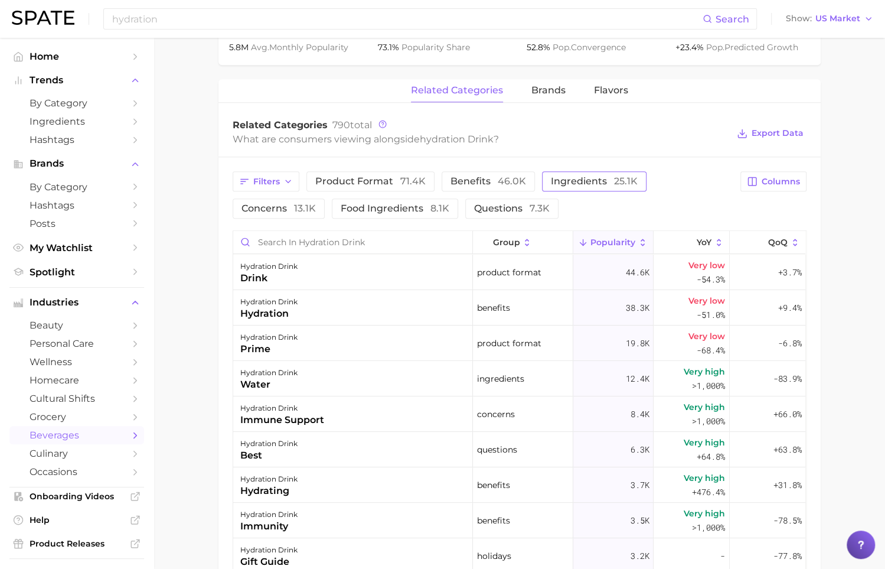
click at [593, 180] on span "ingredients 25.1k" at bounding box center [594, 181] width 87 height 9
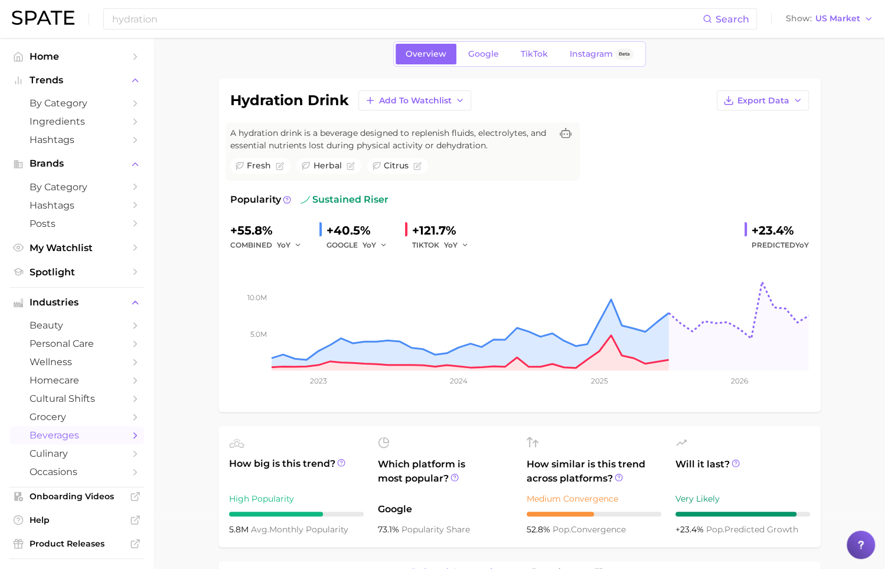
scroll to position [0, 0]
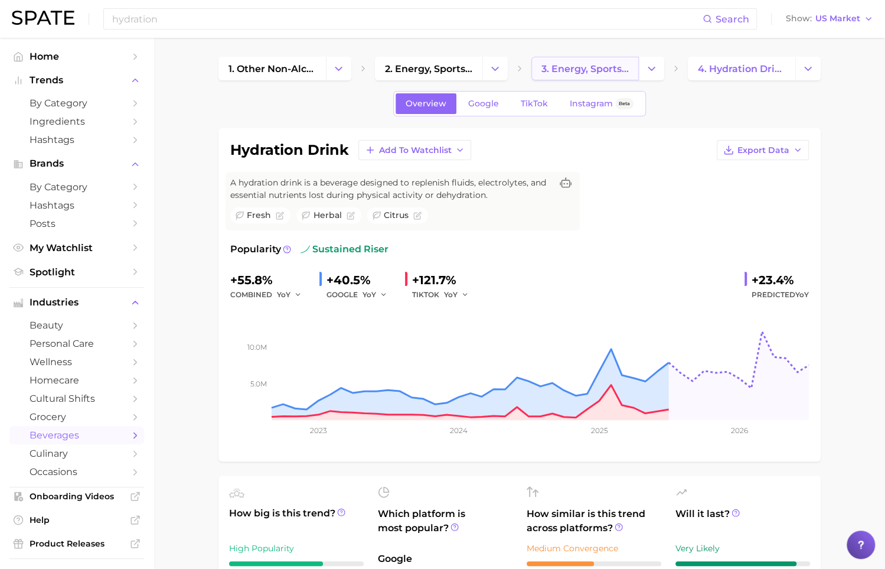
click at [582, 70] on span "3. energy, sports & functional drinks" at bounding box center [584, 68] width 87 height 11
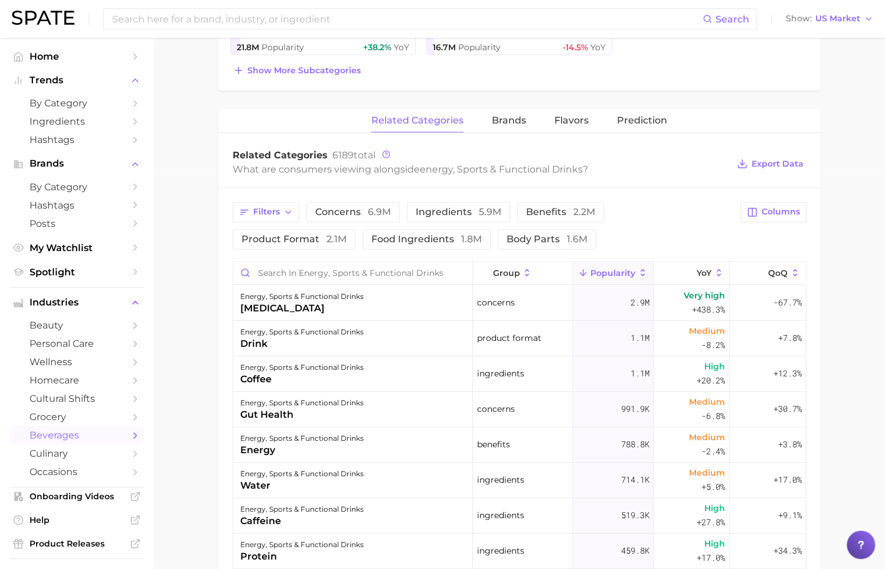
scroll to position [402, 0]
click at [459, 216] on button "ingredients 5.9m" at bounding box center [458, 211] width 103 height 20
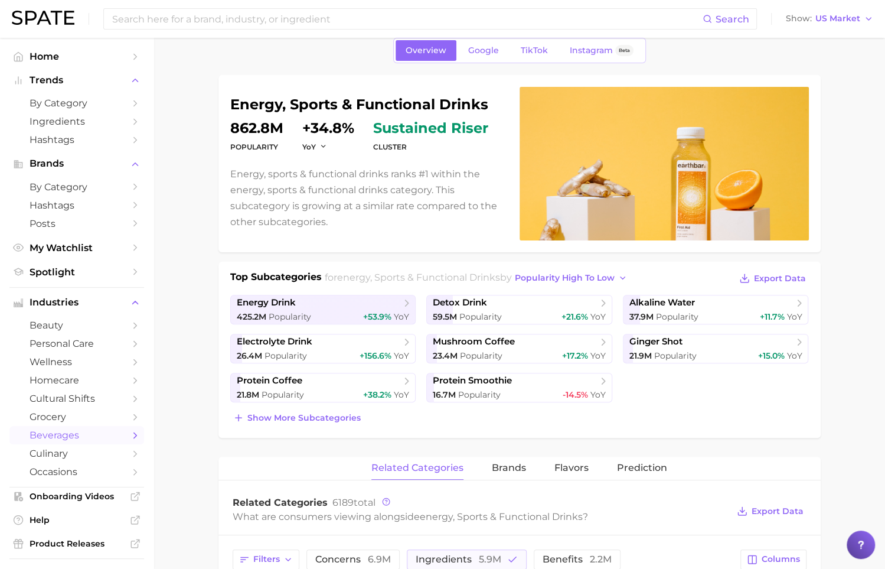
scroll to position [0, 0]
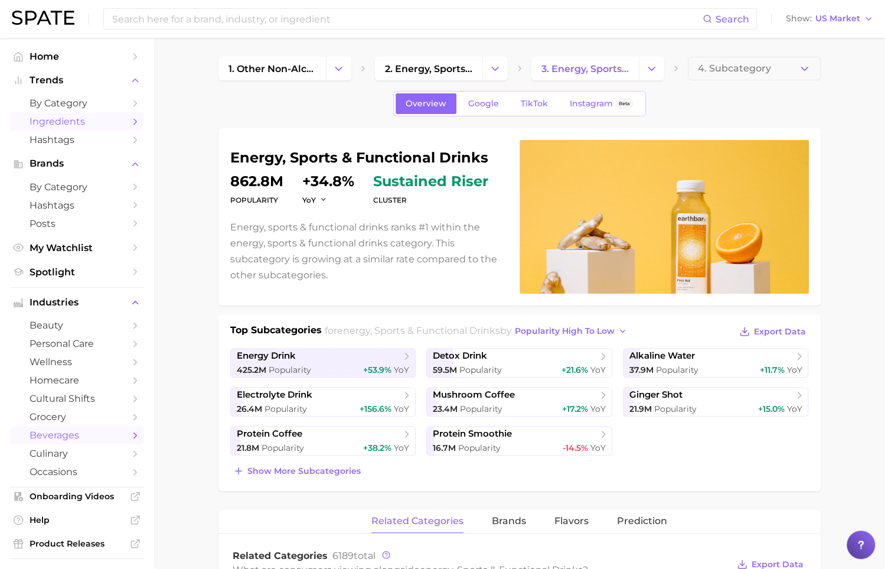
click at [119, 123] on span "Ingredients" at bounding box center [77, 121] width 94 height 11
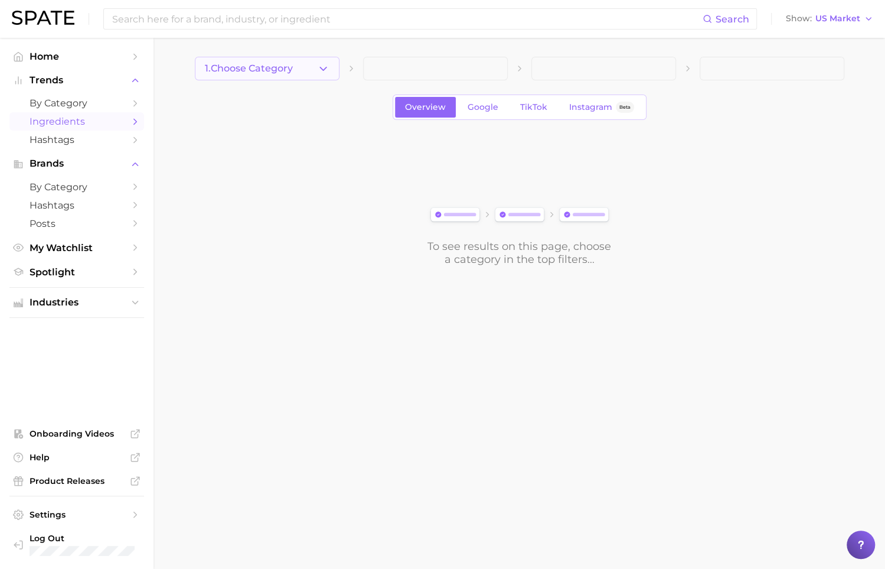
click at [310, 74] on button "1. Choose Category" at bounding box center [267, 69] width 145 height 24
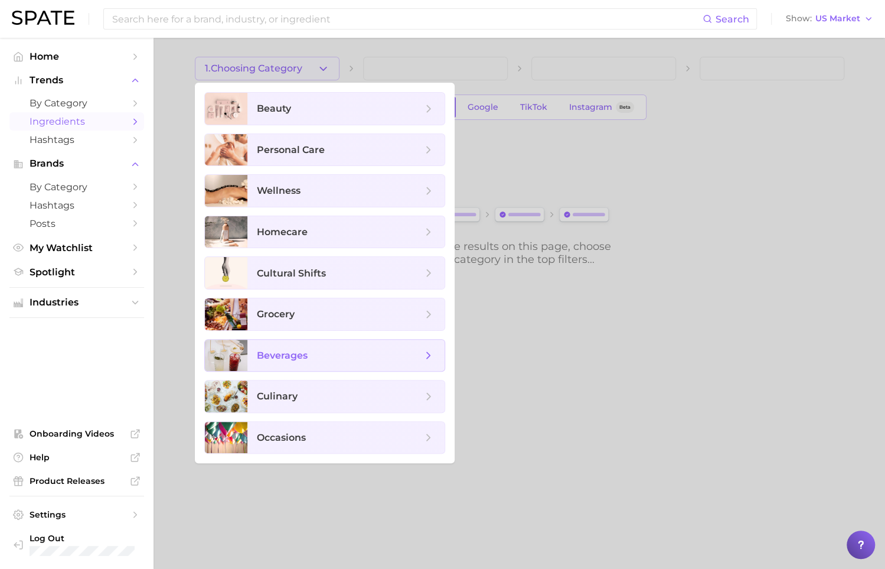
click at [322, 349] on span "beverages" at bounding box center [339, 355] width 165 height 13
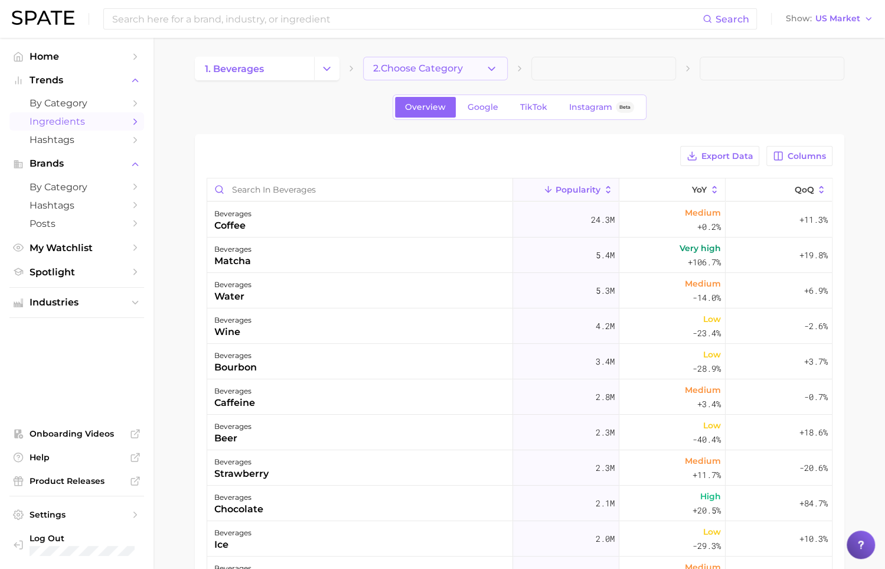
click at [468, 71] on button "2. Choose Category" at bounding box center [435, 69] width 145 height 24
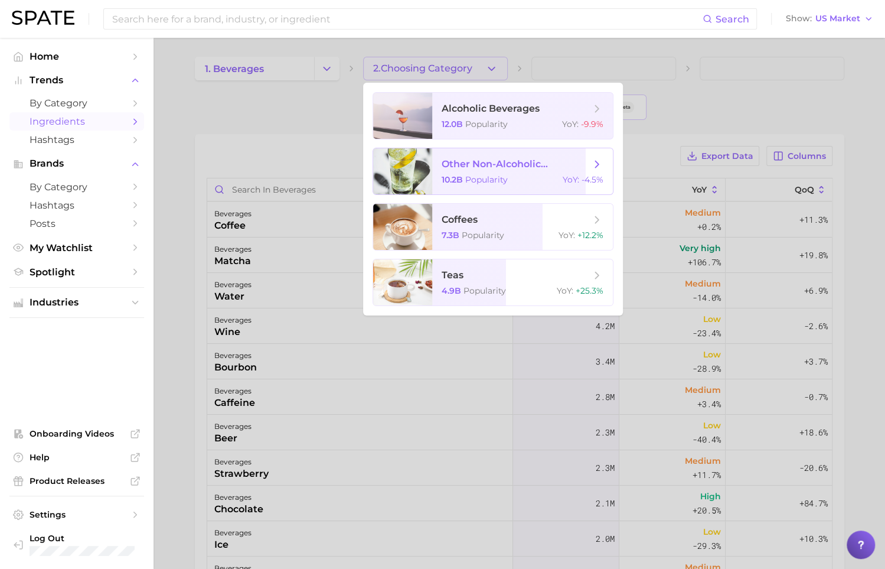
click at [579, 160] on span "other non-alcoholic beverages" at bounding box center [516, 163] width 149 height 11
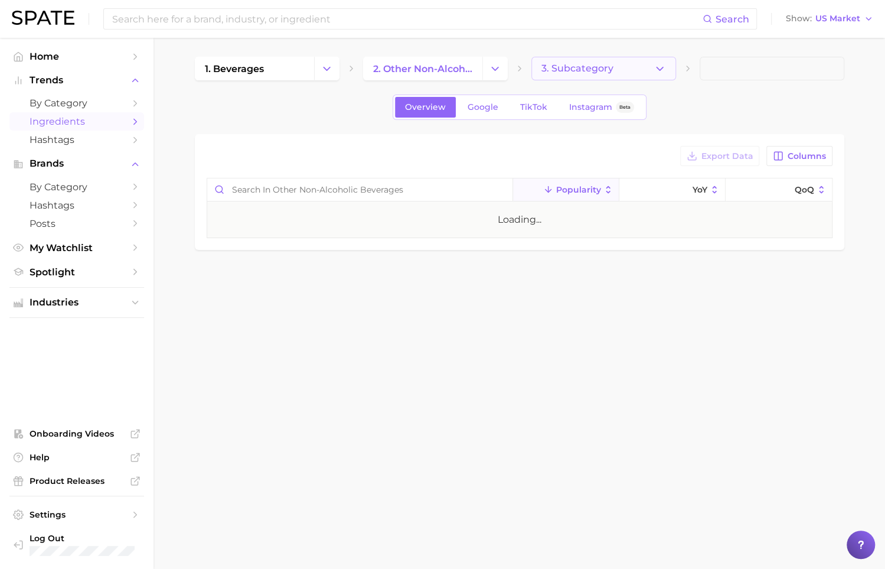
click at [639, 64] on button "3. Subcategory" at bounding box center [603, 69] width 145 height 24
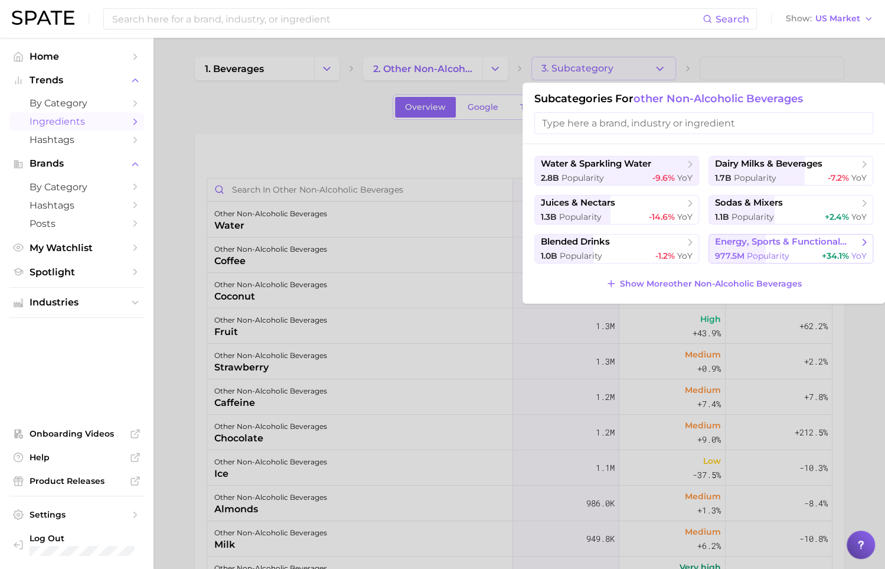
click at [729, 247] on button "energy, sports & functional drinks 977.5m Popularity +34.1% YoY" at bounding box center [791, 249] width 165 height 30
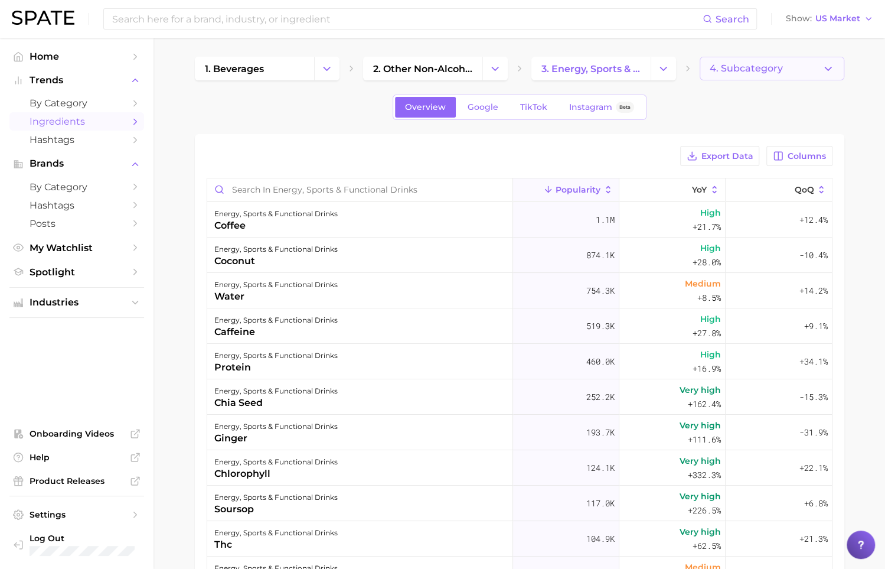
click at [749, 65] on span "4. Subcategory" at bounding box center [746, 68] width 73 height 11
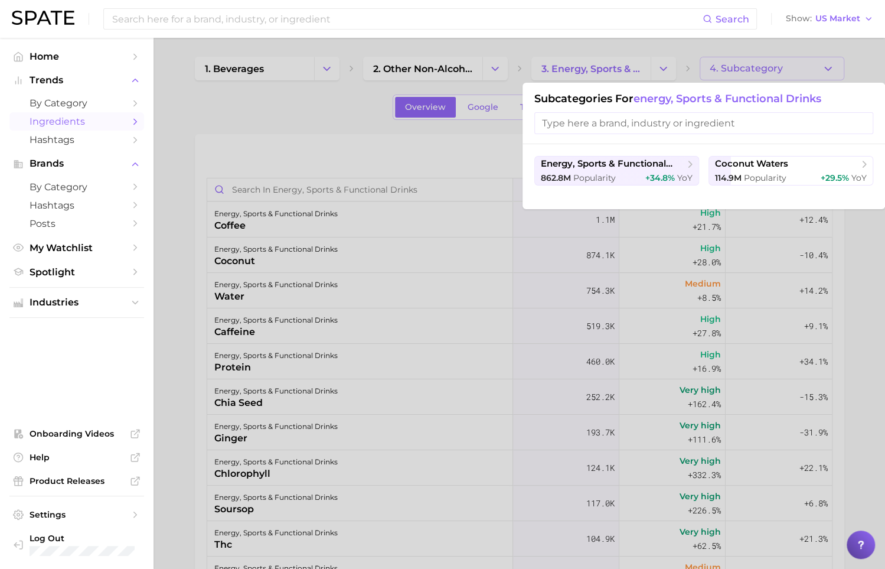
click at [469, 161] on div at bounding box center [442, 284] width 885 height 569
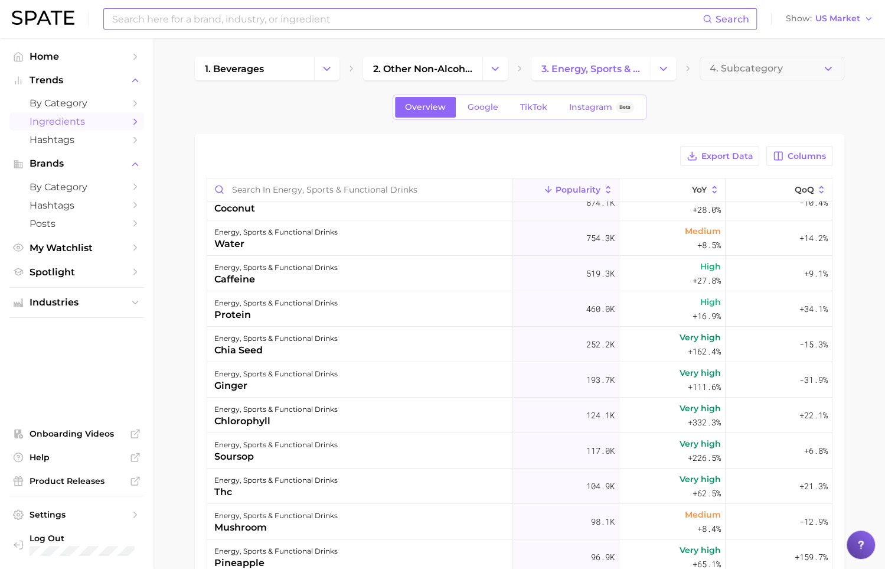
click at [211, 26] on input at bounding box center [407, 19] width 592 height 20
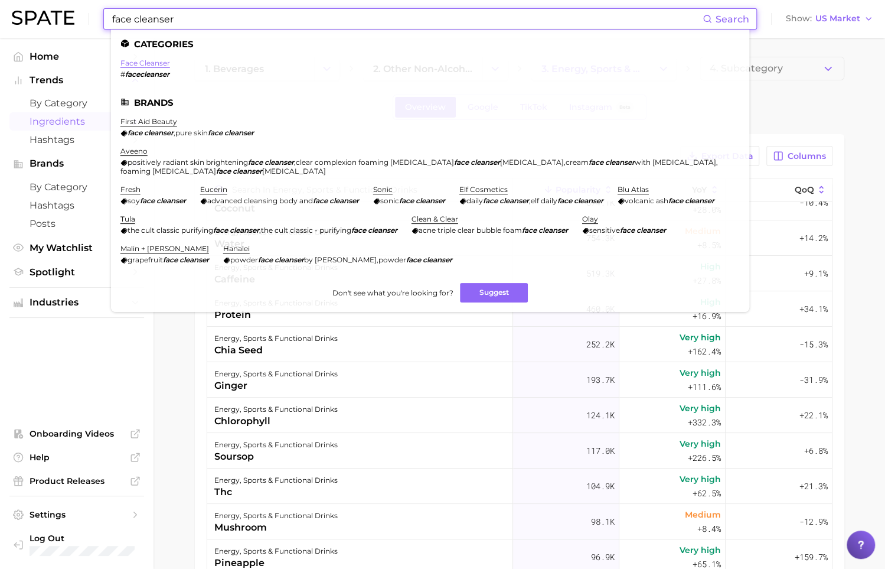
type input "face cleanser"
click at [159, 60] on link "face cleanser" at bounding box center [145, 62] width 50 height 9
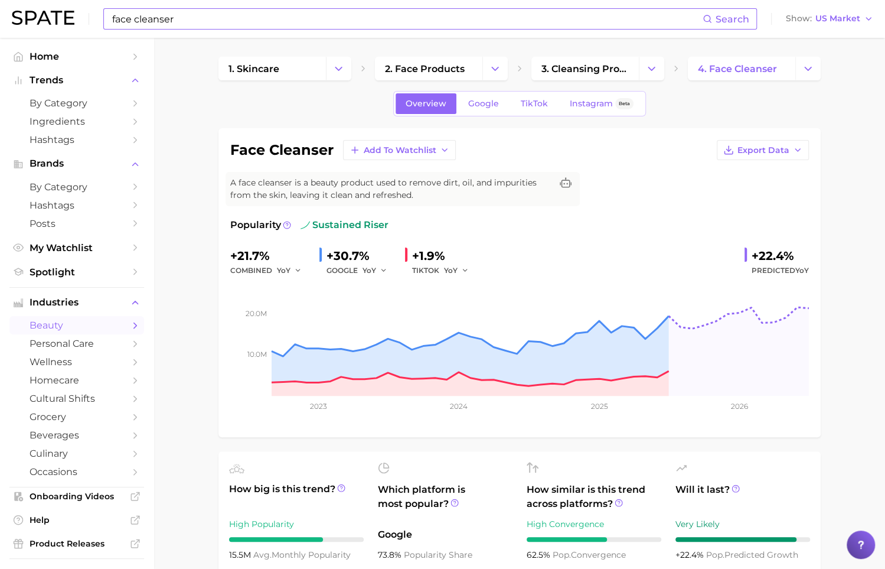
click at [215, 16] on input "face cleanser" at bounding box center [407, 19] width 592 height 20
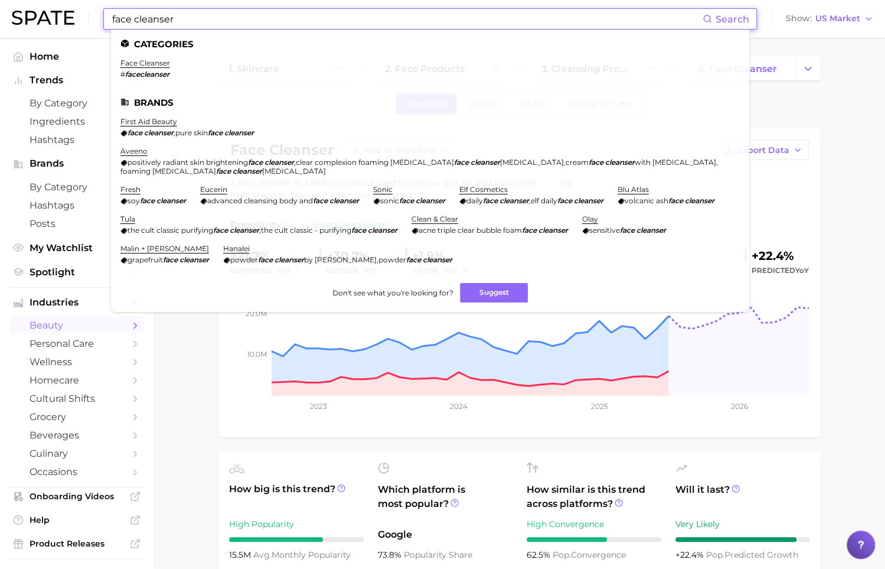
click at [215, 16] on input "face cleanser" at bounding box center [407, 19] width 592 height 20
click at [141, 398] on link "cultural shifts" at bounding box center [76, 398] width 135 height 18
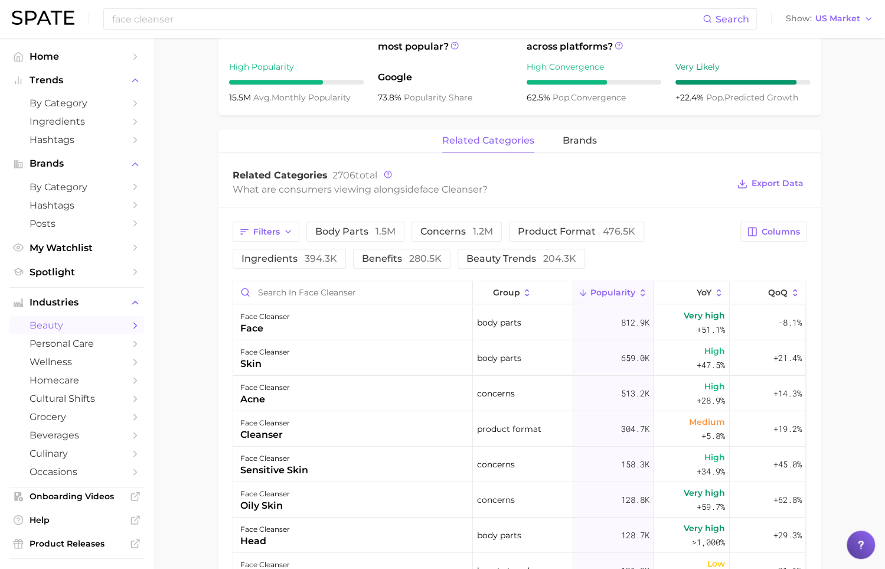
scroll to position [461, 0]
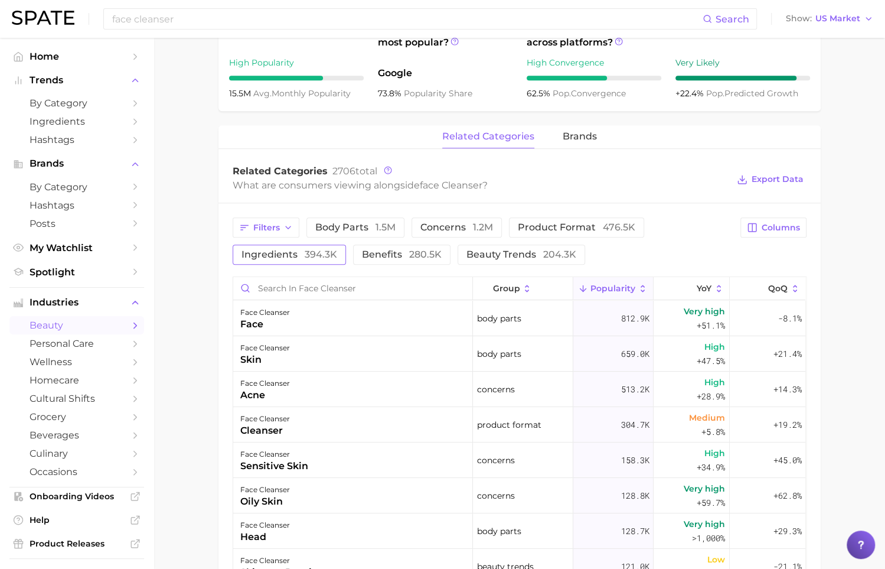
click at [327, 245] on button "ingredients 394.3k" at bounding box center [289, 254] width 113 height 20
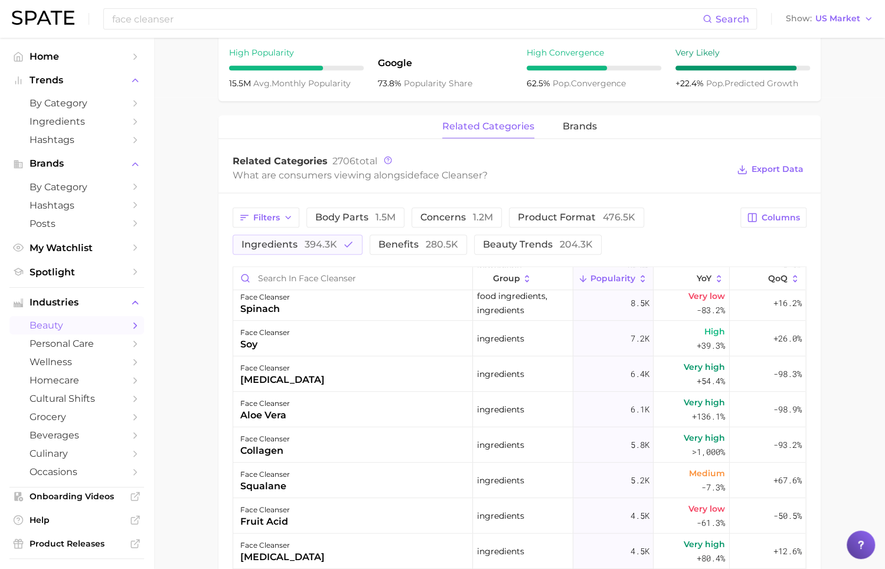
scroll to position [466, 0]
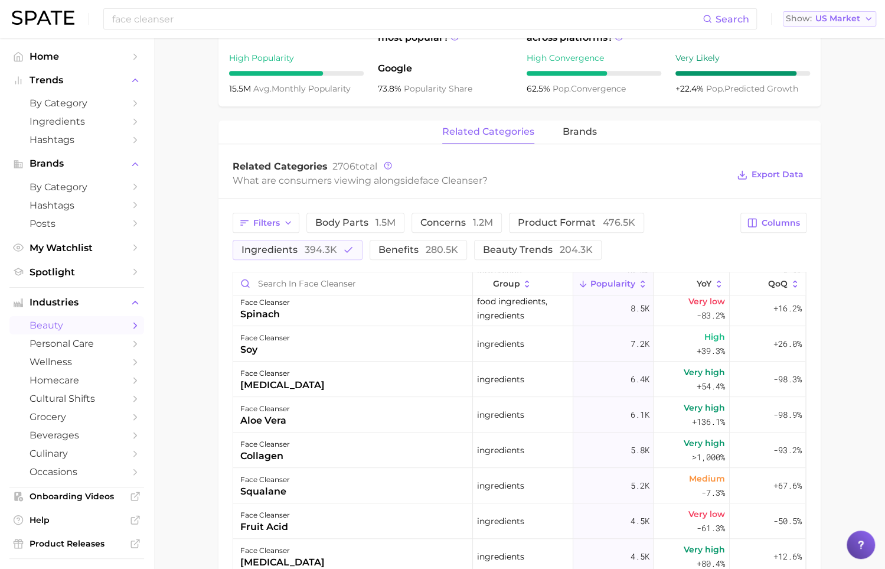
click at [851, 17] on span "US Market" at bounding box center [837, 18] width 45 height 6
click at [835, 100] on span "South Korea" at bounding box center [835, 102] width 92 height 10
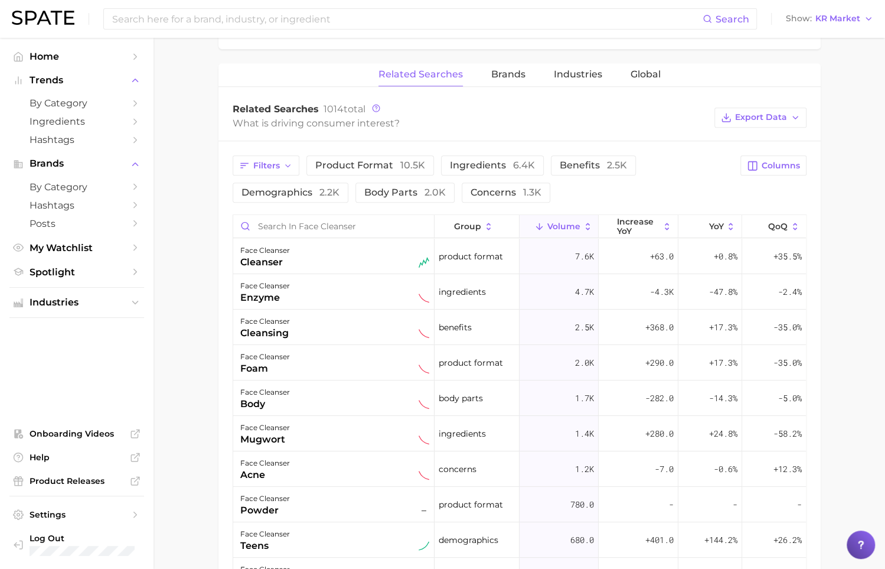
scroll to position [536, 0]
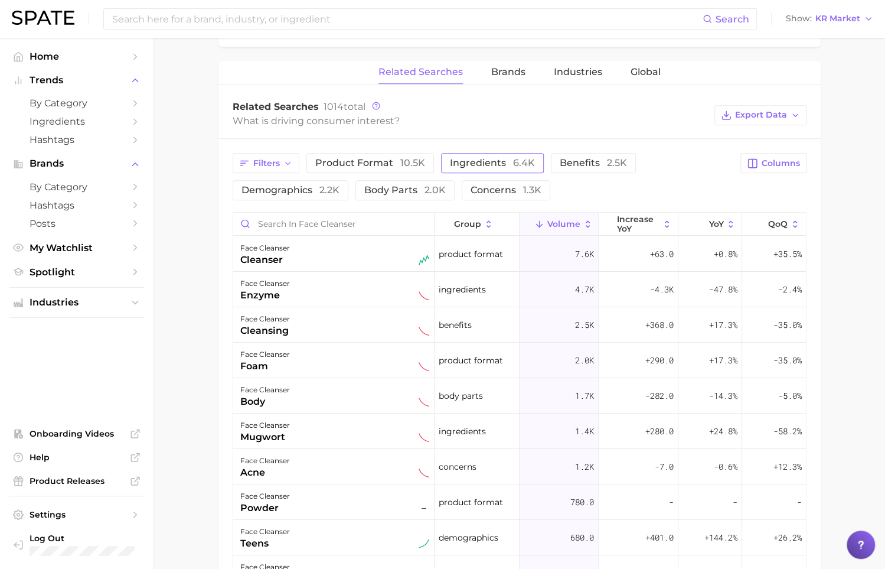
click at [468, 164] on span "ingredients 6.4k" at bounding box center [492, 162] width 85 height 11
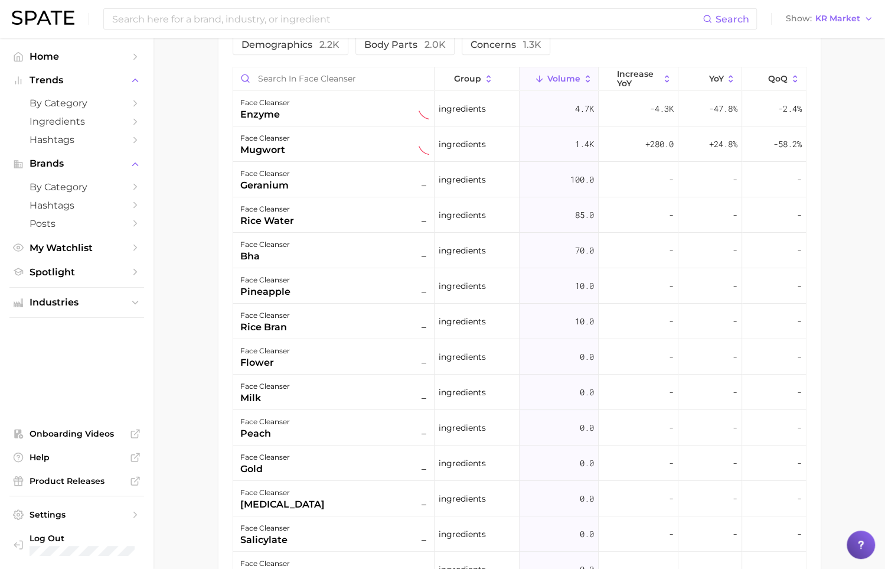
scroll to position [690, 0]
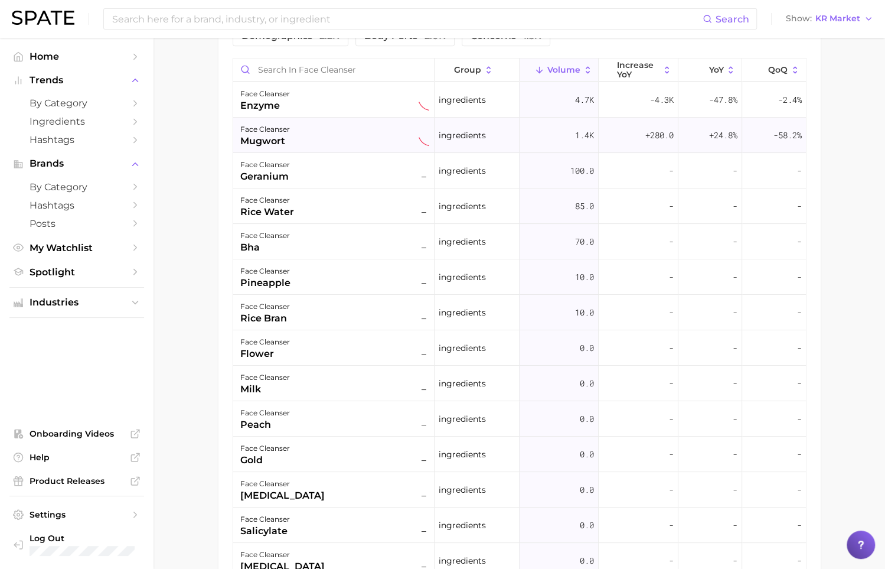
click at [345, 131] on div "face cleanser mugwort" at bounding box center [334, 135] width 189 height 26
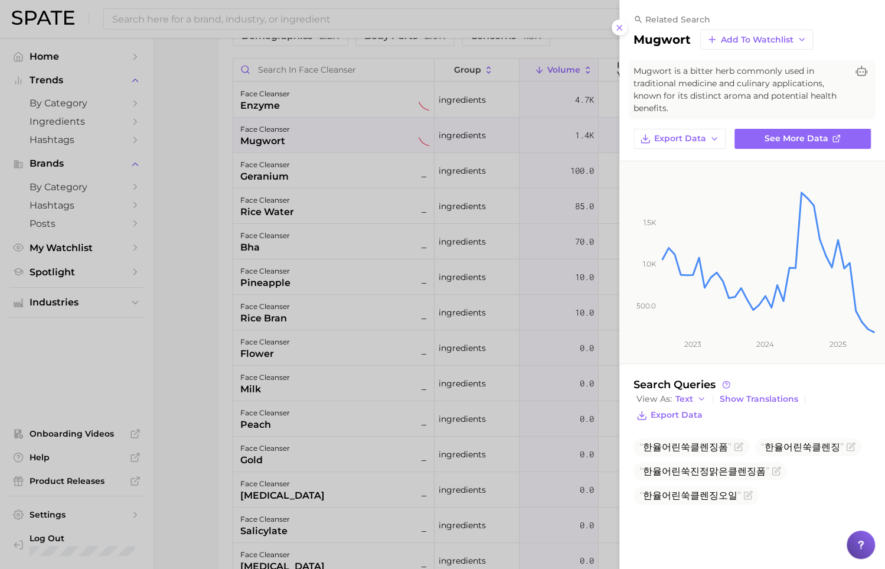
click at [186, 295] on div at bounding box center [442, 284] width 885 height 569
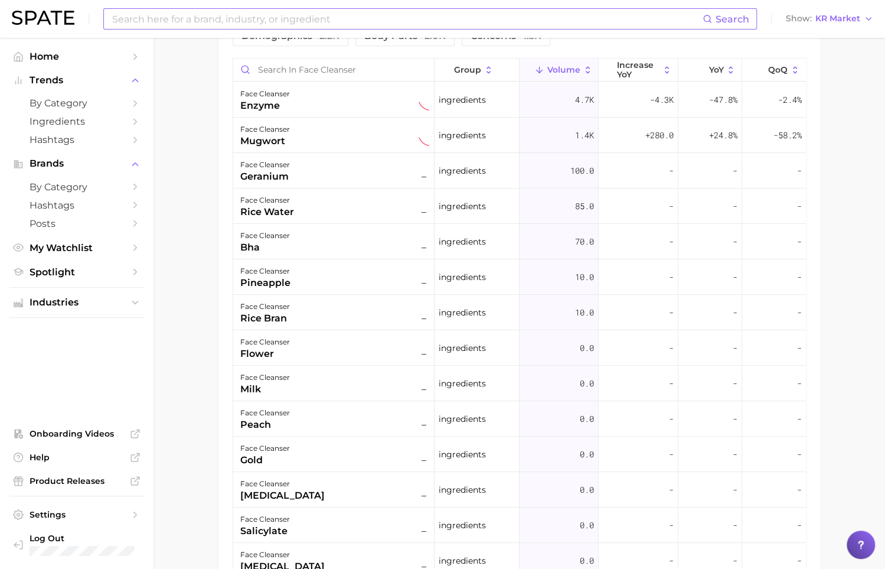
click at [602, 25] on input at bounding box center [407, 19] width 592 height 20
click at [484, 51] on button "Suggest" at bounding box center [485, 48] width 68 height 19
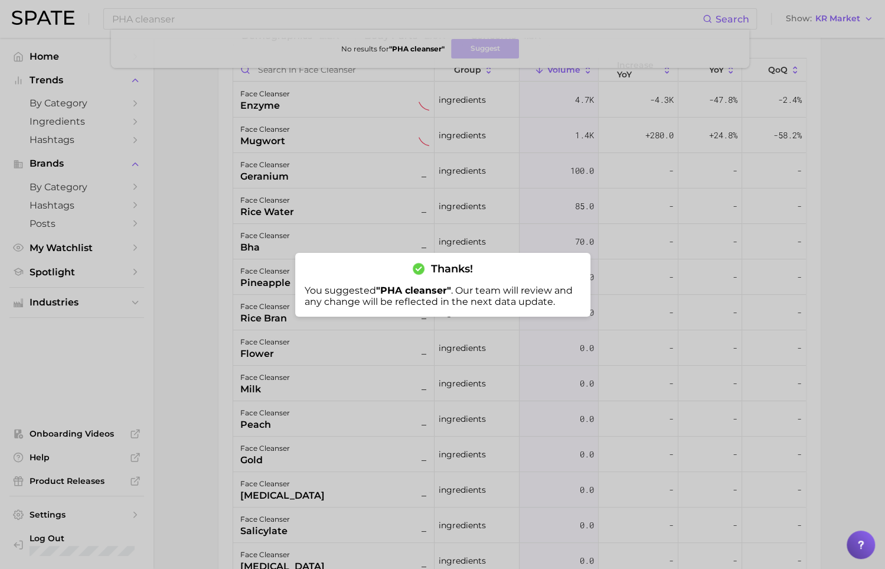
click at [221, 227] on div at bounding box center [442, 284] width 885 height 569
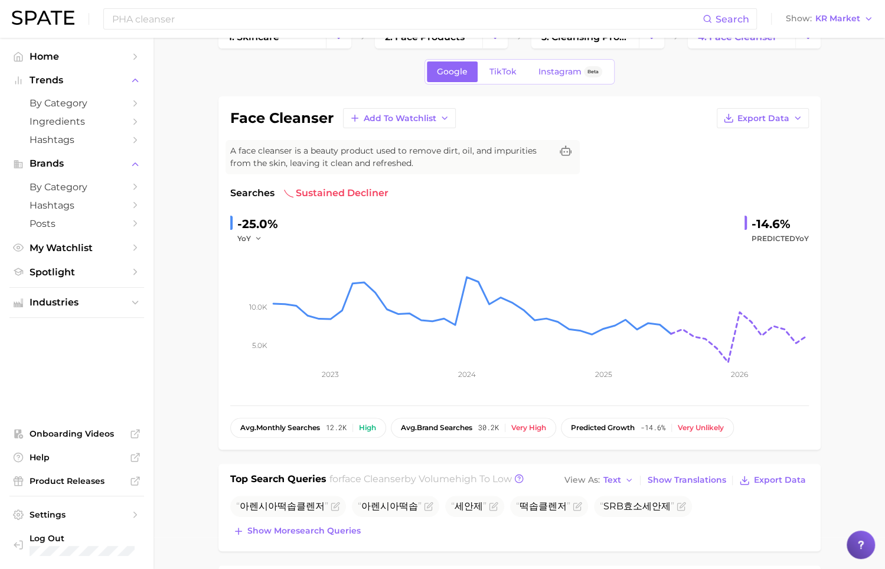
scroll to position [0, 0]
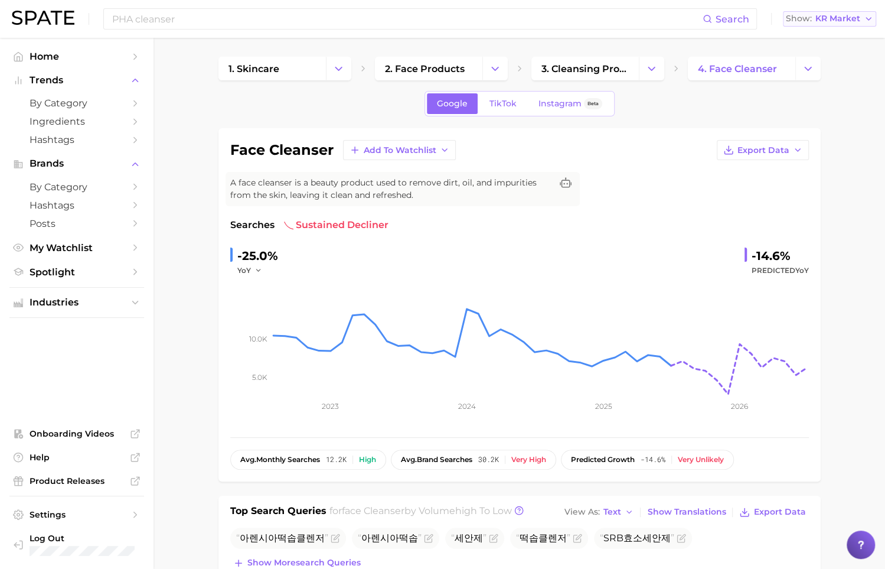
click at [841, 22] on span "KR Market" at bounding box center [837, 18] width 45 height 6
click at [838, 31] on button "United States" at bounding box center [834, 38] width 103 height 21
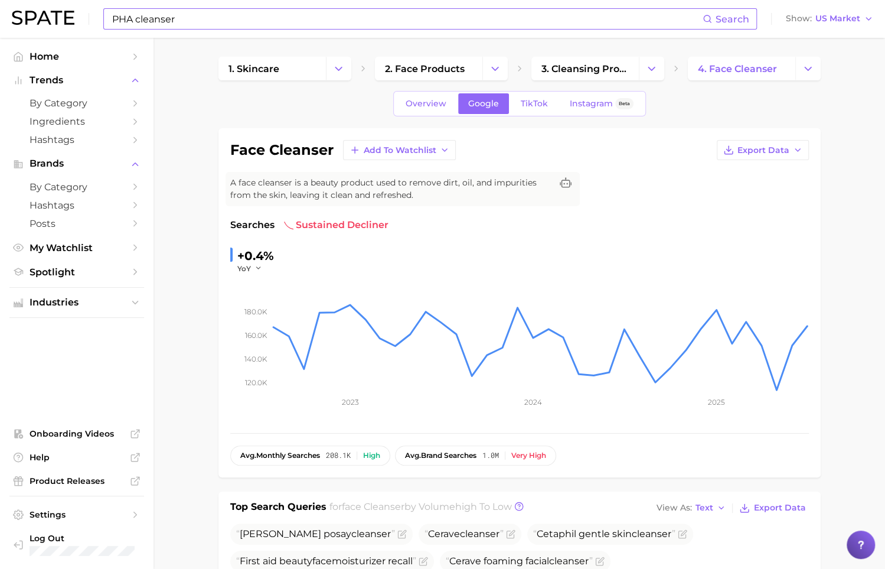
click at [215, 20] on input "PHA cleanser" at bounding box center [407, 19] width 592 height 20
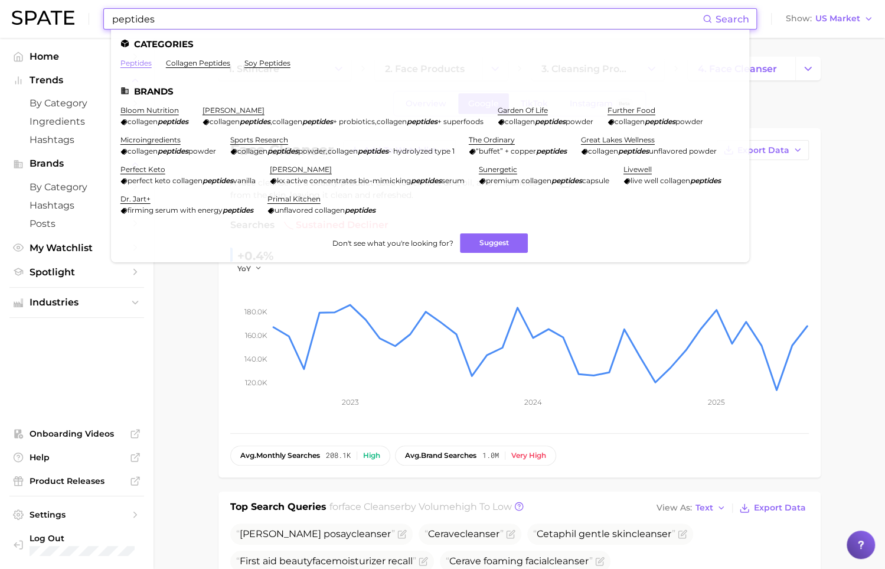
type input "peptides"
click at [141, 64] on link "peptides" at bounding box center [135, 62] width 31 height 9
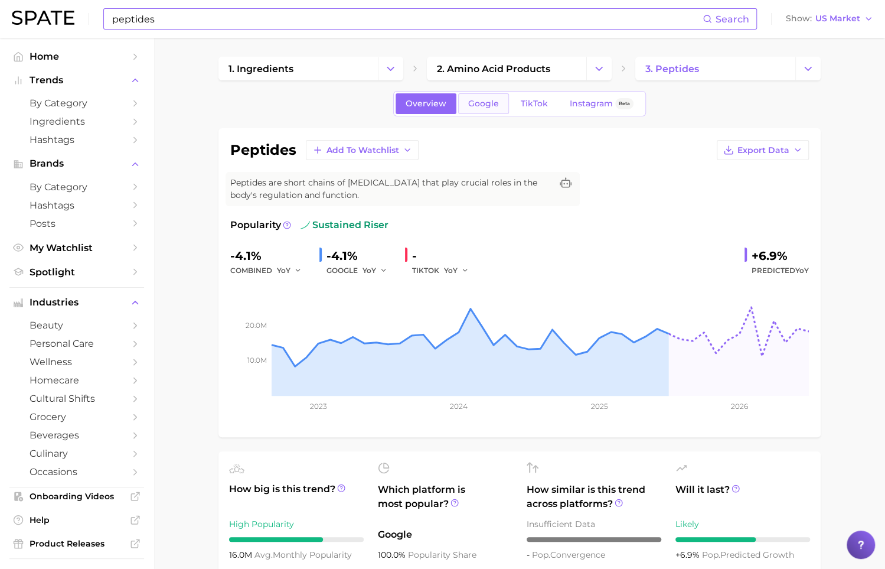
click at [486, 109] on link "Google" at bounding box center [483, 103] width 51 height 21
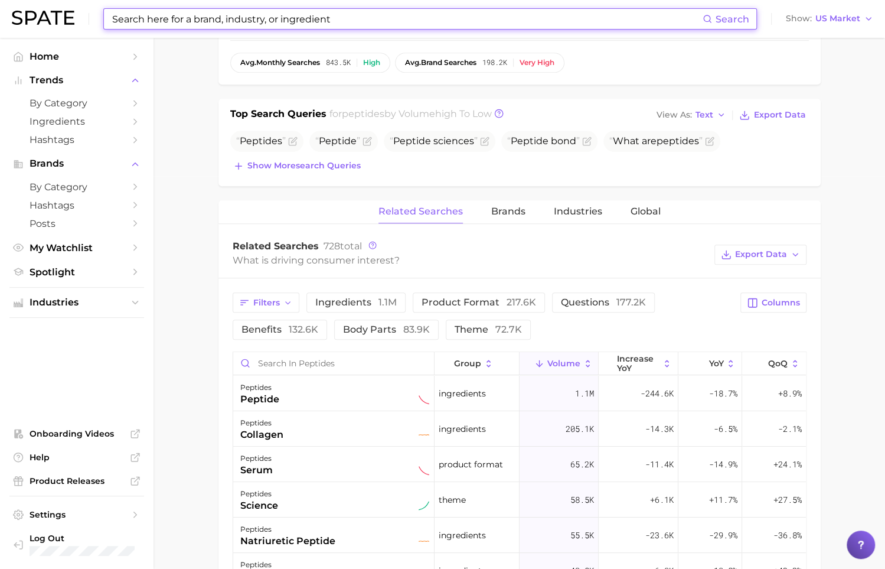
scroll to position [394, 0]
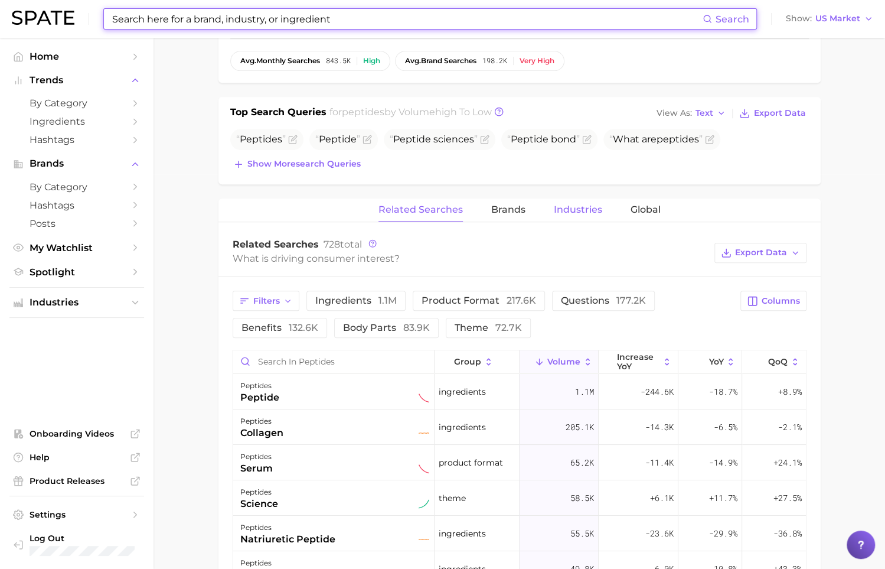
click at [587, 211] on span "Industries" at bounding box center [578, 209] width 48 height 11
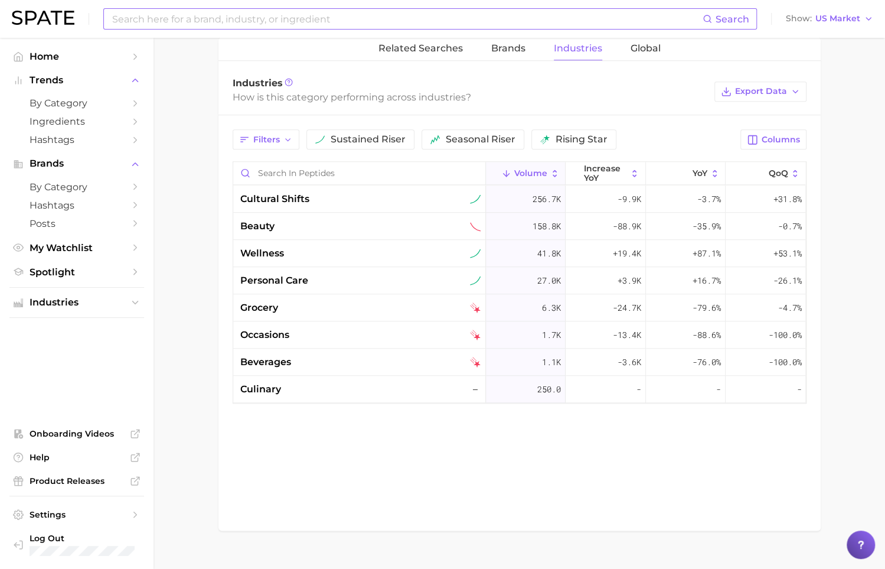
scroll to position [558, 0]
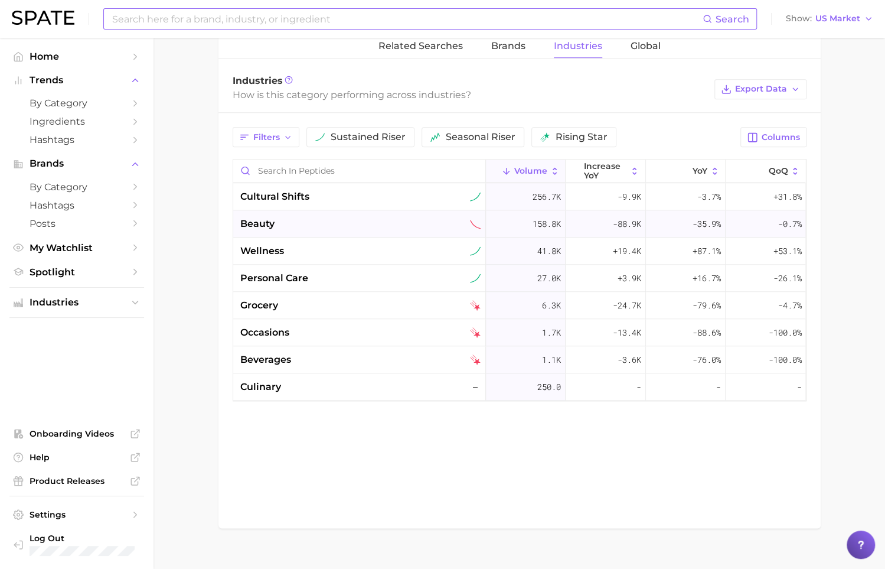
click at [276, 229] on div "beauty" at bounding box center [359, 223] width 253 height 27
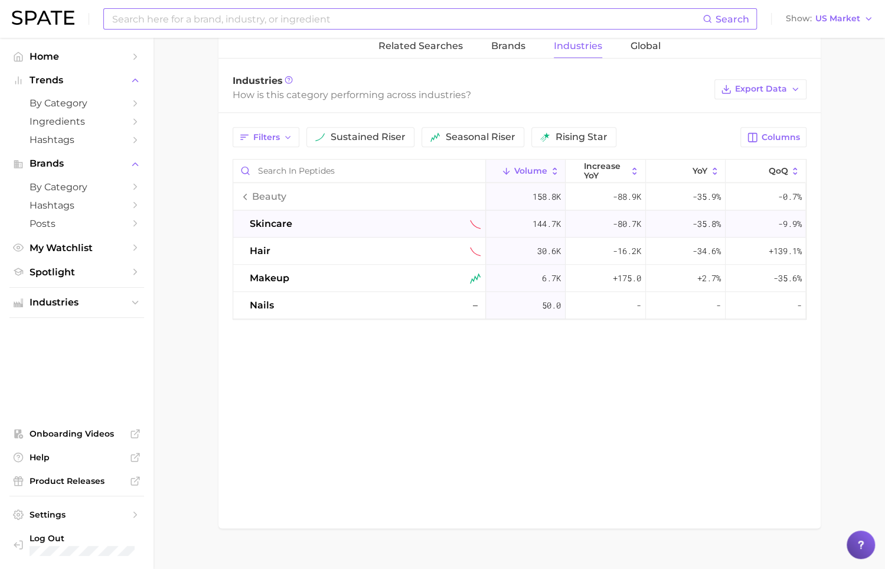
click at [345, 226] on div "skincare" at bounding box center [365, 224] width 231 height 14
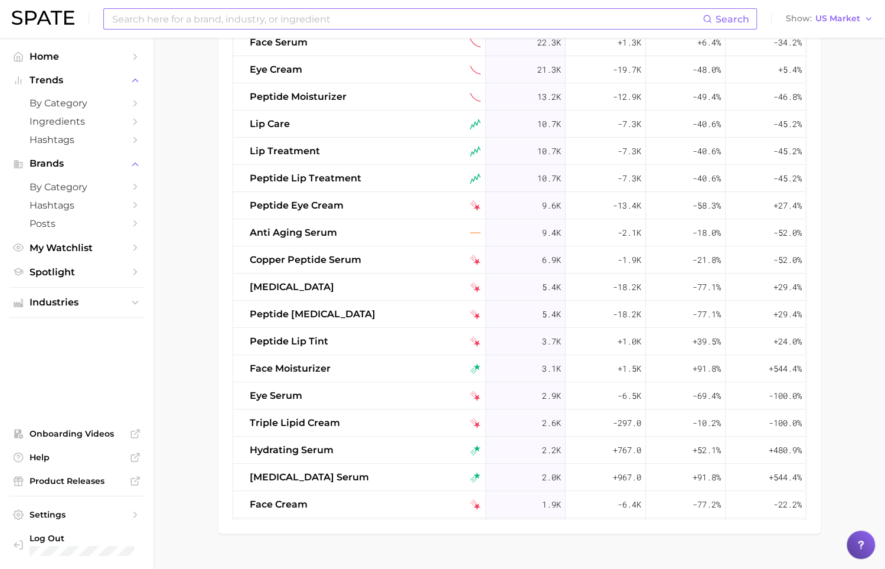
scroll to position [788, 0]
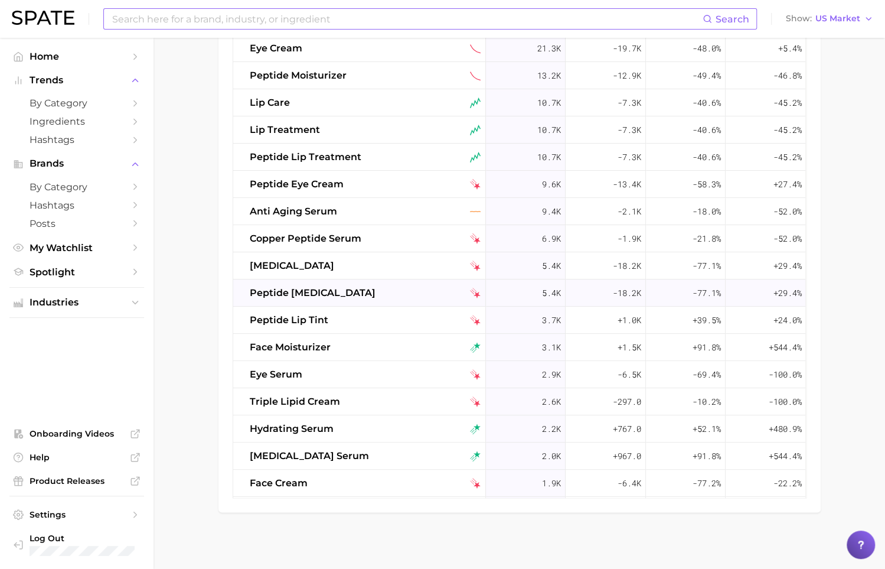
click at [344, 295] on div "peptide lip balm" at bounding box center [365, 293] width 231 height 14
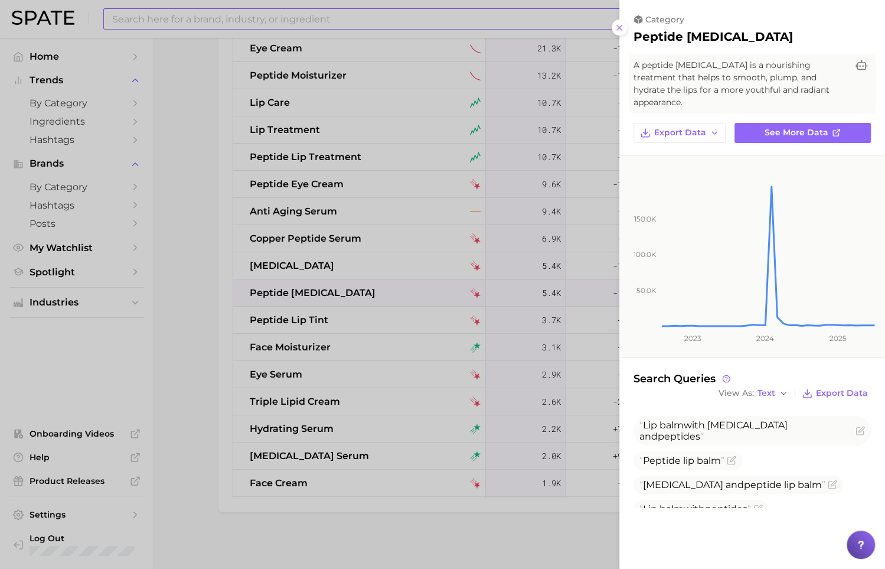
click at [187, 289] on div at bounding box center [442, 284] width 885 height 569
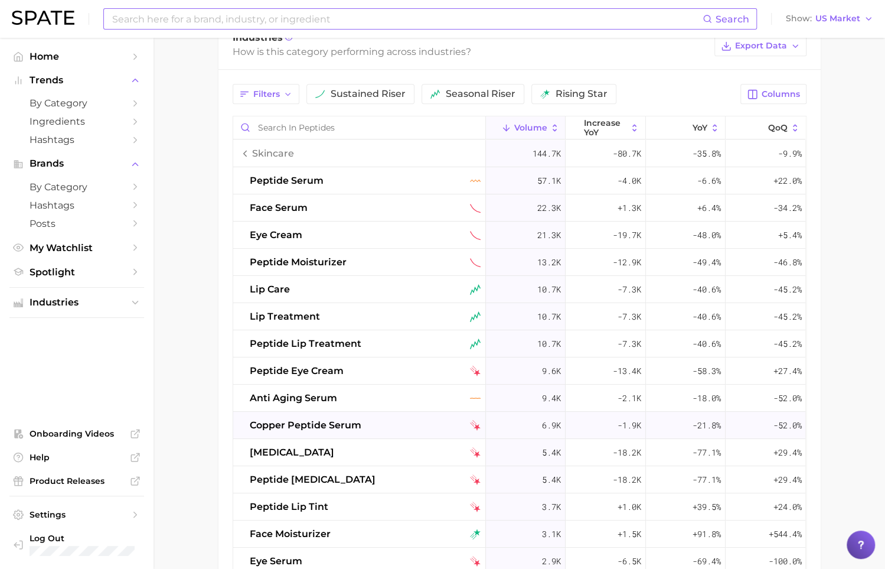
scroll to position [563, 0]
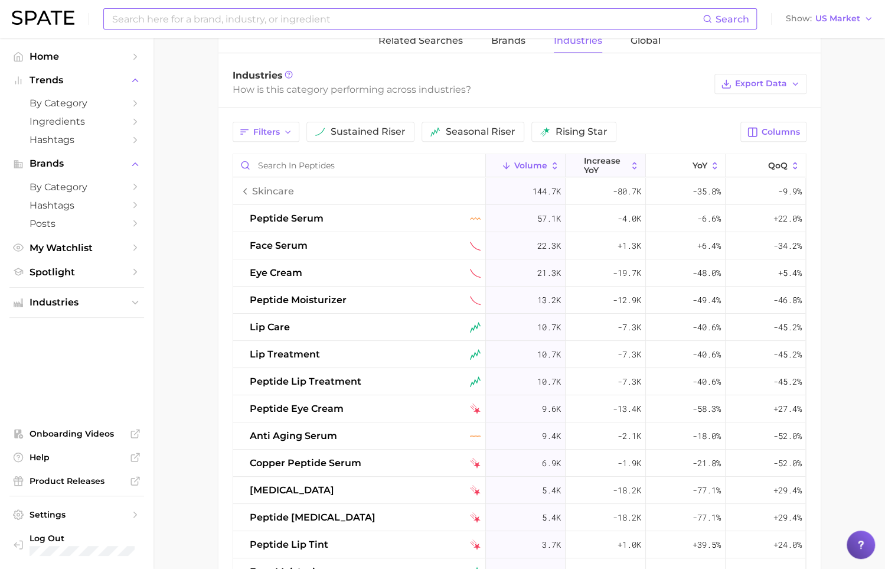
click at [634, 162] on icon at bounding box center [634, 166] width 11 height 11
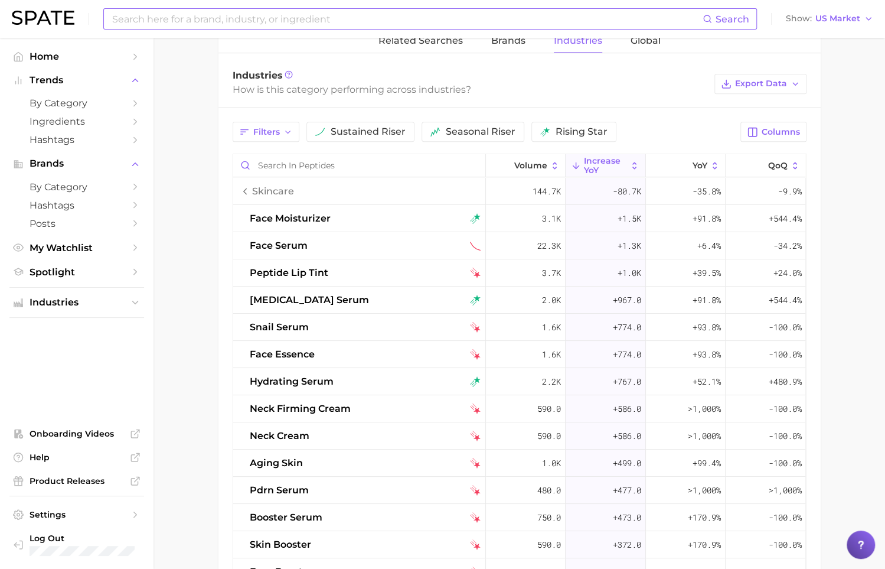
click at [637, 162] on icon at bounding box center [634, 166] width 11 height 11
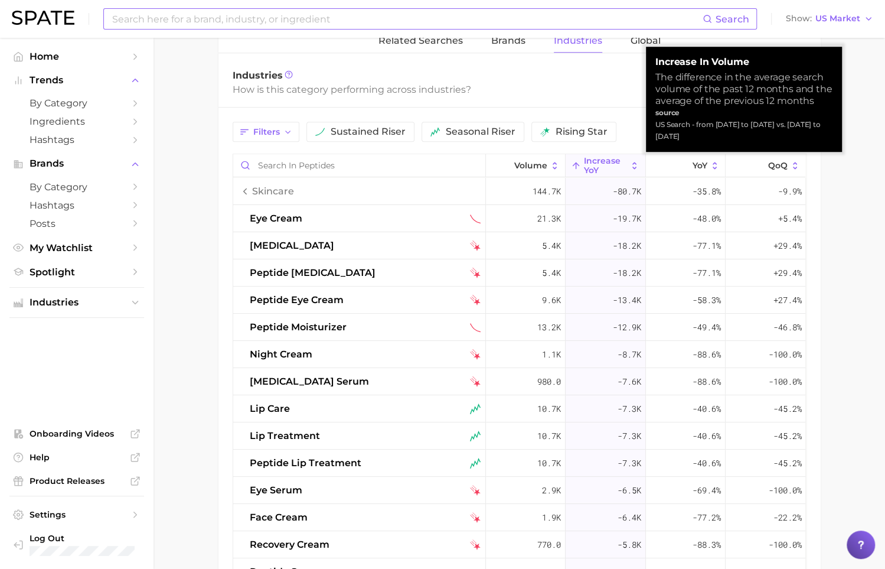
click at [637, 162] on icon at bounding box center [634, 166] width 11 height 11
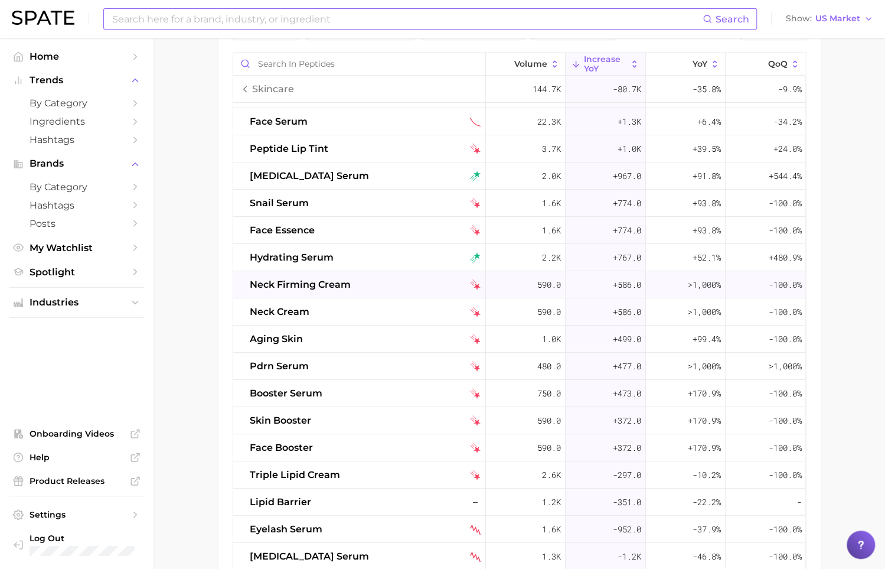
scroll to position [0, 0]
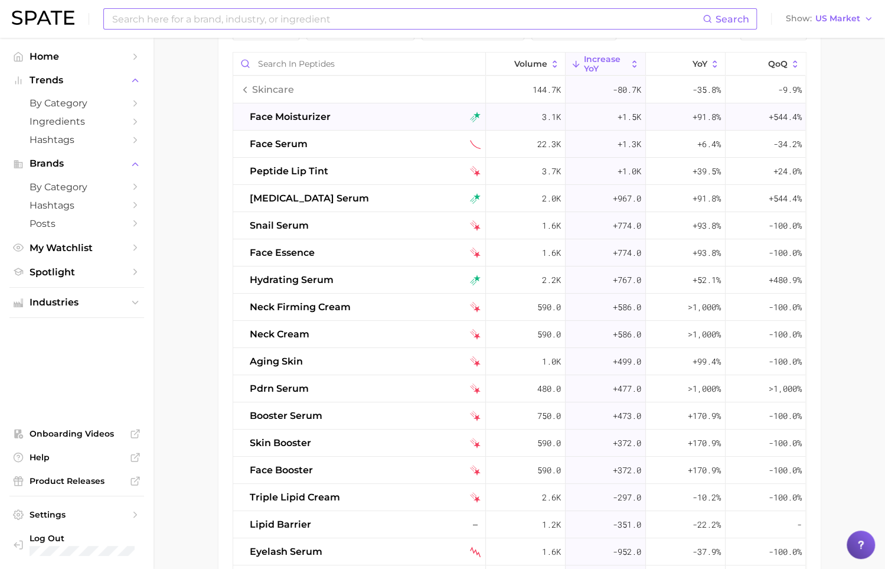
click at [348, 110] on div "face moisturizer" at bounding box center [365, 117] width 231 height 14
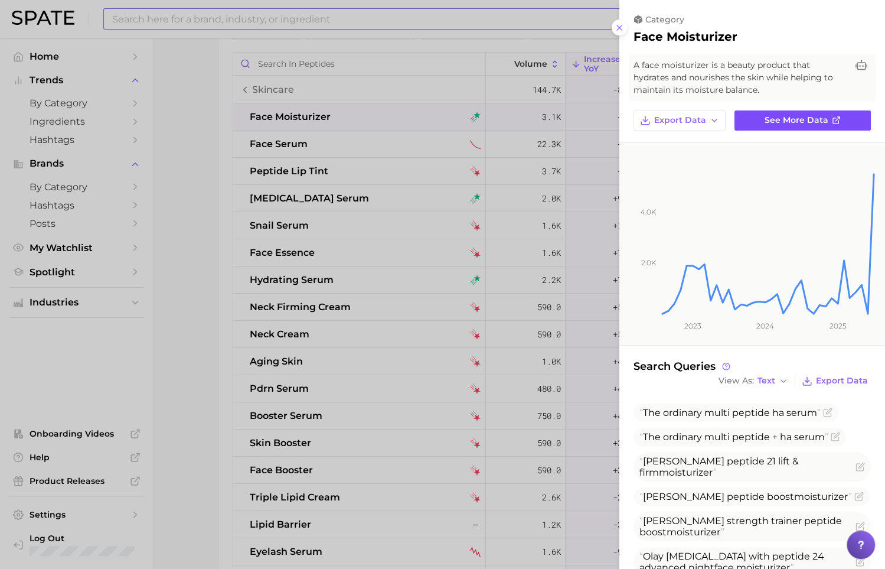
click at [775, 125] on span "See more data" at bounding box center [797, 120] width 64 height 10
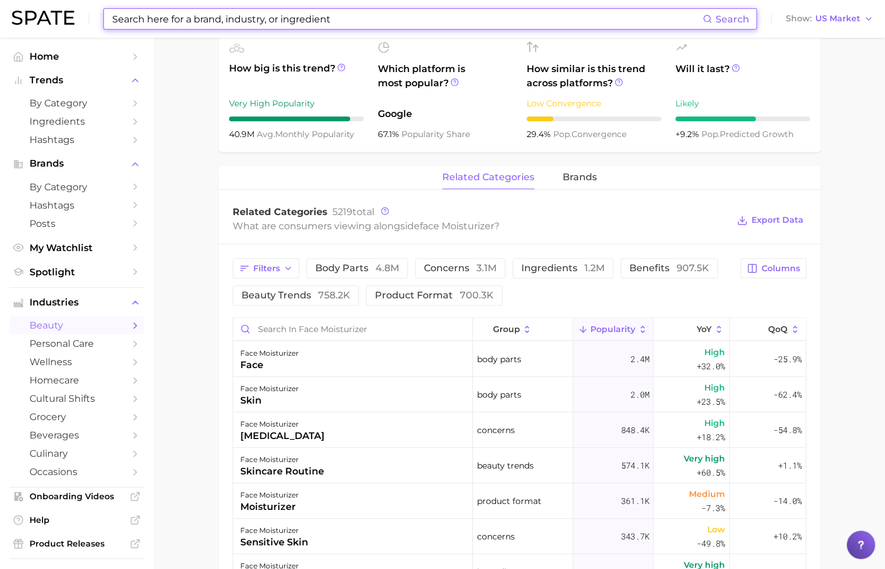
scroll to position [423, 0]
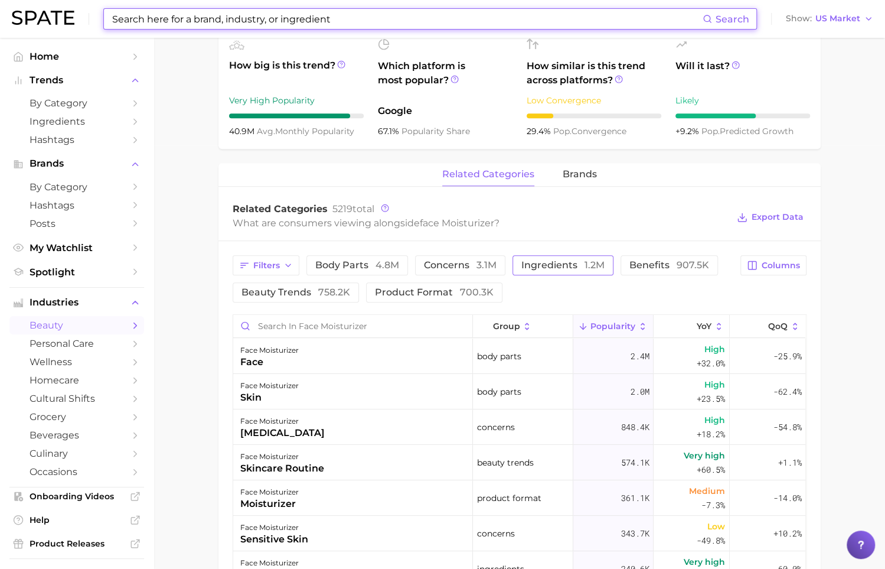
click at [570, 265] on span "ingredients 1.2m" at bounding box center [562, 264] width 83 height 9
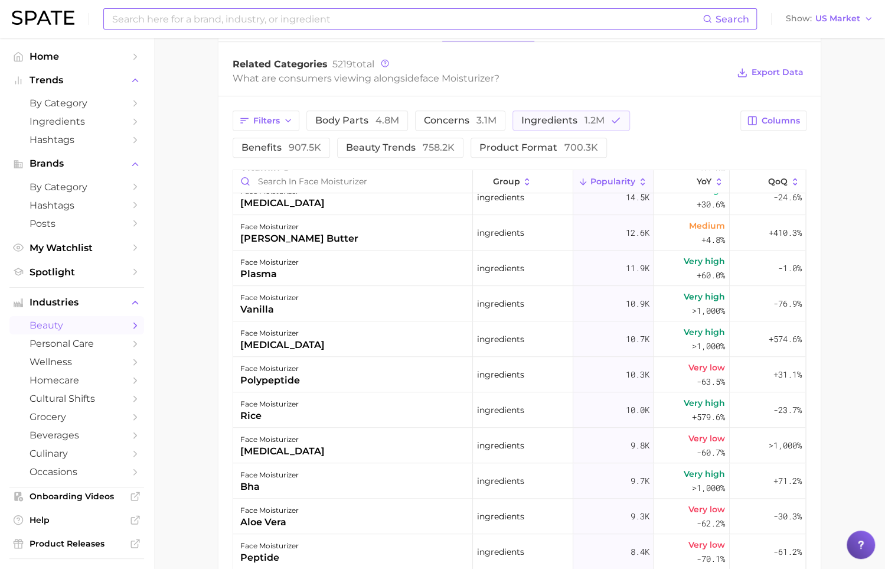
scroll to position [404, 0]
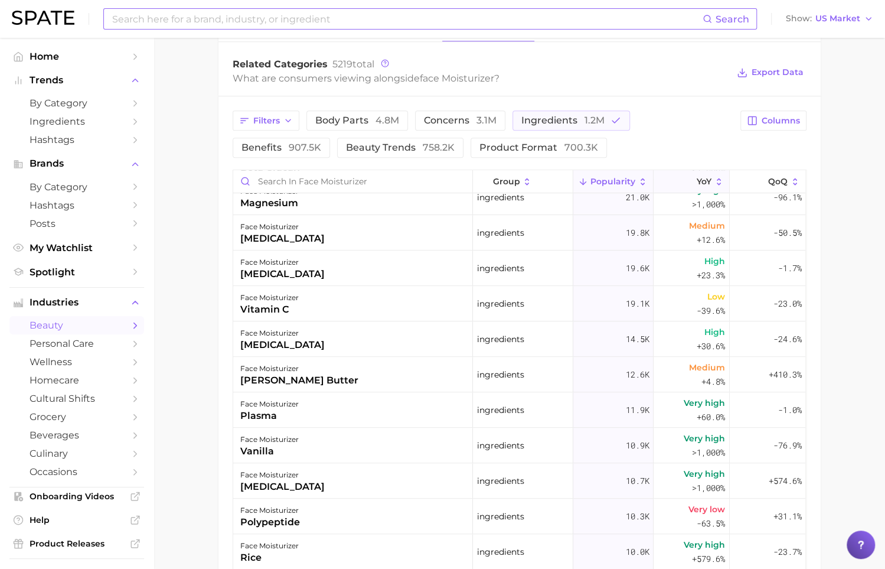
click at [712, 183] on button "YoY" at bounding box center [692, 181] width 76 height 23
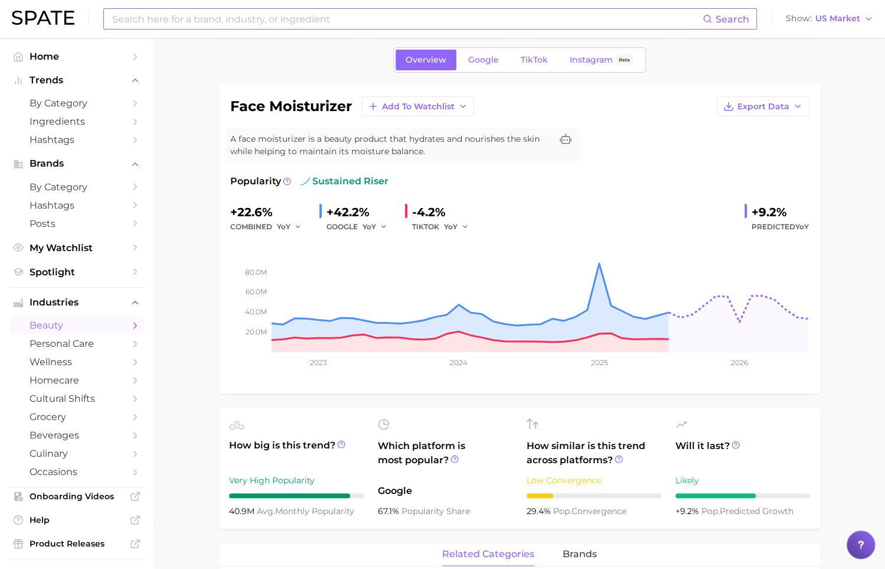
scroll to position [0, 0]
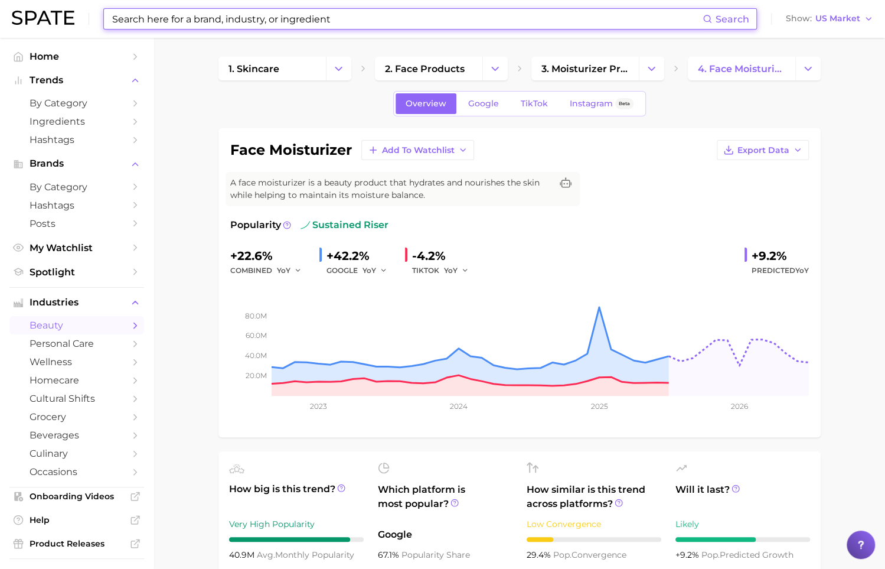
click at [178, 22] on input at bounding box center [407, 19] width 592 height 20
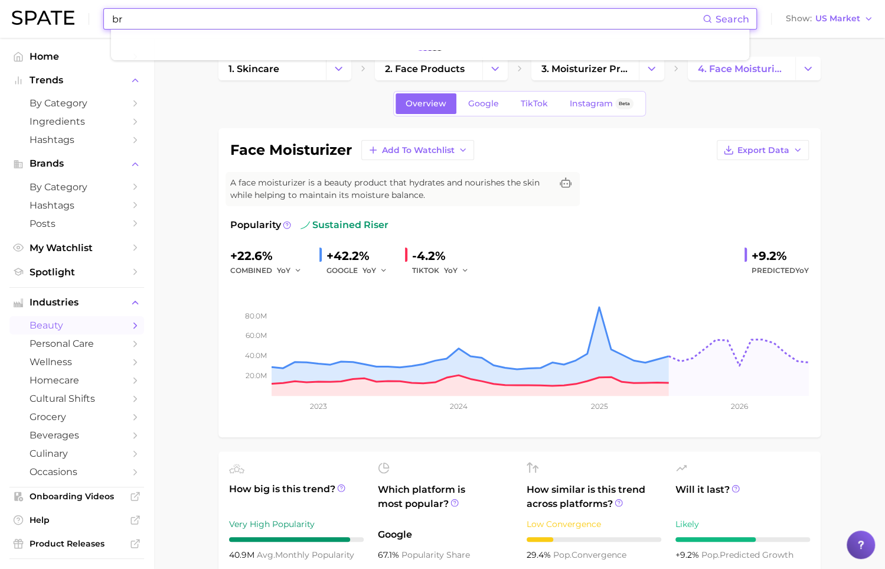
type input "b"
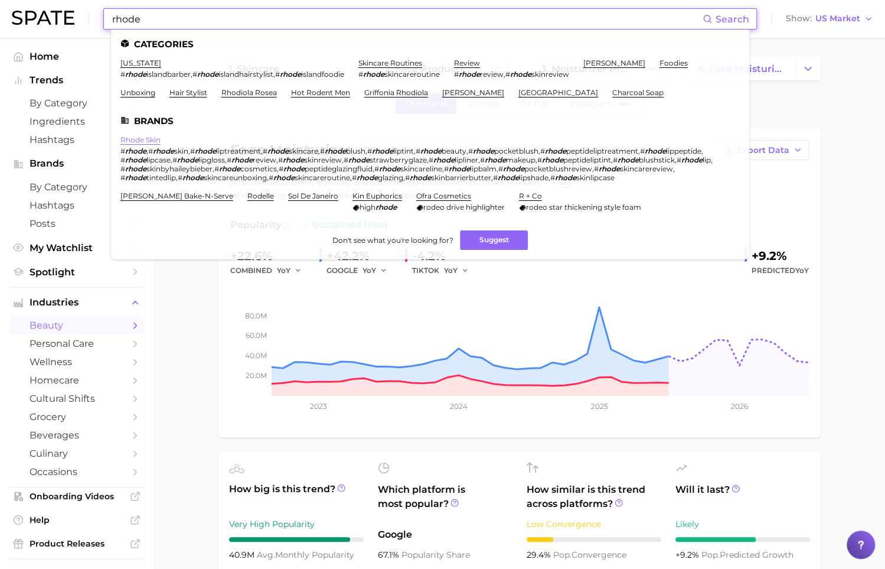
type input "rhode"
click at [138, 142] on link "rhode skin" at bounding box center [140, 139] width 40 height 9
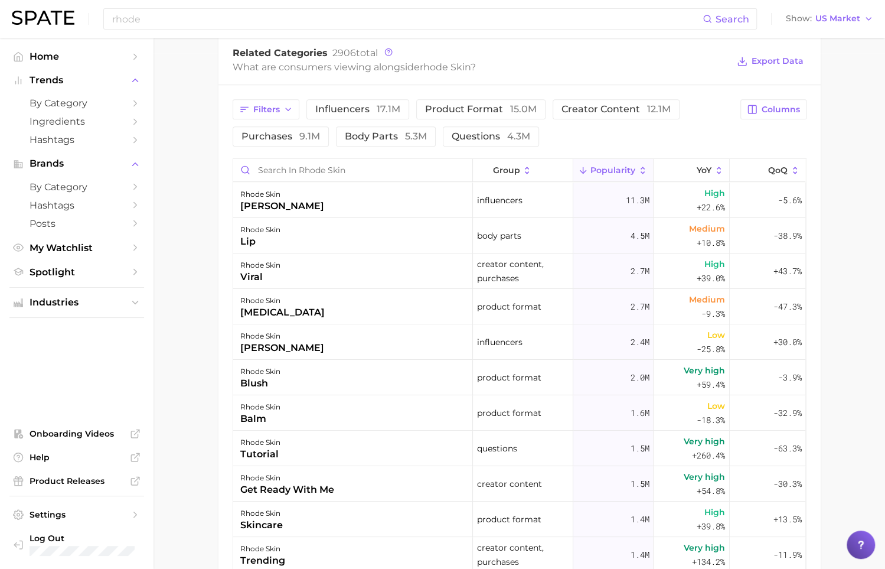
scroll to position [517, 0]
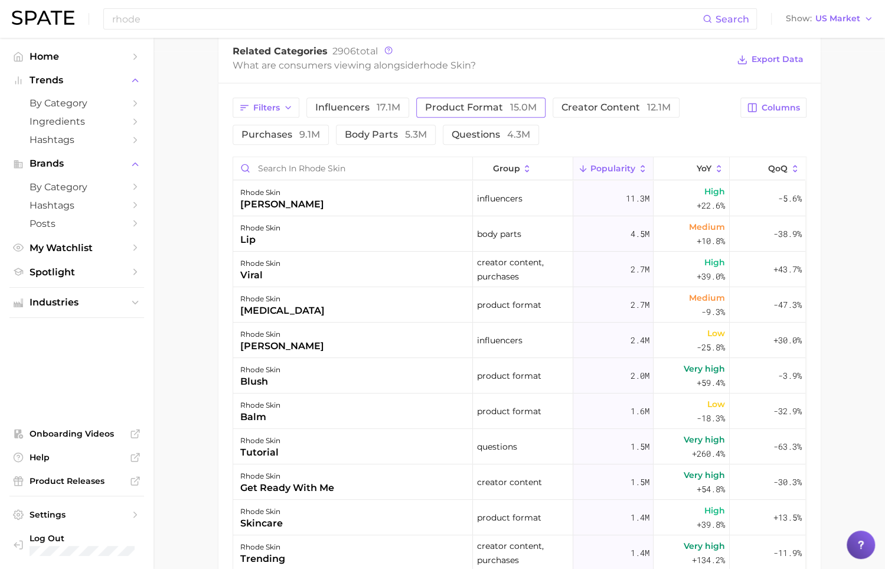
click at [464, 105] on span "product format 15.0m" at bounding box center [481, 107] width 112 height 9
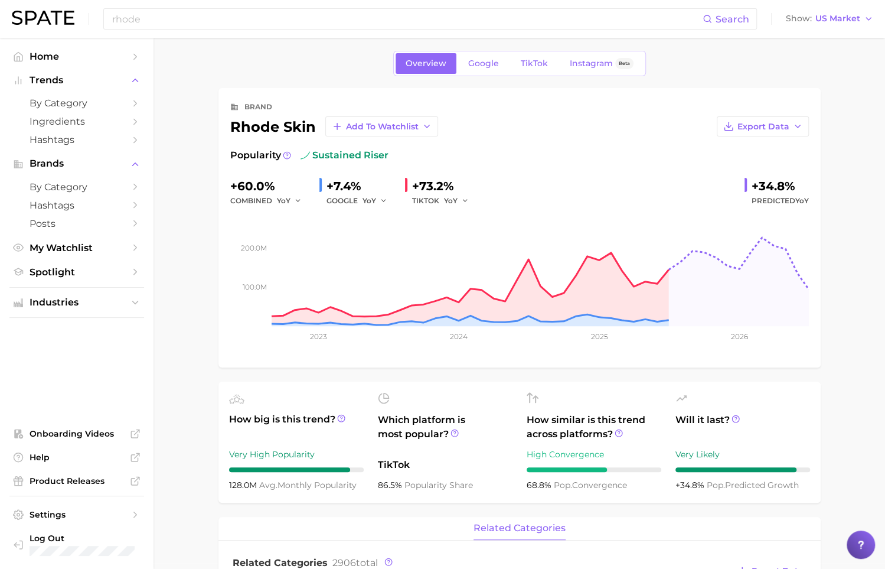
scroll to position [0, 0]
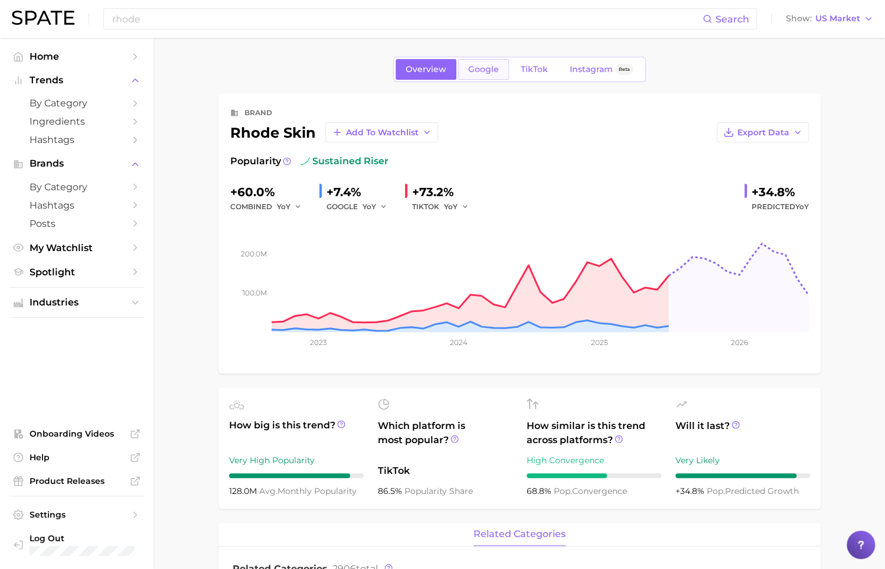
click at [495, 67] on span "Google" at bounding box center [483, 69] width 31 height 10
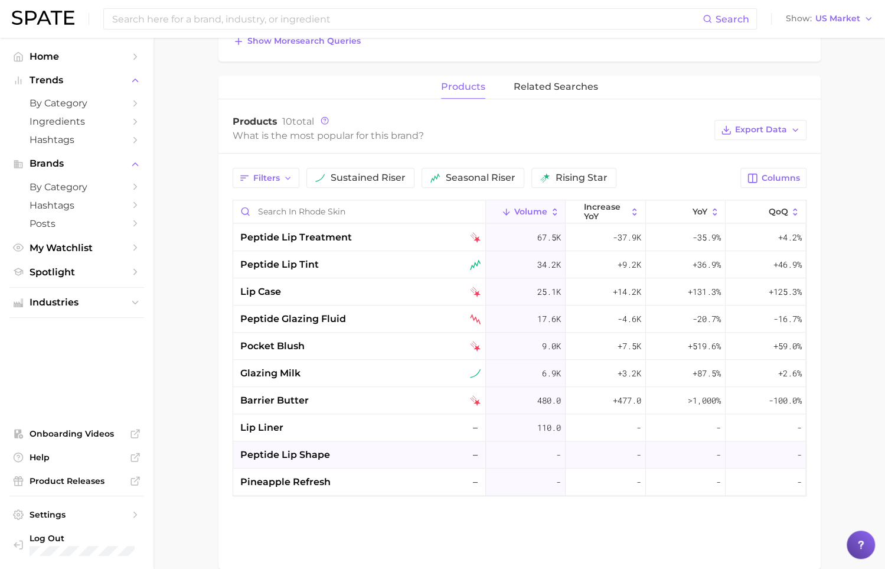
scroll to position [452, 0]
click at [562, 85] on span "related searches" at bounding box center [556, 88] width 84 height 11
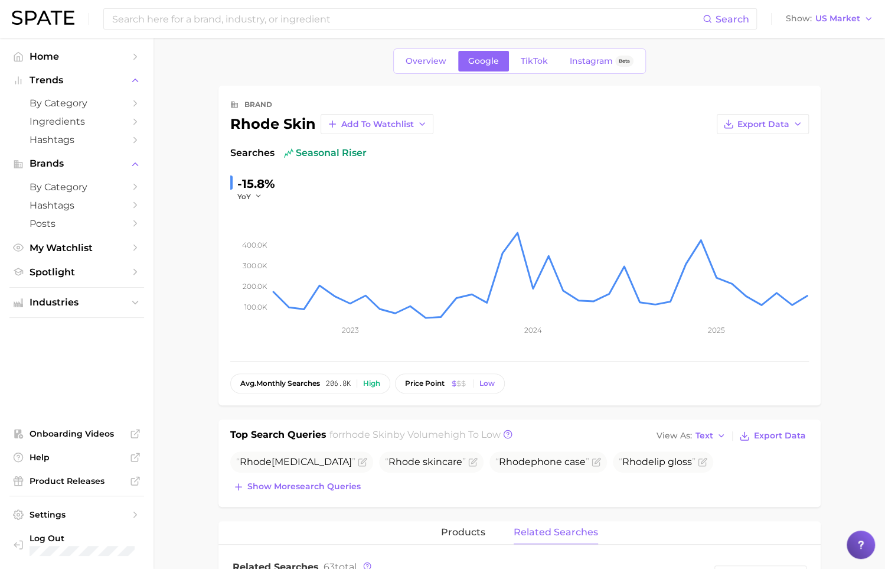
scroll to position [0, 0]
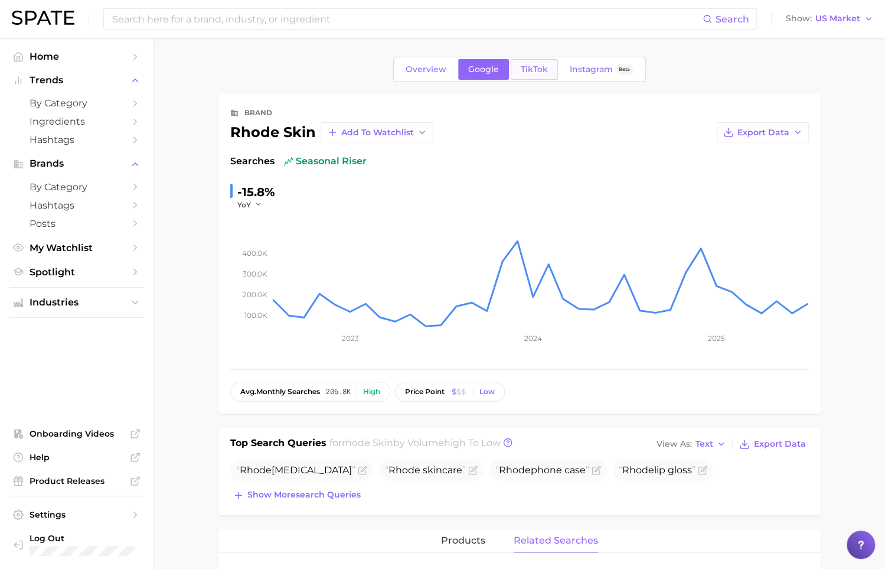
click at [539, 63] on link "TikTok" at bounding box center [534, 69] width 47 height 21
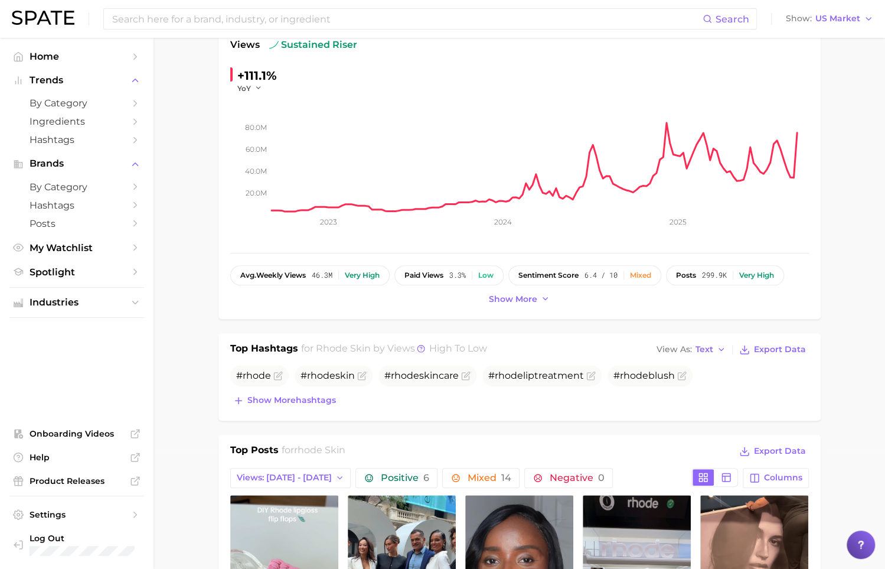
scroll to position [118, 0]
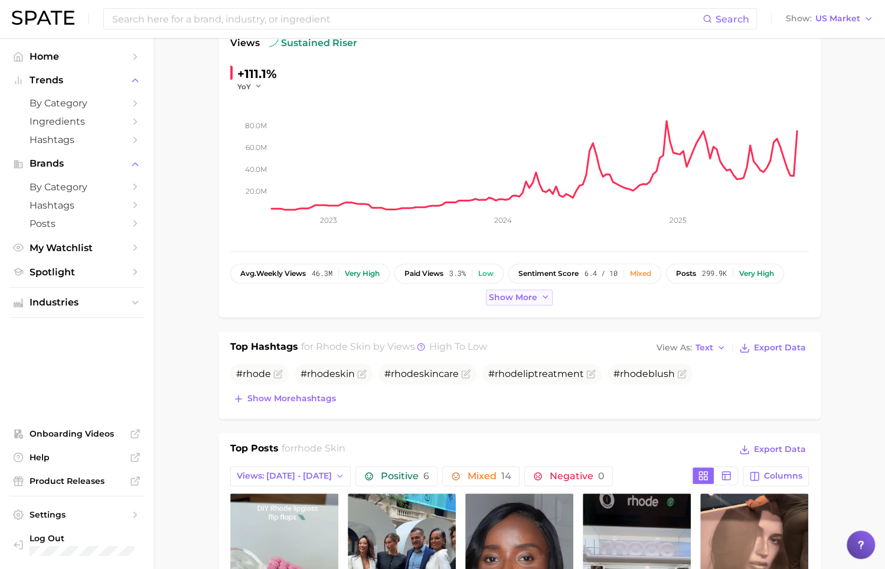
click at [527, 302] on button "Show more" at bounding box center [519, 297] width 67 height 16
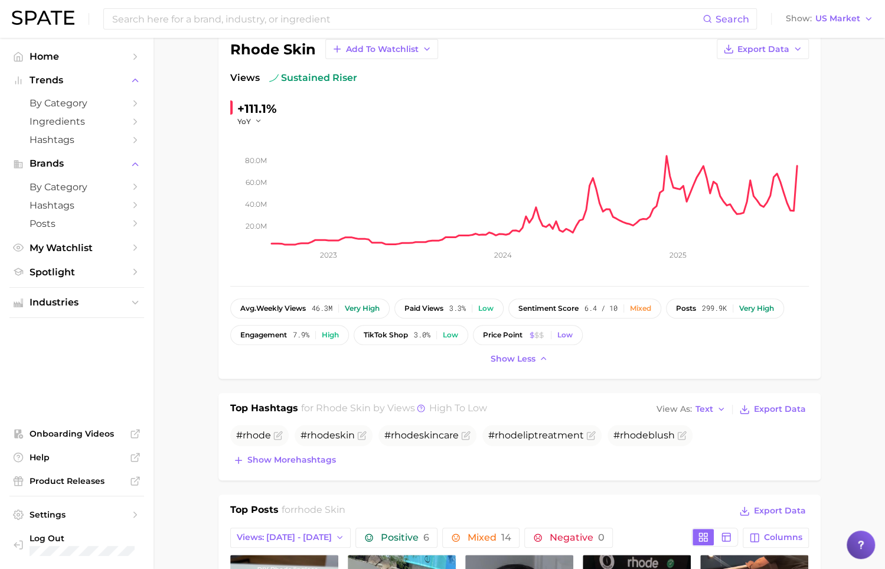
scroll to position [12, 0]
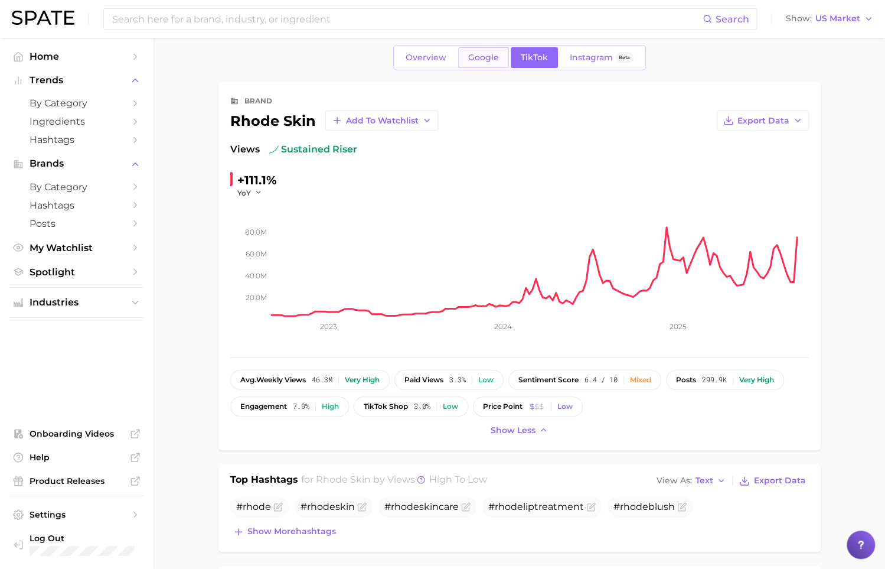
click at [502, 49] on link "Google" at bounding box center [483, 57] width 51 height 21
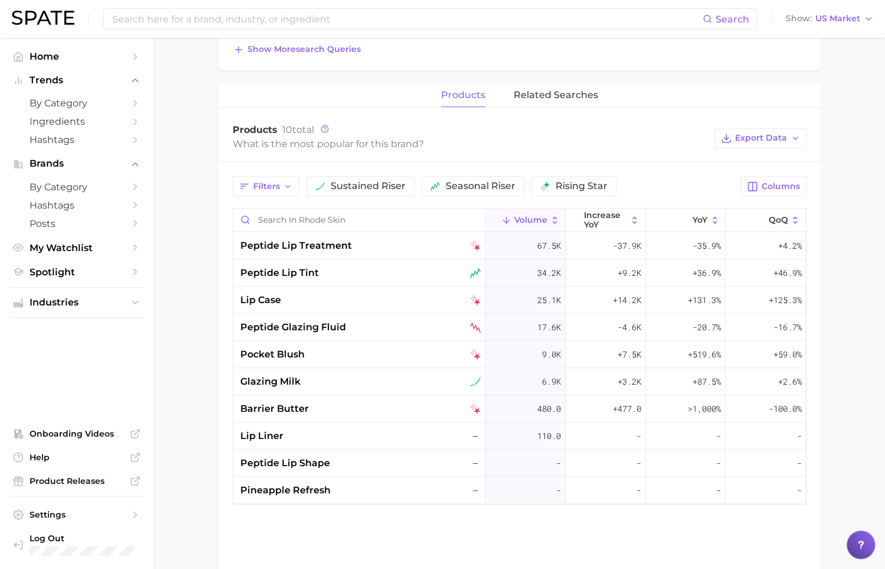
scroll to position [447, 0]
click at [563, 90] on span "related searches" at bounding box center [556, 93] width 84 height 11
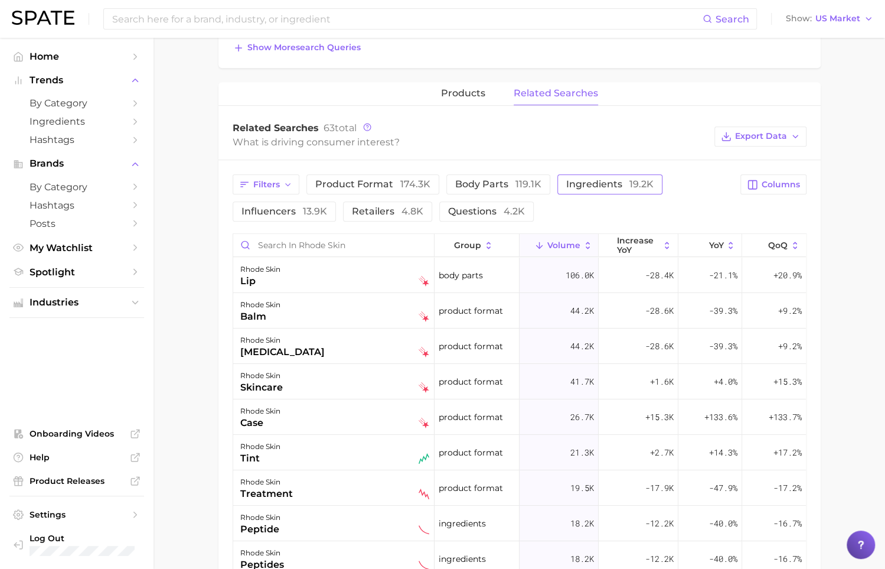
click at [592, 180] on span "ingredients 19.2k" at bounding box center [609, 183] width 87 height 11
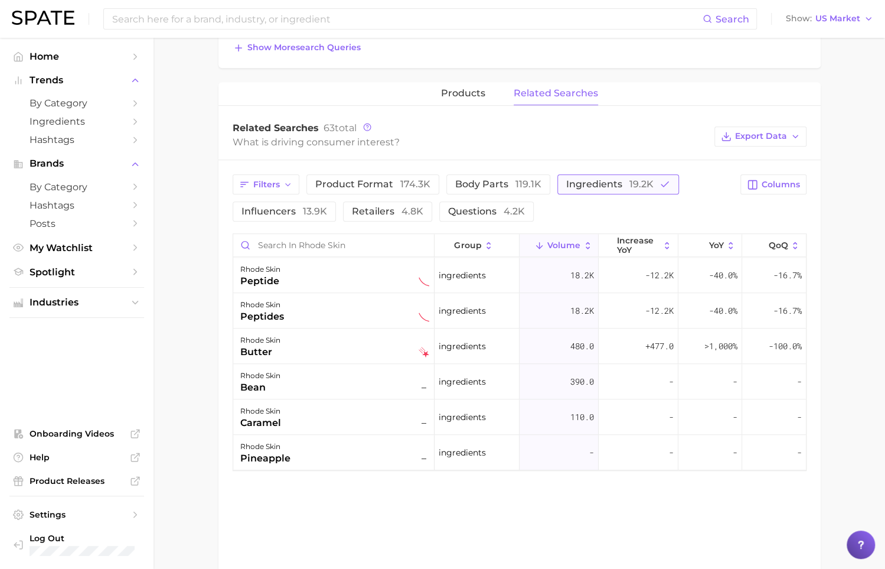
click at [596, 185] on span "ingredients 19.2k" at bounding box center [609, 183] width 87 height 11
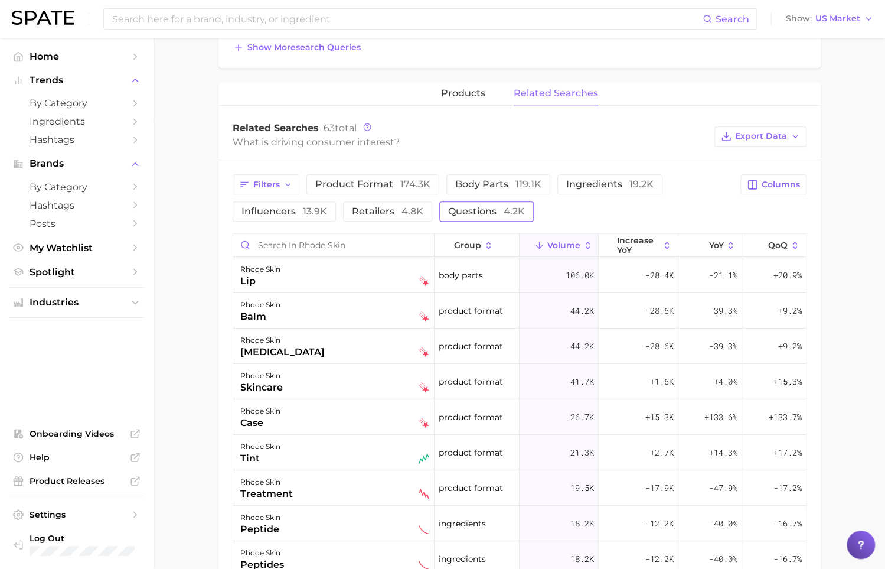
click at [474, 205] on span "questions 4.2k" at bounding box center [486, 210] width 77 height 11
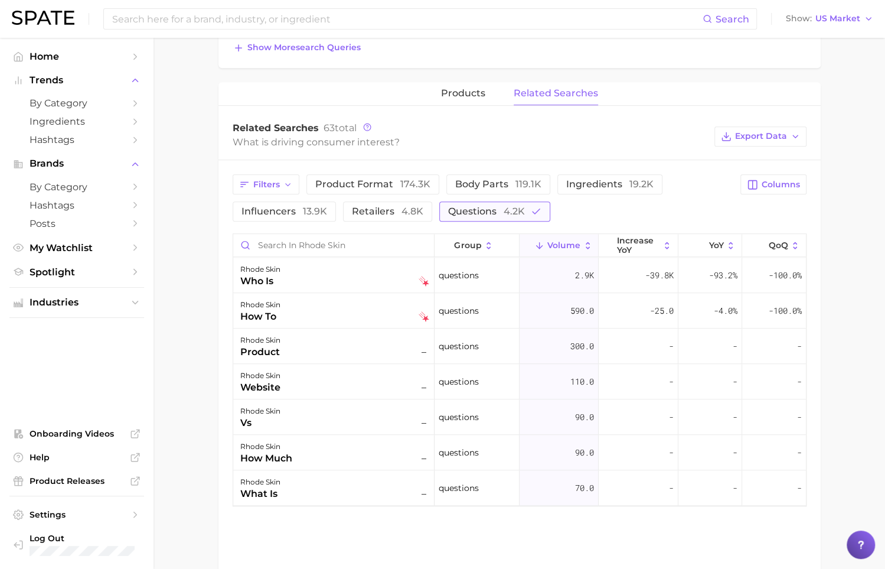
click at [494, 207] on span "questions 4.2k" at bounding box center [486, 210] width 77 height 11
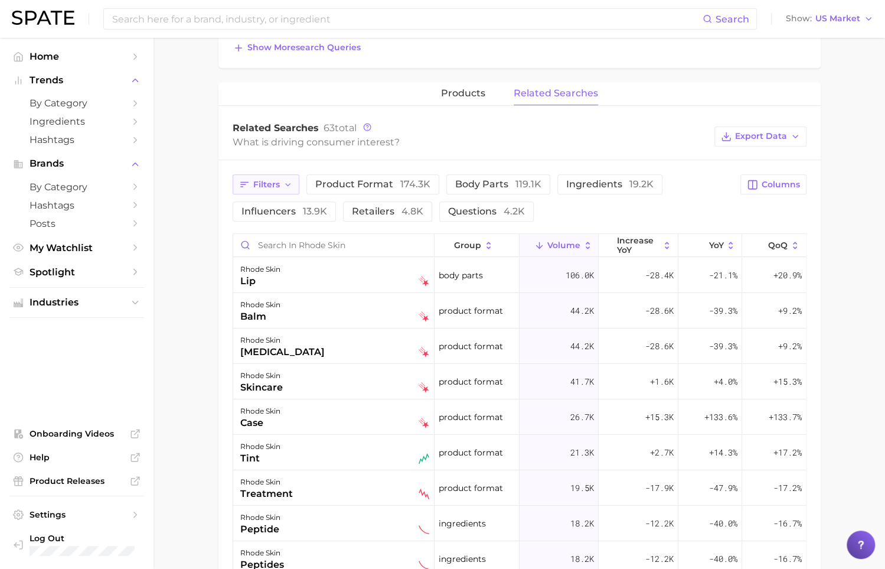
click at [282, 184] on button "Filters" at bounding box center [266, 184] width 67 height 20
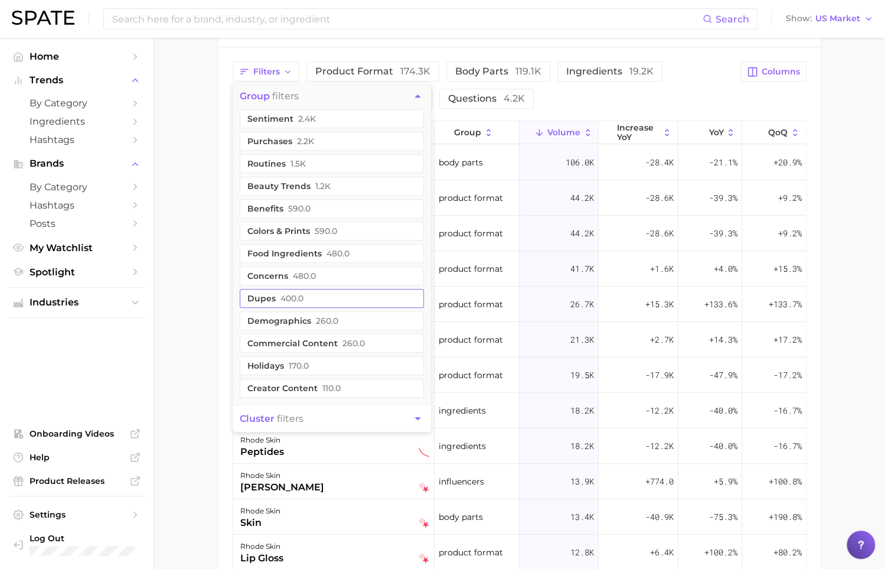
scroll to position [555, 0]
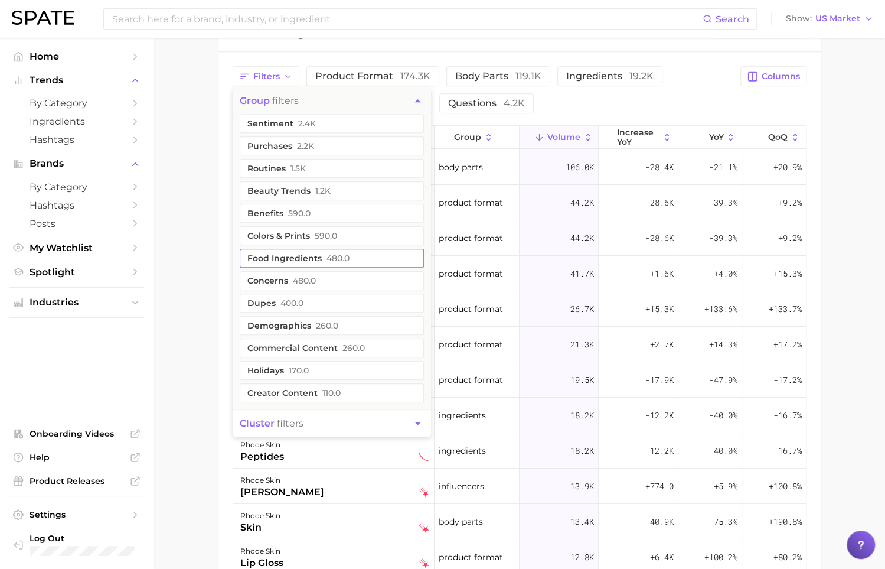
click at [279, 259] on button "food ingredients 480.0" at bounding box center [332, 258] width 184 height 19
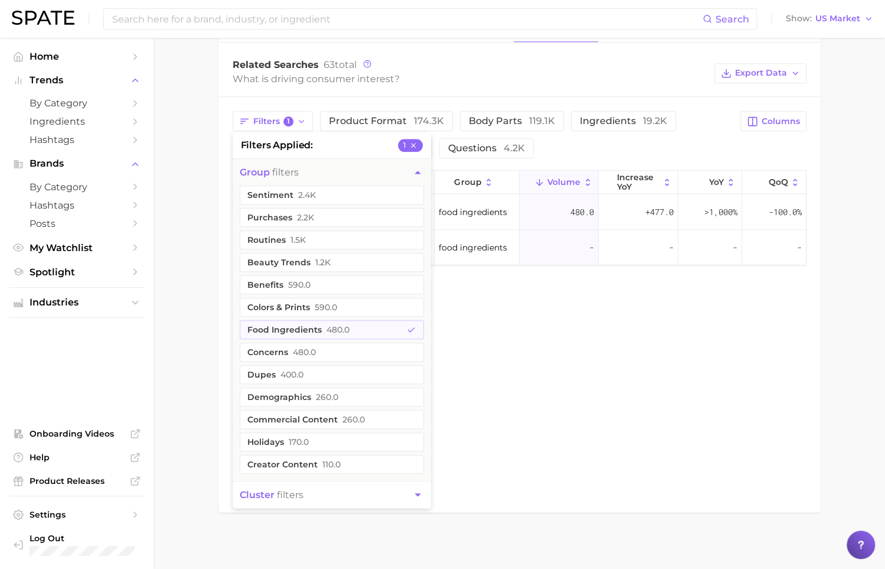
click at [186, 284] on main "Overview Google TikTok Instagram Beta brand rhode skin Add to Watchlist Export …" at bounding box center [520, 49] width 732 height 1043
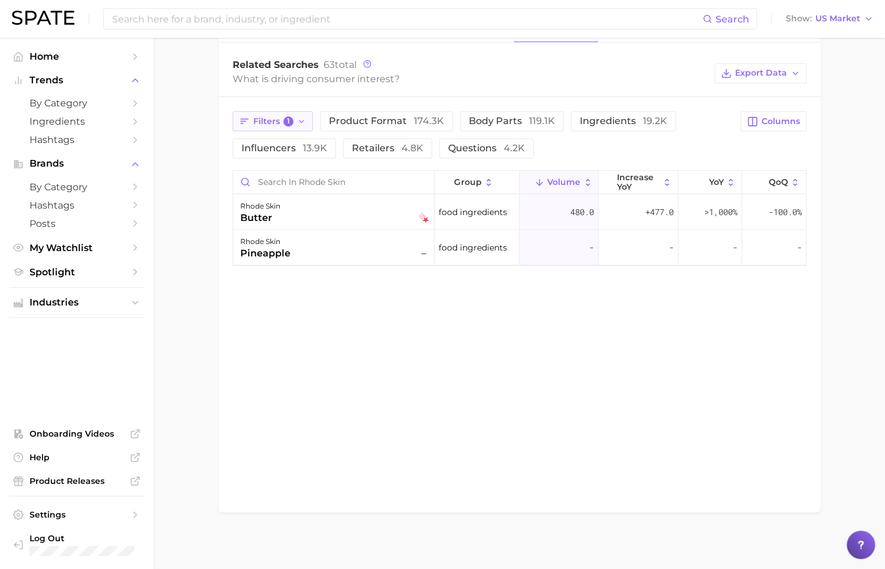
click at [299, 122] on icon "button" at bounding box center [301, 121] width 9 height 9
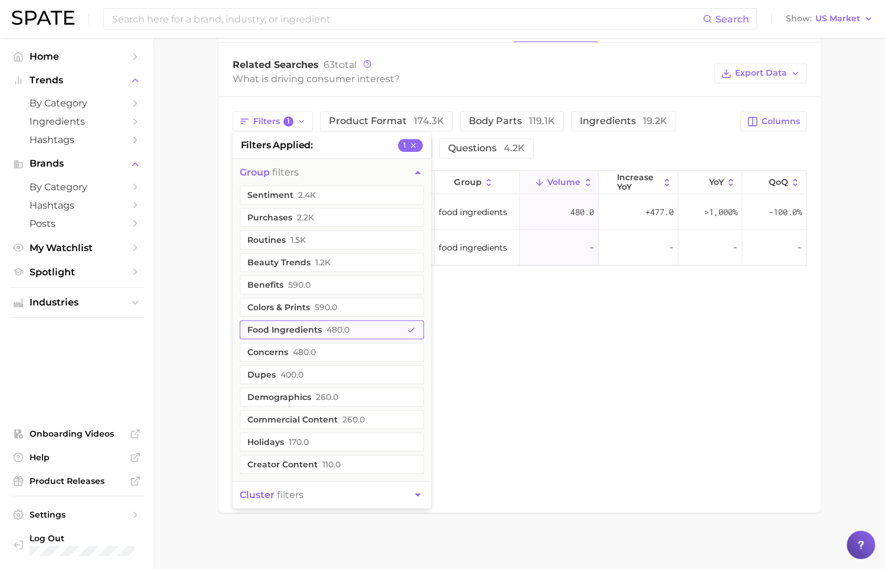
click at [319, 320] on button "food ingredients 480.0" at bounding box center [332, 329] width 184 height 19
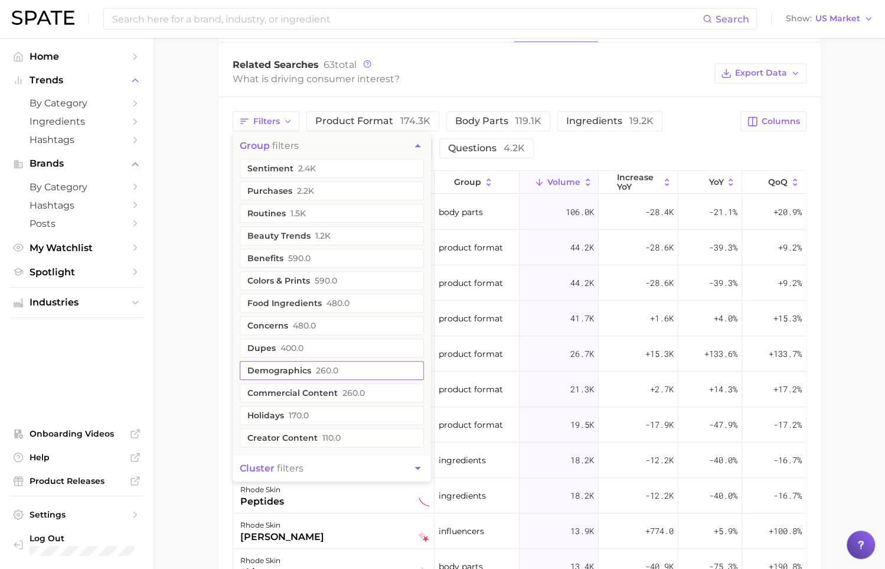
click at [323, 366] on span "260.0" at bounding box center [327, 370] width 22 height 9
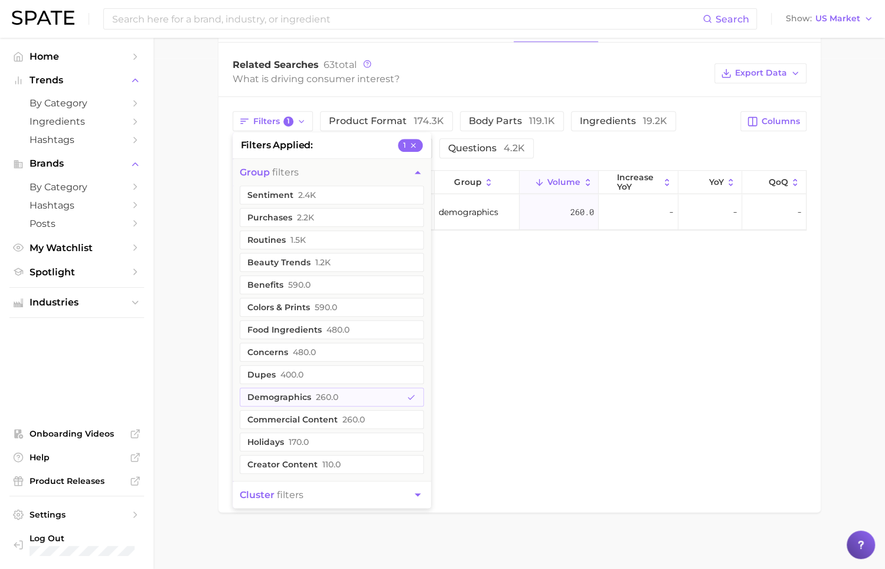
click at [199, 306] on main "Overview Google TikTok Instagram Beta brand rhode skin Add to Watchlist Export …" at bounding box center [520, 49] width 732 height 1043
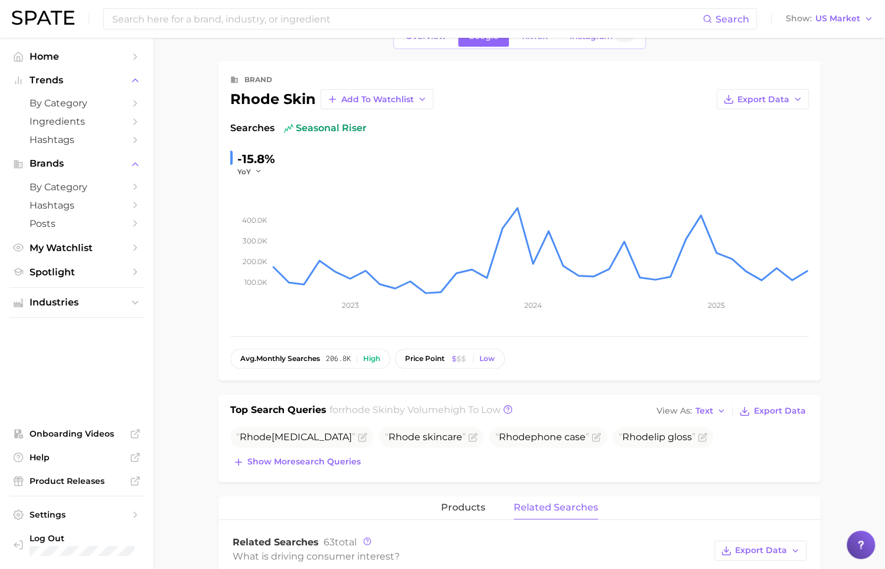
scroll to position [0, 0]
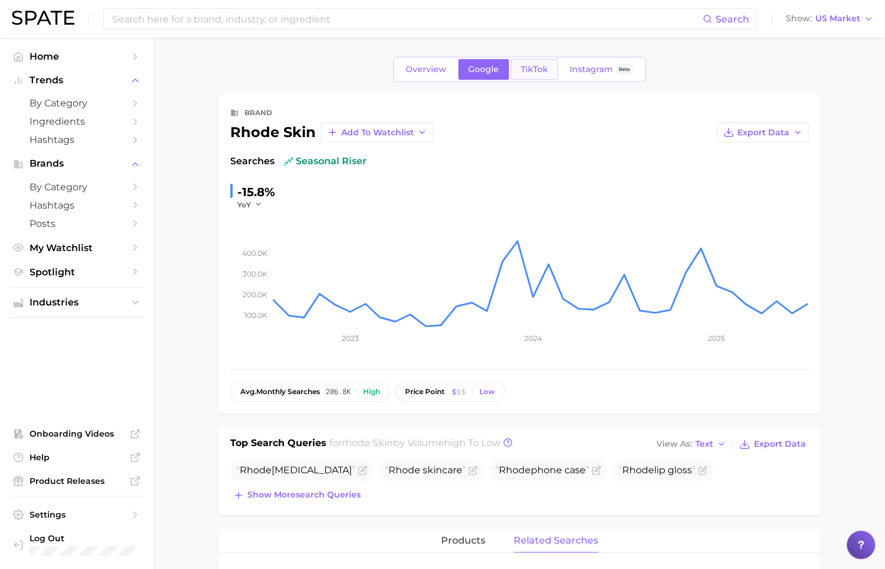
click at [528, 78] on link "TikTok" at bounding box center [534, 69] width 47 height 21
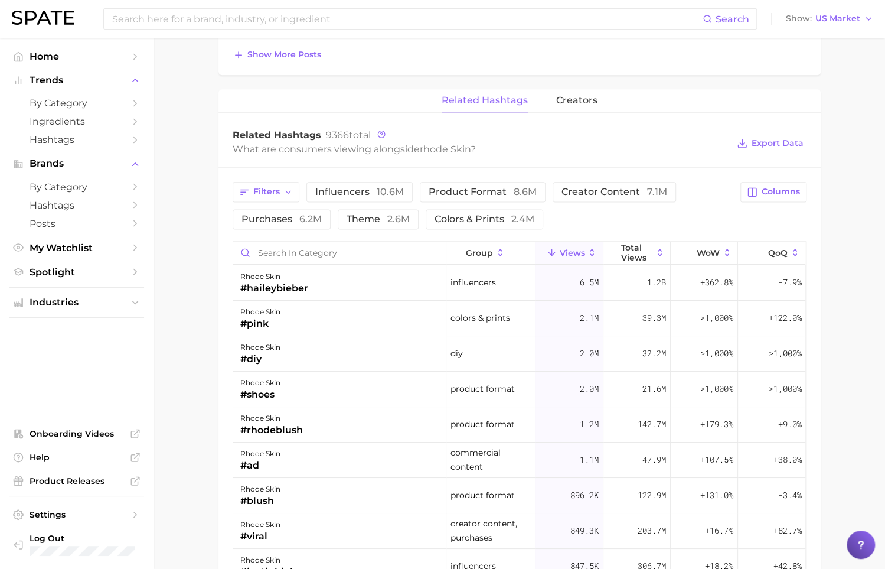
scroll to position [820, 0]
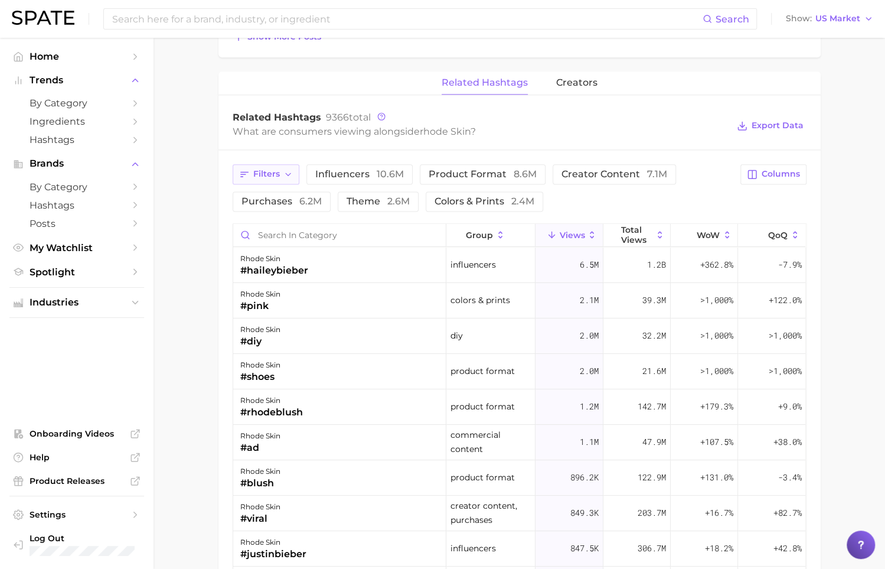
click at [280, 177] on button "Filters" at bounding box center [266, 174] width 67 height 20
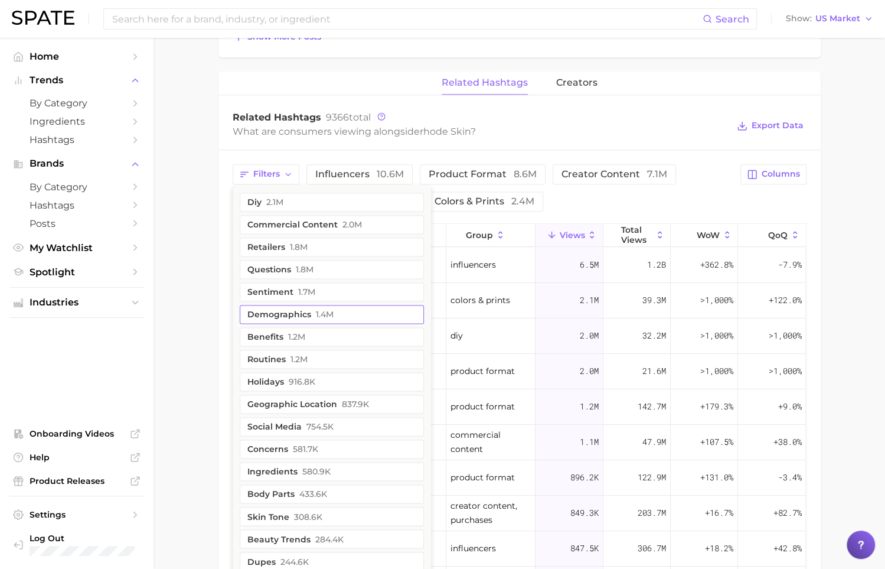
click at [355, 305] on button "demographics 1.4m" at bounding box center [332, 314] width 184 height 19
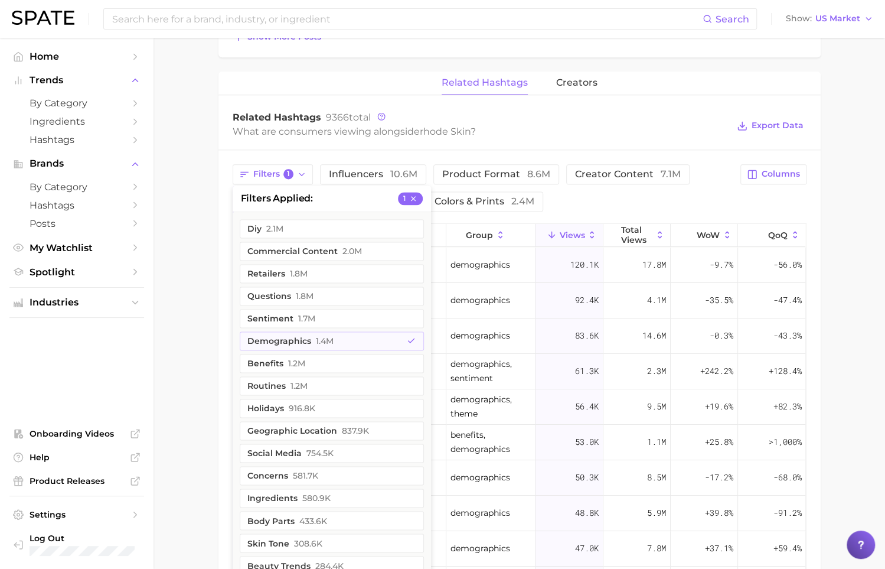
click at [194, 296] on main "Overview Google TikTok Instagram Beta brand rhode skin Add to Watchlist Export …" at bounding box center [520, 41] width 732 height 1647
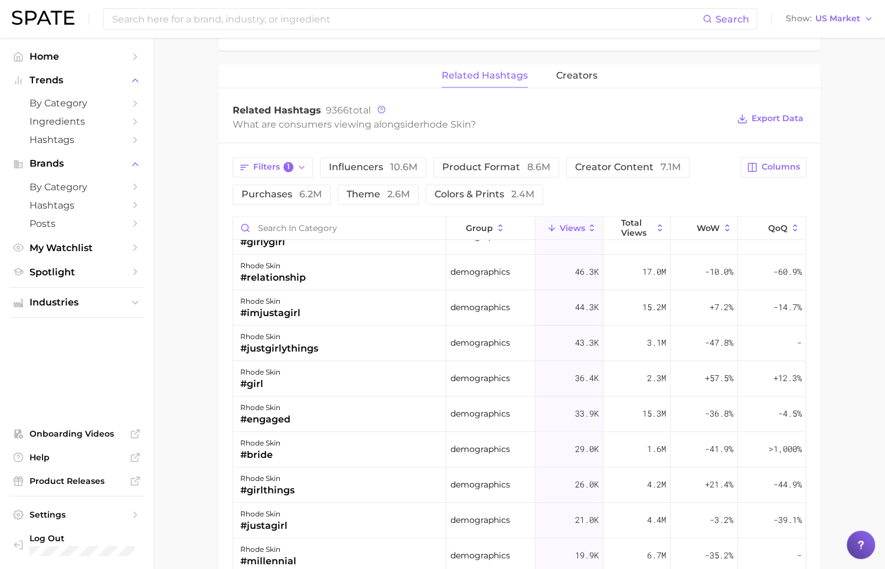
scroll to position [824, 0]
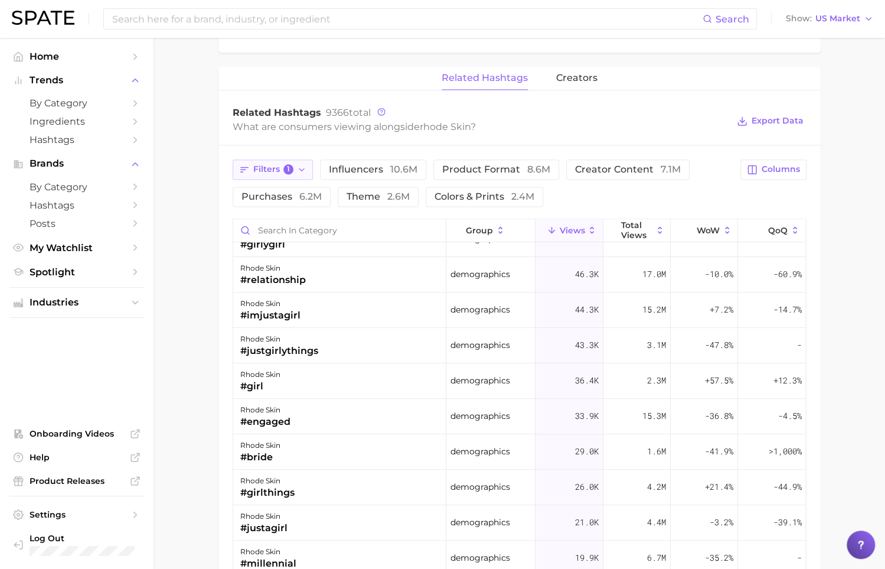
click at [308, 159] on button "Filters 1" at bounding box center [273, 169] width 81 height 20
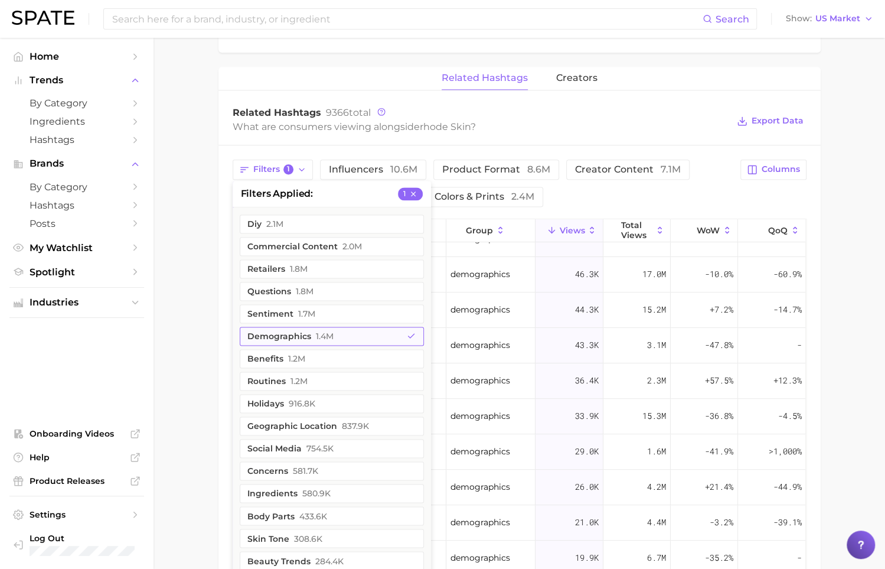
click at [318, 331] on span "1.4m" at bounding box center [325, 335] width 18 height 9
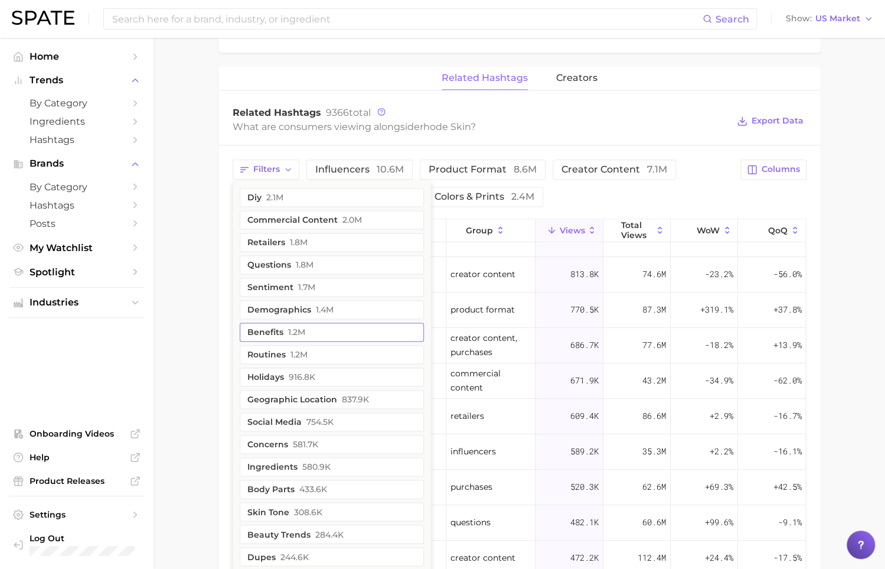
scroll to position [0, 0]
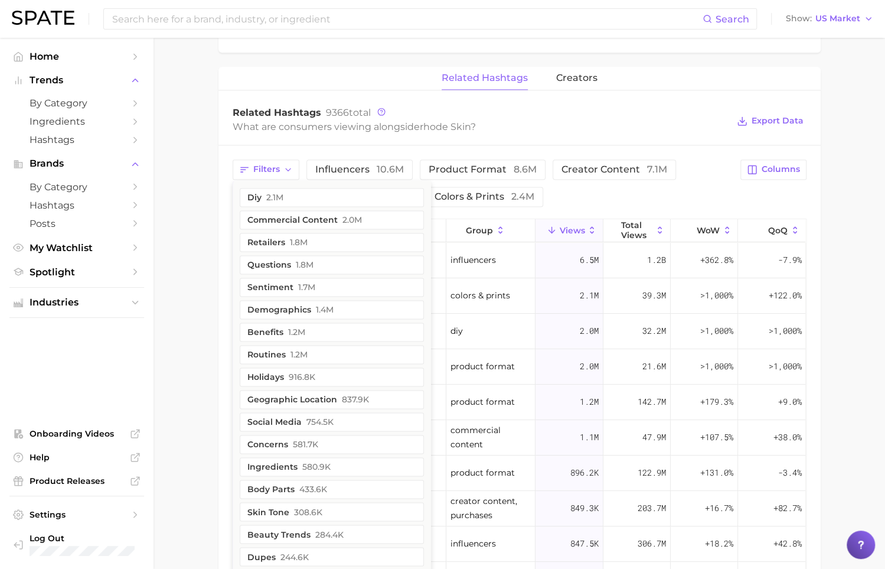
click at [194, 300] on main "Overview Google TikTok Instagram Beta brand rhode skin Add to Watchlist Export …" at bounding box center [520, 36] width 732 height 1647
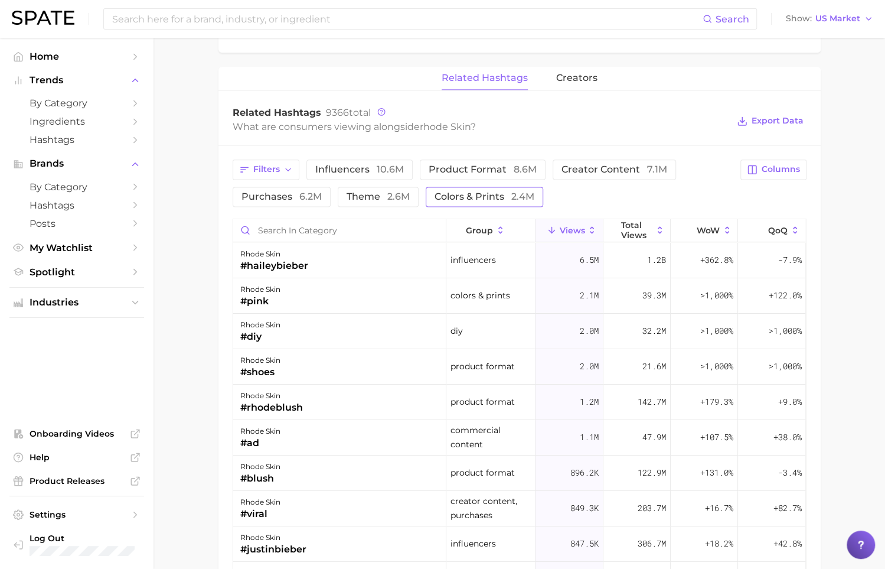
click at [456, 192] on span "colors & prints 2.4m" at bounding box center [485, 196] width 100 height 9
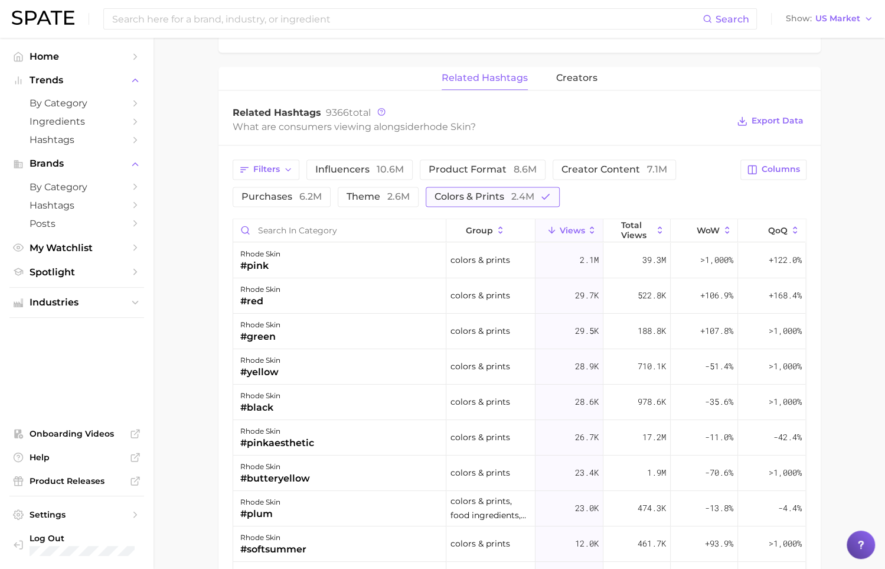
click at [487, 195] on span "colors & prints 2.4m" at bounding box center [485, 196] width 100 height 9
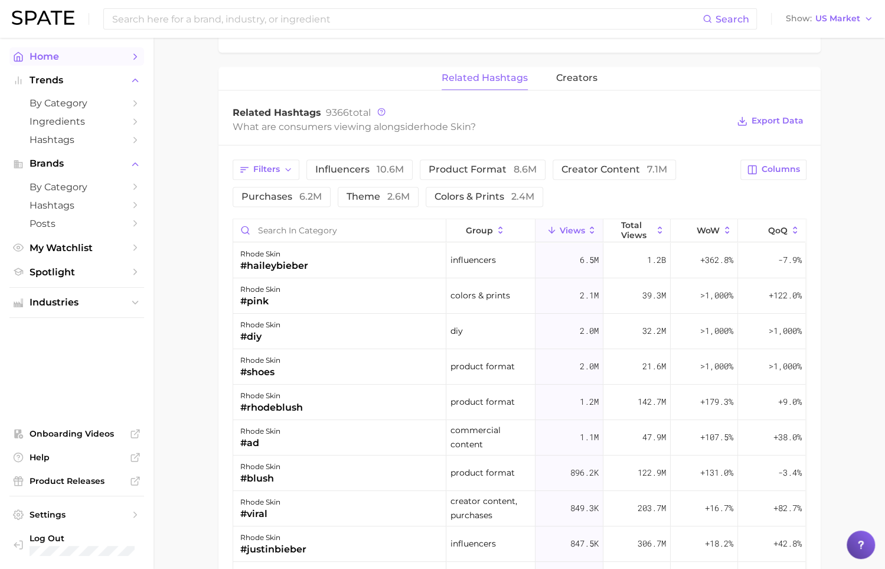
click at [103, 60] on span "Home" at bounding box center [77, 56] width 94 height 11
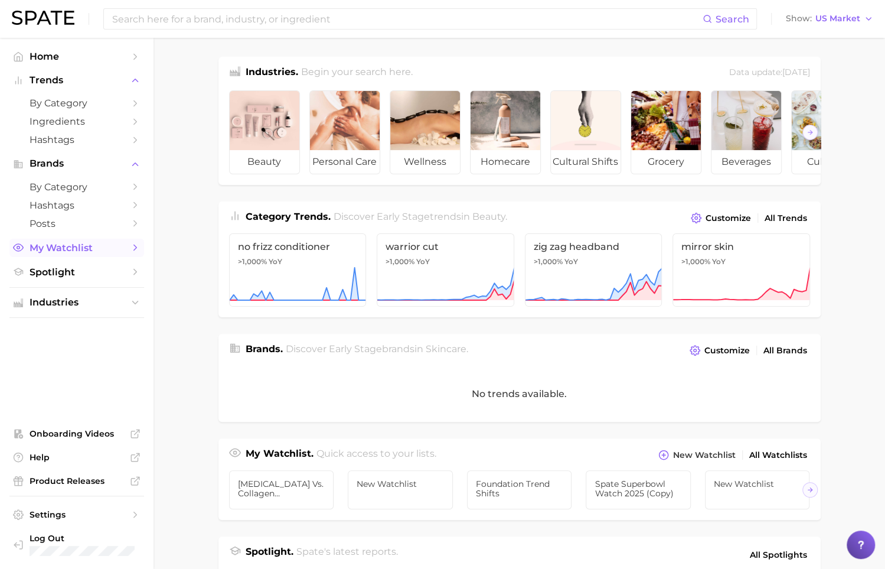
click at [115, 251] on span "My Watchlist" at bounding box center [77, 247] width 94 height 11
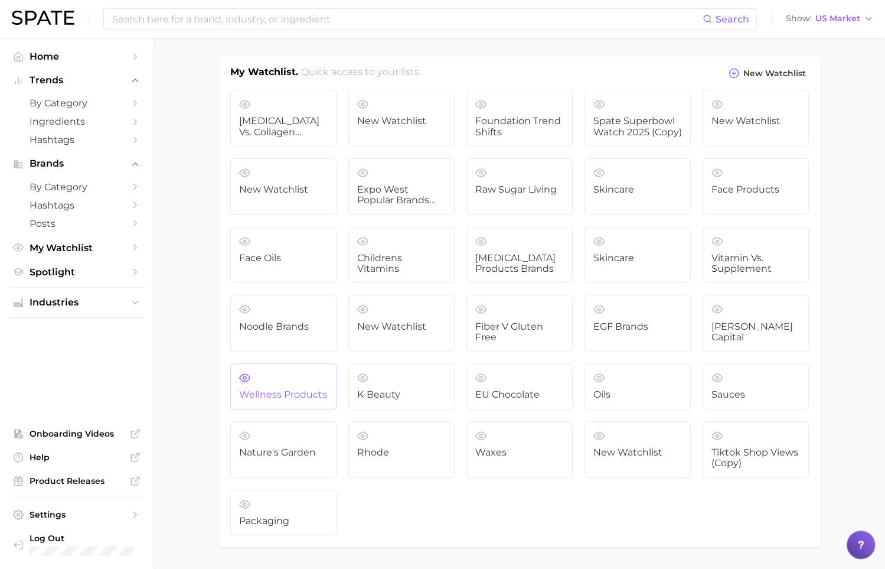
click at [321, 394] on span "Wellness Products" at bounding box center [283, 394] width 89 height 11
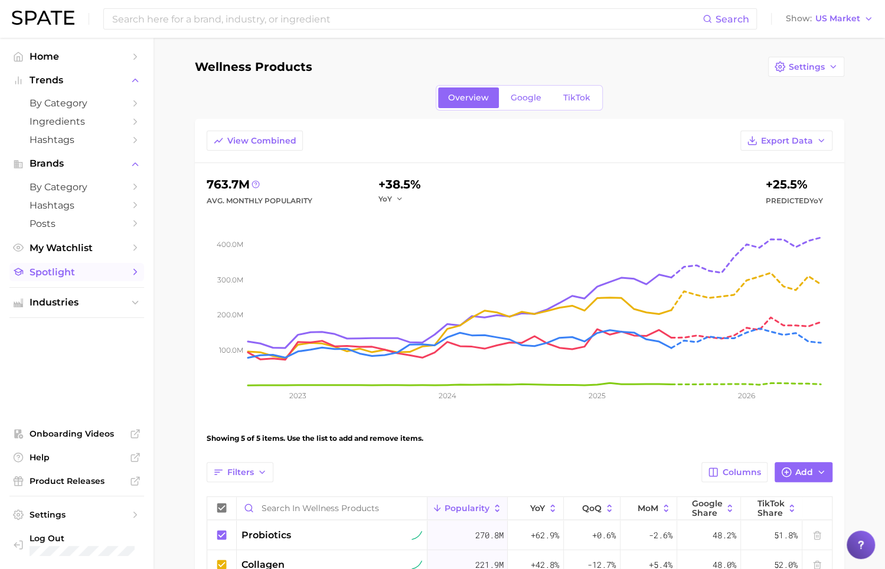
click at [100, 276] on span "Spotlight" at bounding box center [77, 271] width 94 height 11
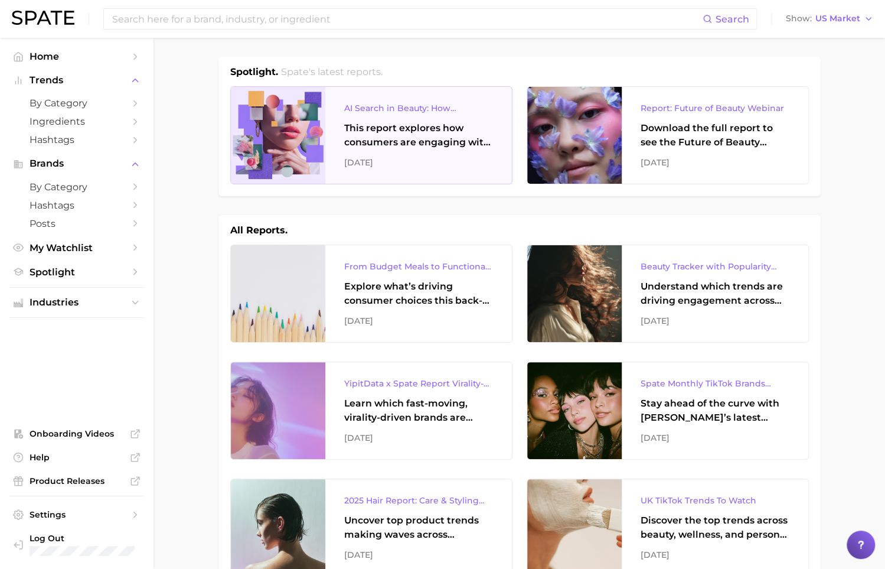
click at [462, 167] on div "[DATE]" at bounding box center [418, 162] width 149 height 14
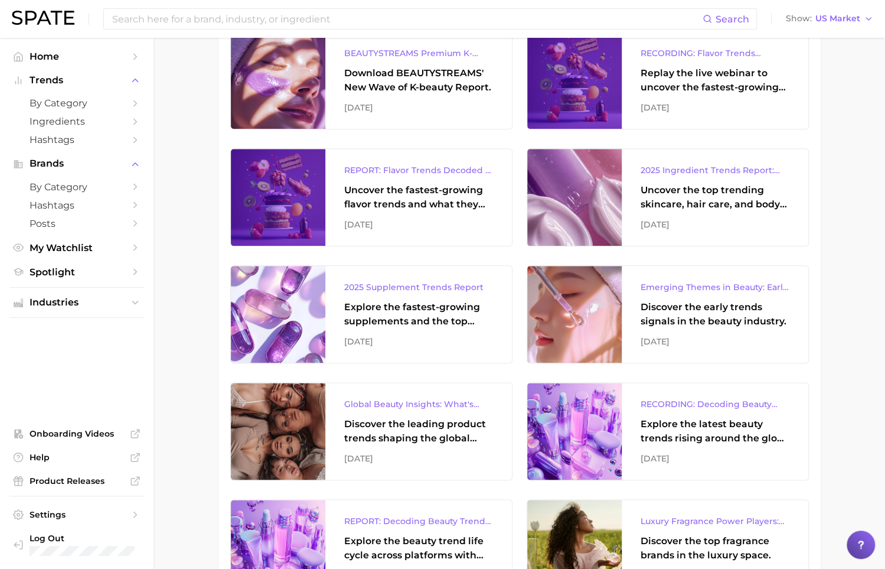
scroll to position [685, 0]
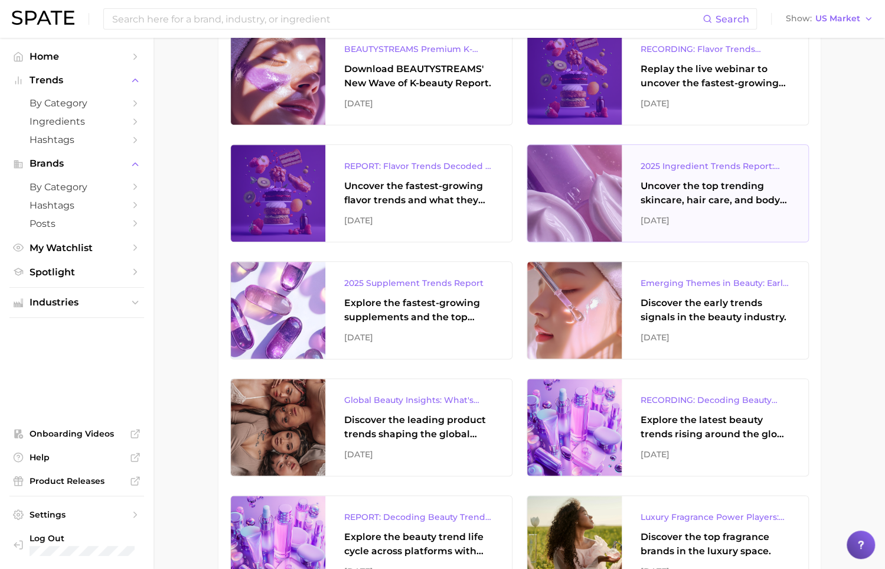
click at [676, 221] on div "May 2025" at bounding box center [715, 220] width 149 height 14
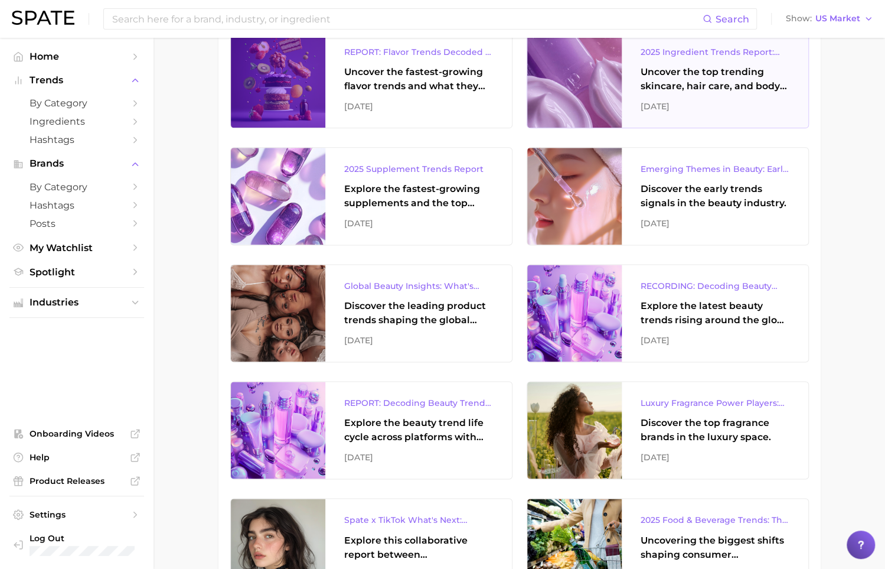
scroll to position [801, 0]
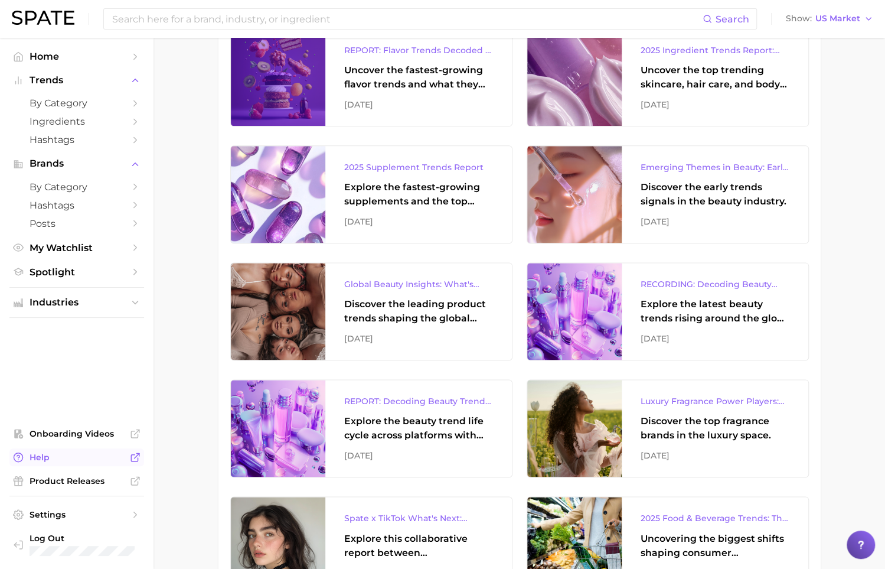
click at [87, 458] on span "Help" at bounding box center [77, 457] width 94 height 11
click at [853, 537] on div at bounding box center [861, 544] width 28 height 28
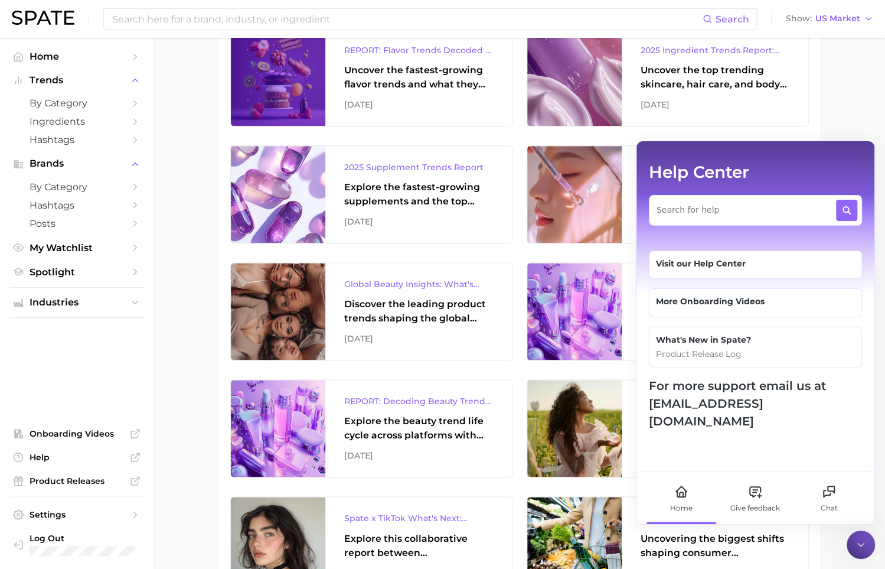
click at [858, 542] on icon at bounding box center [861, 545] width 12 height 12
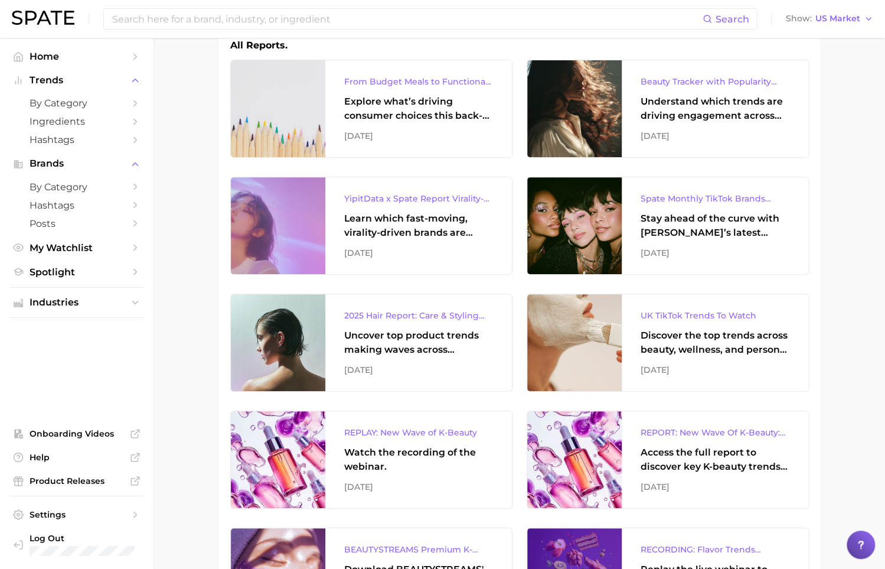
scroll to position [0, 0]
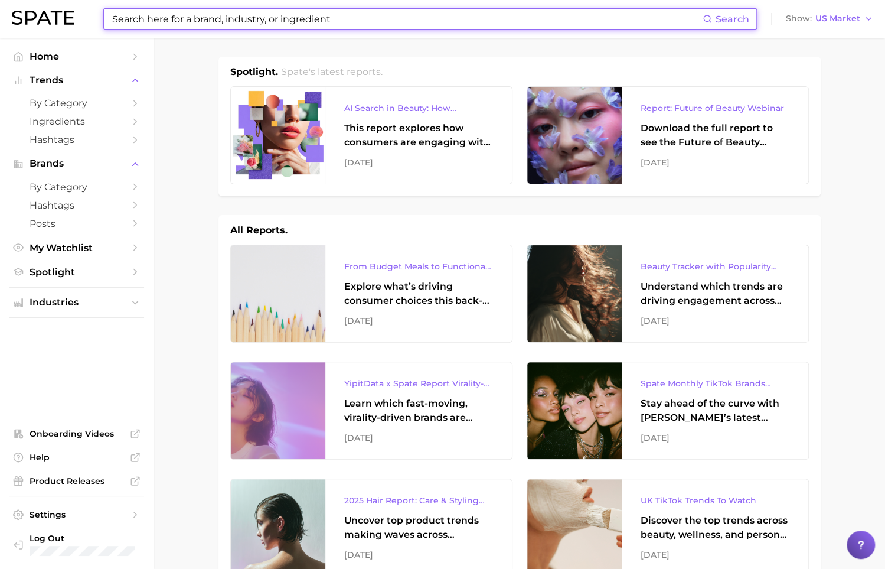
click at [218, 21] on input at bounding box center [407, 19] width 592 height 20
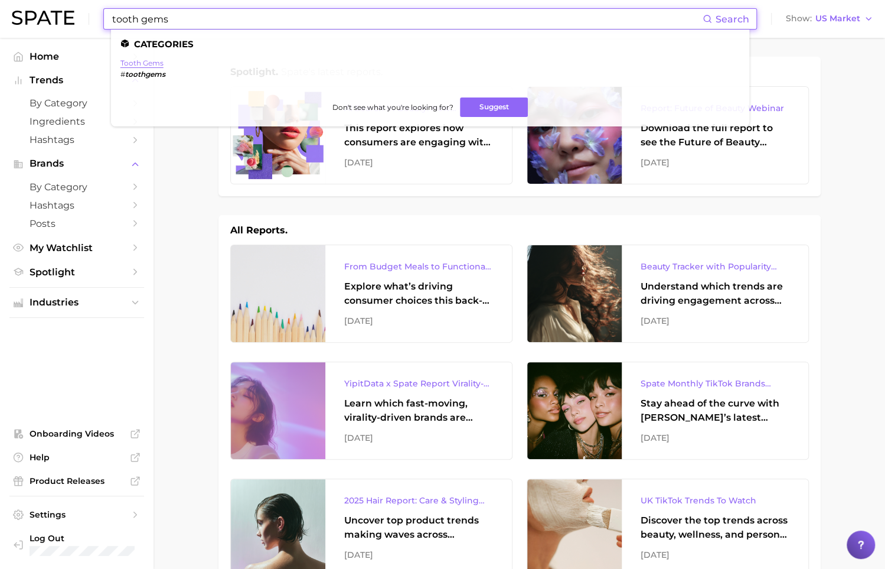
type input "tooth gems"
click at [151, 61] on link "tooth gems" at bounding box center [141, 62] width 43 height 9
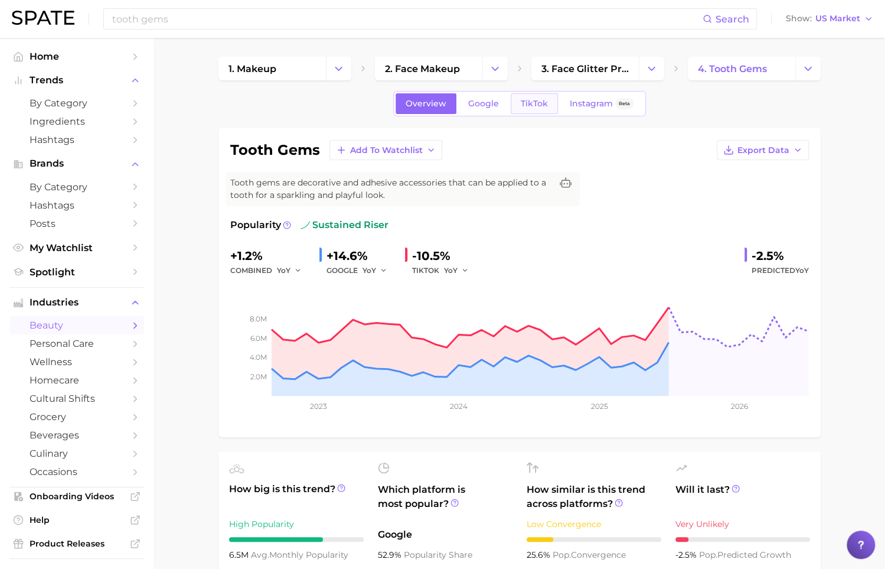
click at [520, 97] on link "TikTok" at bounding box center [534, 103] width 47 height 21
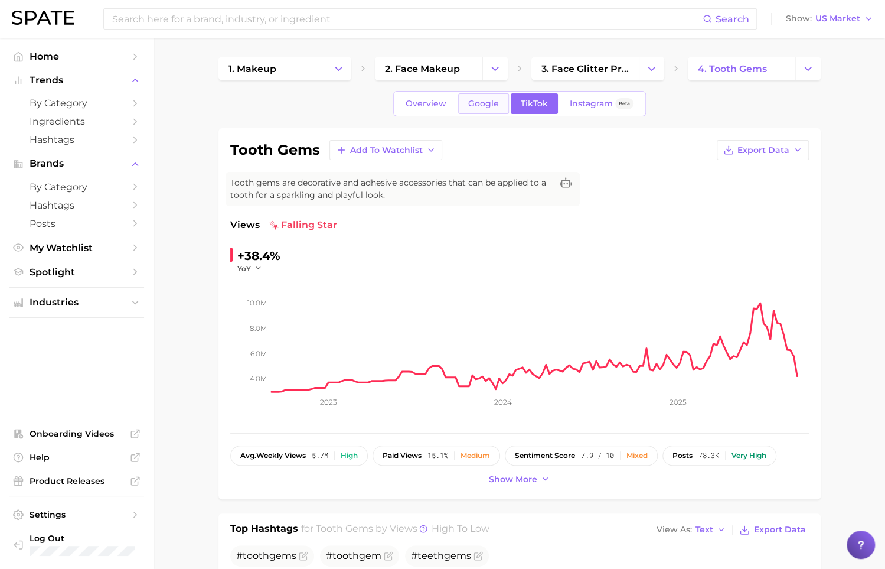
click at [495, 105] on span "Google" at bounding box center [483, 104] width 31 height 10
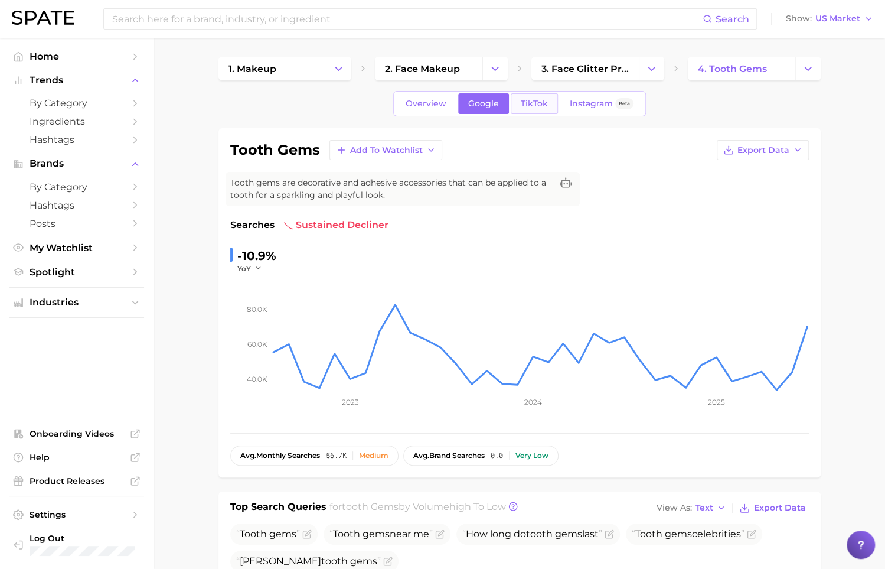
click at [521, 106] on span "TikTok" at bounding box center [534, 104] width 27 height 10
